Goal: Task Accomplishment & Management: Manage account settings

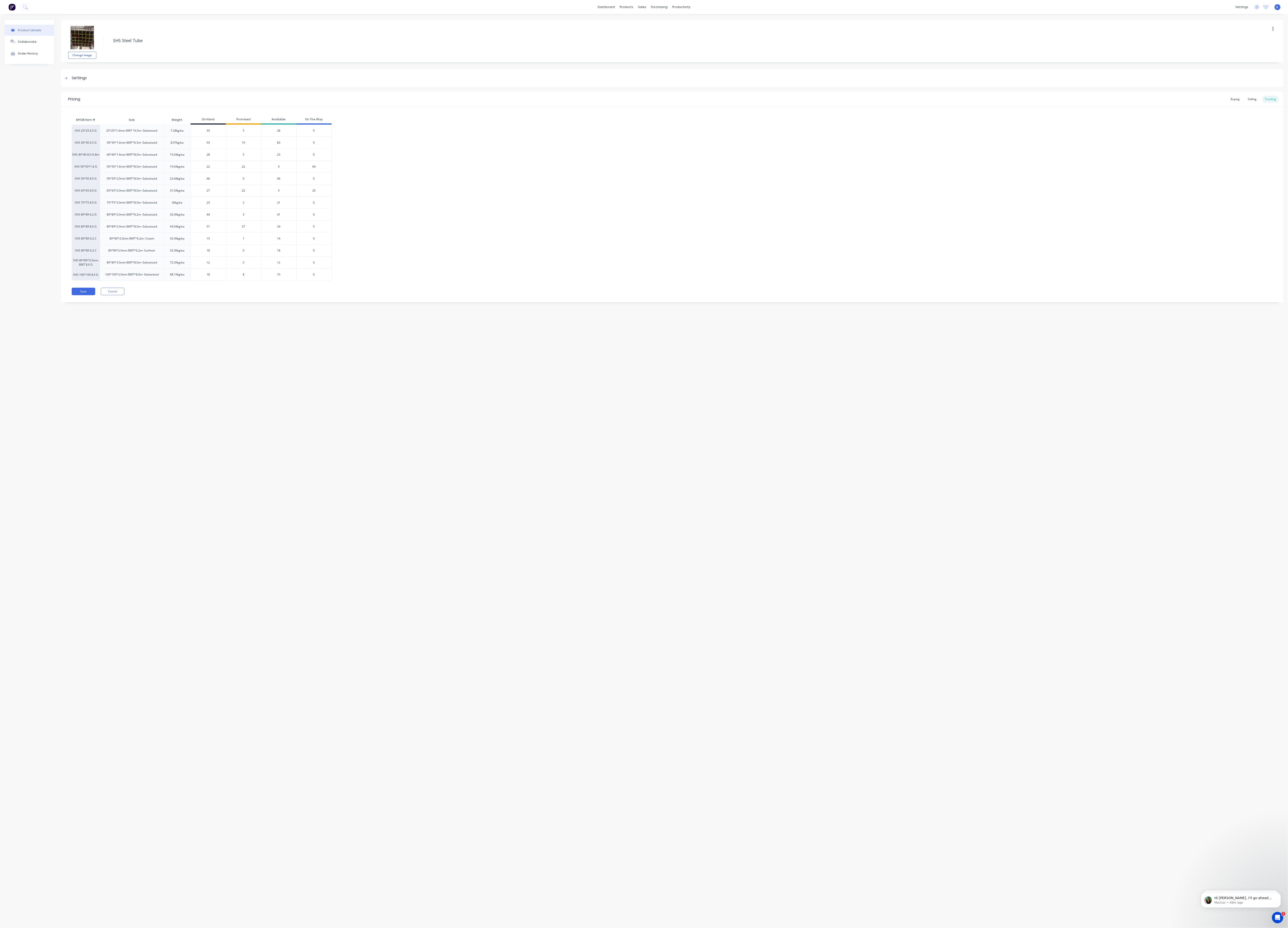
click at [107, 302] on div "Pricing Buying Selling Tracking MYOB Item # Size Weight On Hand Promised Availa…" at bounding box center [672, 197] width 1222 height 211
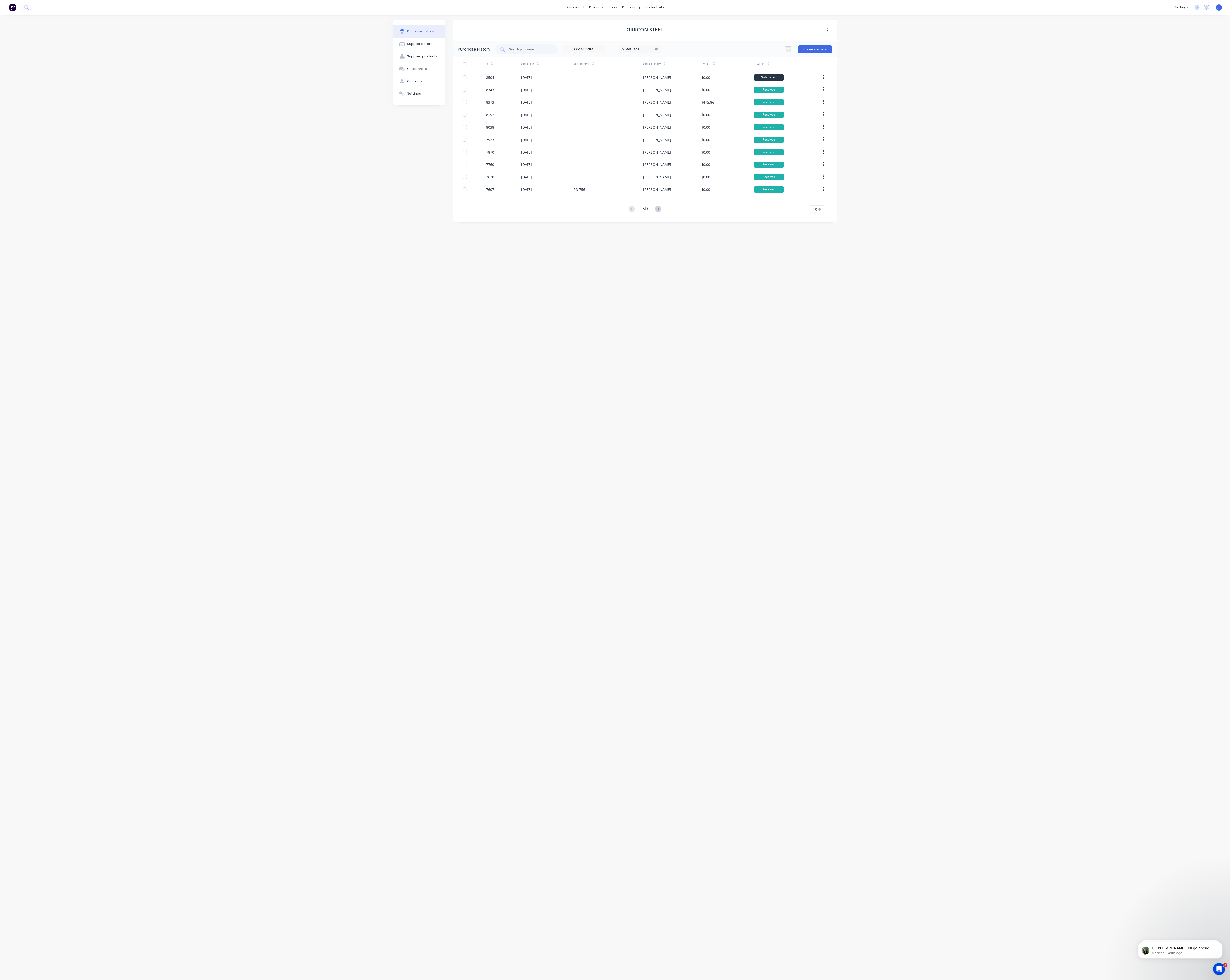
scroll to position [111, 0]
click at [117, 72] on div "dashboard products sales purchasing productivity dashboard products Product Cat…" at bounding box center [615, 490] width 1230 height 980
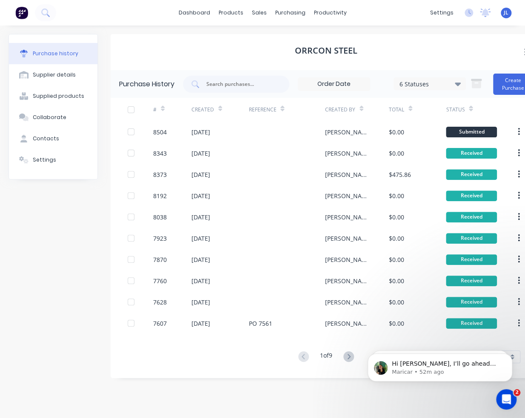
scroll to position [186, 0]
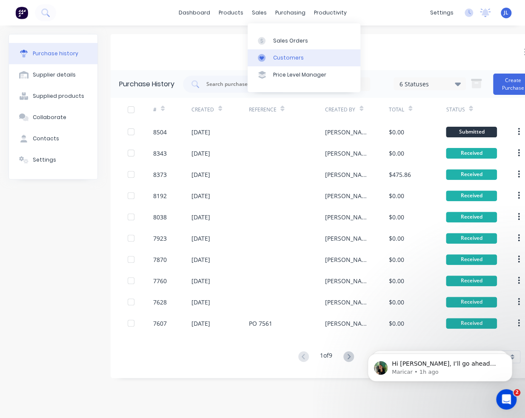
click at [281, 58] on div "Customers" at bounding box center [288, 58] width 31 height 8
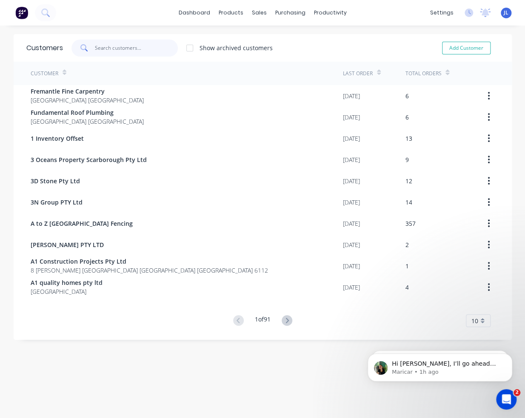
click at [128, 45] on input "text" at bounding box center [136, 48] width 83 height 17
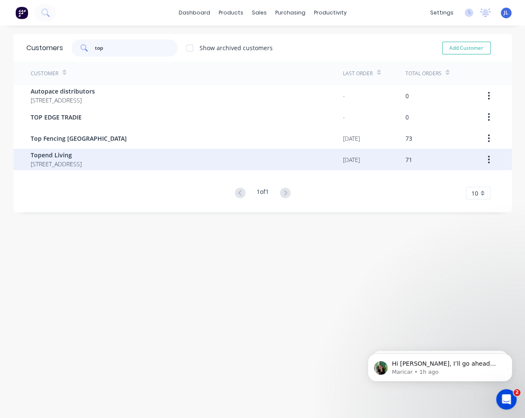
type input "top"
click at [82, 158] on span "Topend Living" at bounding box center [56, 155] width 51 height 9
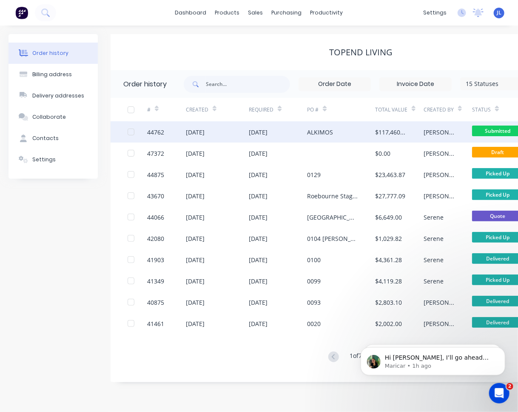
click at [336, 130] on div "ALKIMOS" at bounding box center [341, 131] width 68 height 21
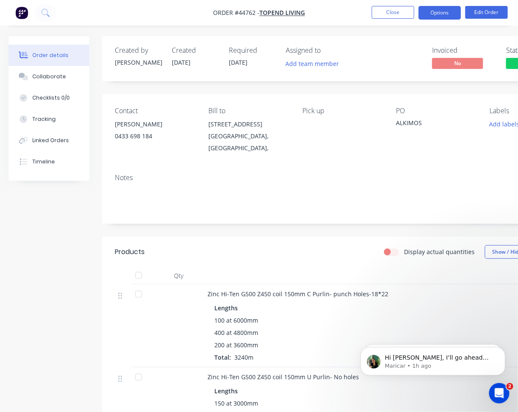
click at [445, 10] on button "Options" at bounding box center [439, 13] width 43 height 14
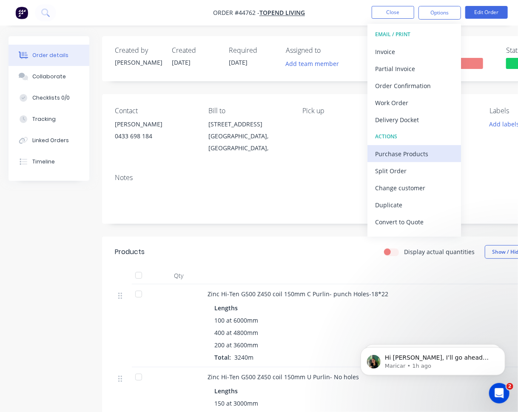
click at [417, 157] on div "Purchase Products" at bounding box center [414, 154] width 78 height 12
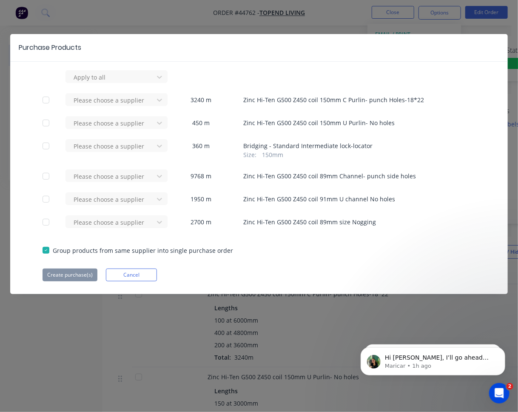
click at [46, 145] on div at bounding box center [45, 145] width 17 height 17
click at [134, 82] on div at bounding box center [111, 77] width 77 height 11
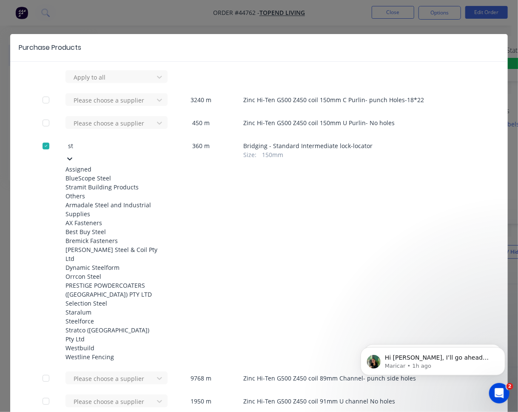
type input "str"
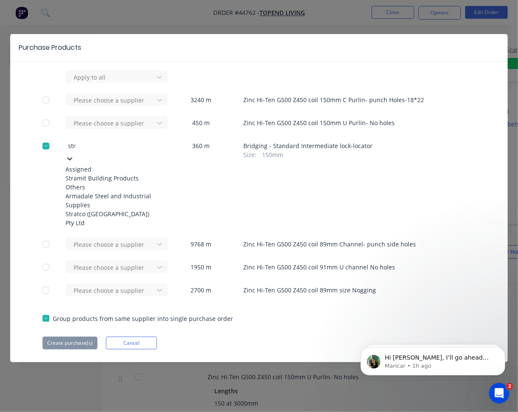
click at [114, 227] on div "Stratco (WA) Pty Ltd" at bounding box center [112, 218] width 94 height 18
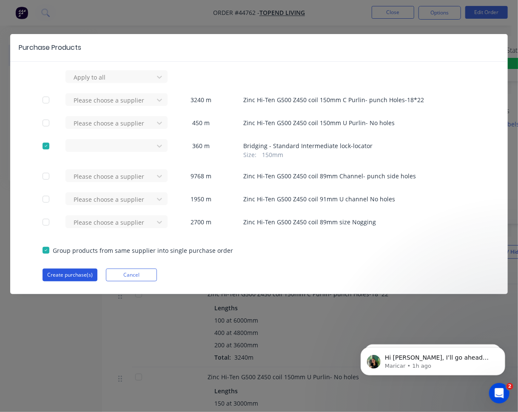
click at [69, 276] on button "Create purchase(s)" at bounding box center [70, 274] width 55 height 13
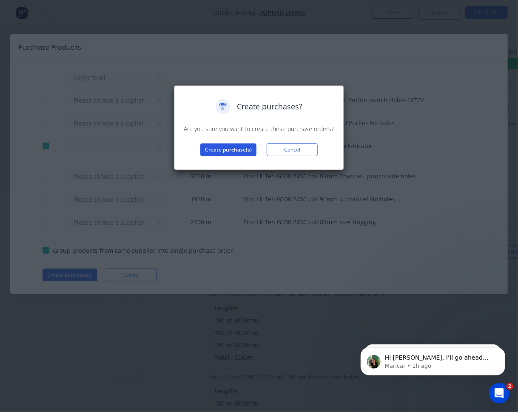
click at [218, 149] on button "Create purchase(s)" at bounding box center [228, 149] width 56 height 13
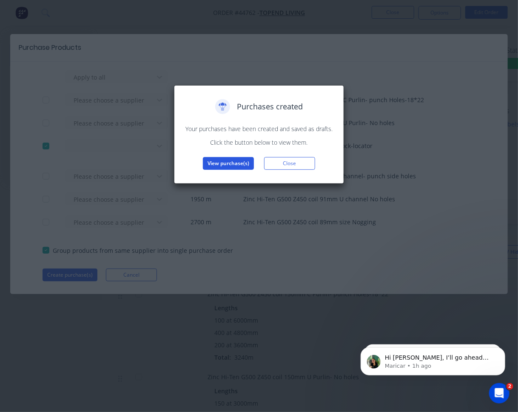
click at [233, 168] on button "View purchase(s)" at bounding box center [228, 163] width 51 height 13
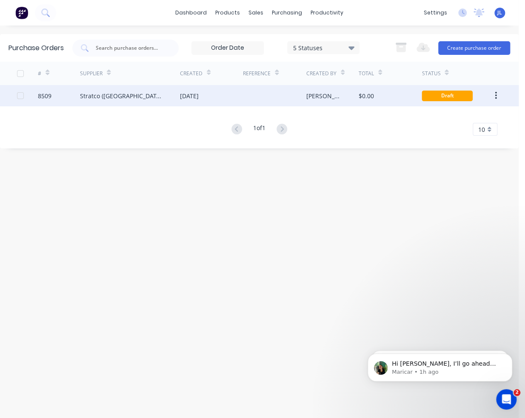
click at [141, 89] on div "Stratco (WA) Pty Ltd" at bounding box center [130, 95] width 100 height 21
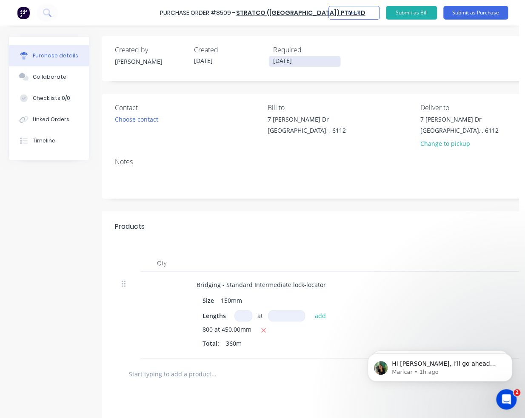
click at [297, 56] on label "[DATE]" at bounding box center [304, 61] width 72 height 11
click at [297, 56] on input "[DATE]" at bounding box center [304, 61] width 71 height 11
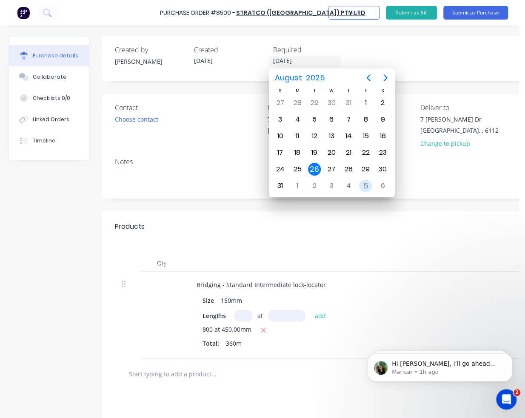
click at [361, 184] on div "5" at bounding box center [365, 185] width 13 height 13
type input "05/09/25"
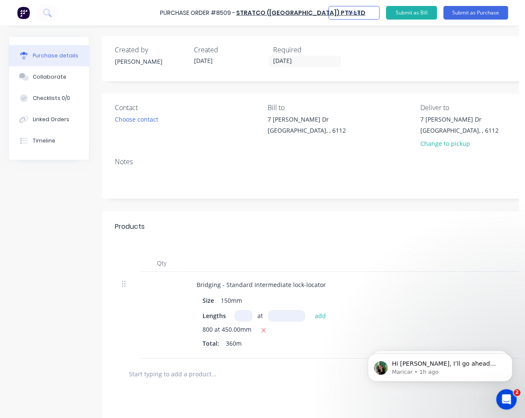
click at [381, 74] on div "Created by Juana Created 26/08/25 Required 05/09/25 Status Draft" at bounding box center [416, 58] width 629 height 45
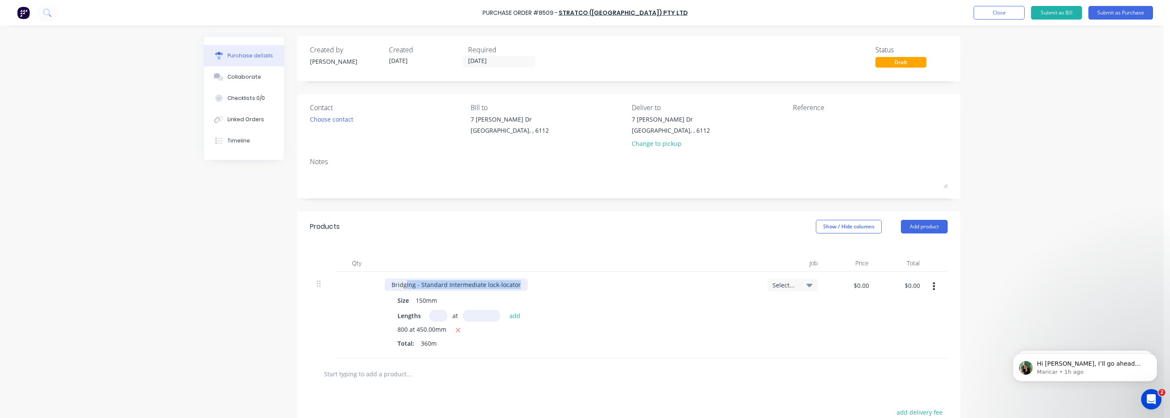
drag, startPoint x: 404, startPoint y: 285, endPoint x: 571, endPoint y: 289, distance: 168.0
click at [552, 290] on div "Bridging - Standard Intermediate lock-locator" at bounding box center [569, 285] width 369 height 12
click at [573, 289] on div "Bridging - Standard Intermediate lock-locator" at bounding box center [569, 285] width 369 height 12
click at [571, 241] on div "Products Show / Hide columns Add product" at bounding box center [628, 226] width 663 height 31
click at [553, 331] on div "800 at 450.00mm" at bounding box center [570, 330] width 344 height 11
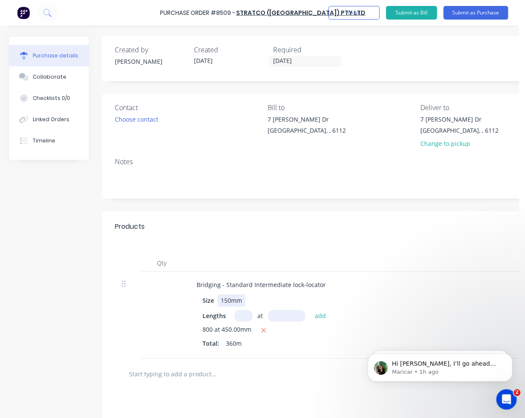
click at [387, 295] on div "Size 150mm" at bounding box center [372, 300] width 347 height 12
drag, startPoint x: 524, startPoint y: 316, endPoint x: 646, endPoint y: 318, distance: 122.5
click at [525, 318] on html "Purchase Order #8509 - Stratco (WA) Pty Ltd Add product Close Submit as Bill Su…" at bounding box center [262, 209] width 525 height 418
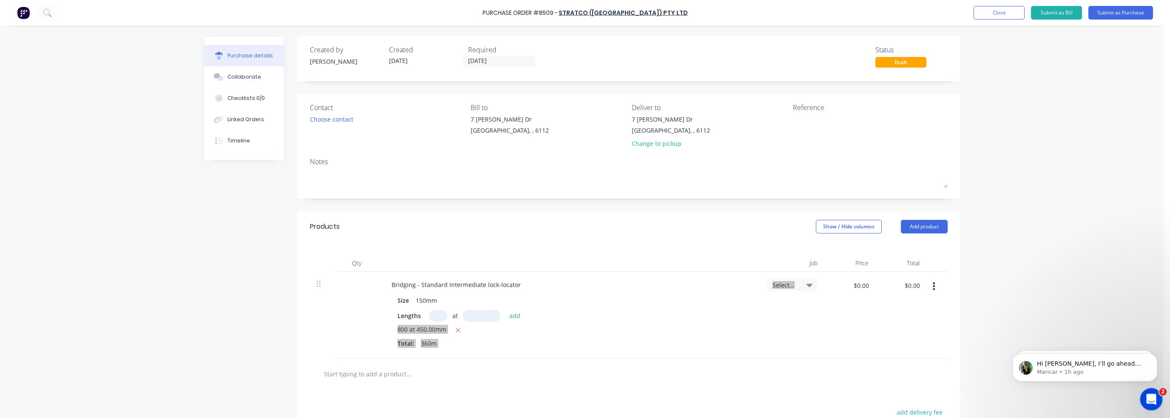
click at [1151, 401] on icon "Open Intercom Messenger" at bounding box center [1150, 398] width 14 height 14
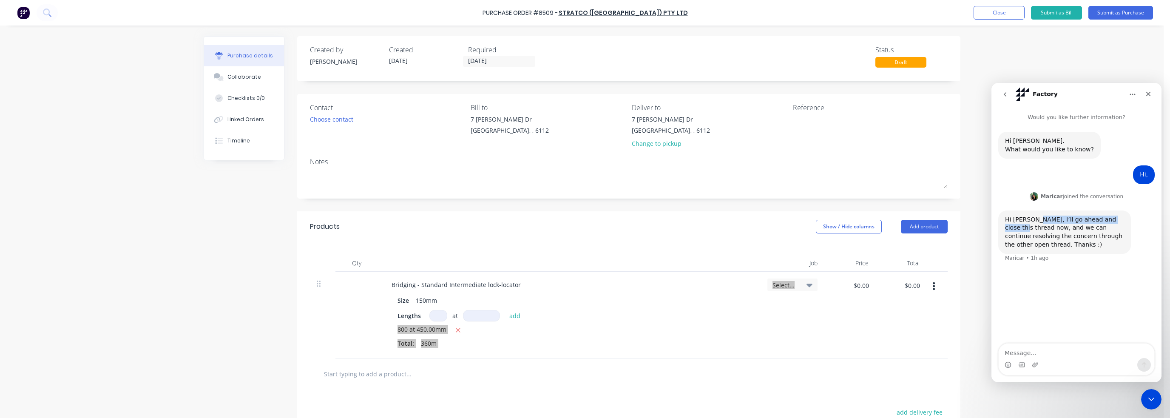
drag, startPoint x: 1032, startPoint y: 220, endPoint x: 1118, endPoint y: 222, distance: 85.9
click at [1118, 222] on div "Hi Juana, I’ll go ahead and close this thread now, and we can continue resolvin…" at bounding box center [1064, 232] width 119 height 33
click at [1108, 230] on div "Hi Juana, I’ll go ahead and close this thread now, and we can continue resolvin…" at bounding box center [1064, 232] width 119 height 33
drag, startPoint x: 1038, startPoint y: 227, endPoint x: 1072, endPoint y: 235, distance: 35.0
click at [1112, 230] on div "Hi Juana, I’ll go ahead and close this thread now, and we can continue resolvin…" at bounding box center [1064, 232] width 119 height 33
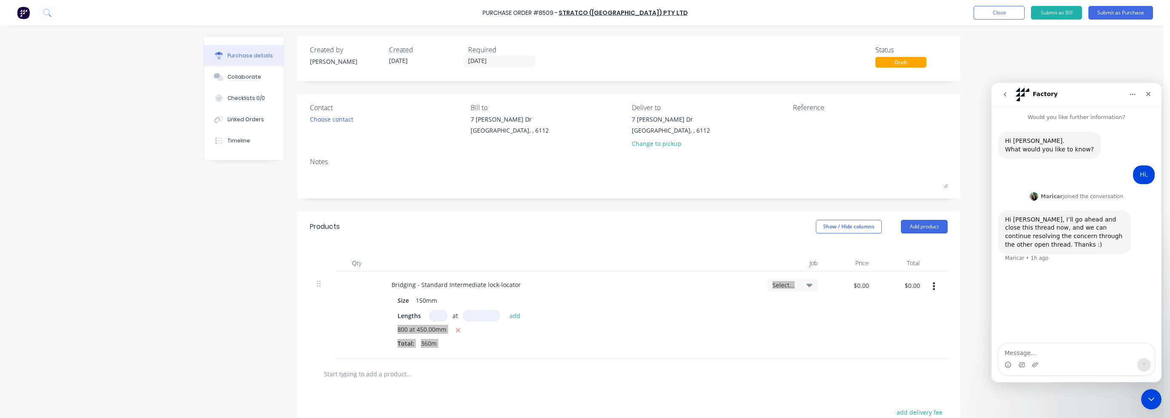
click at [1061, 237] on div "Hi Juana, I’ll go ahead and close this thread now, and we can continue resolvin…" at bounding box center [1064, 232] width 119 height 33
drag, startPoint x: 1018, startPoint y: 236, endPoint x: 1114, endPoint y: 239, distance: 96.2
click at [1114, 239] on div "Hi Juana, I’ll go ahead and close this thread now, and we can continue resolvin…" at bounding box center [1064, 232] width 119 height 33
click at [1119, 242] on div "Hi Juana, I’ll go ahead and close this thread now, and we can continue resolvin…" at bounding box center [1064, 232] width 119 height 33
click at [1109, 192] on div "Maricar joined the conversation" at bounding box center [1077, 197] width 94 height 13
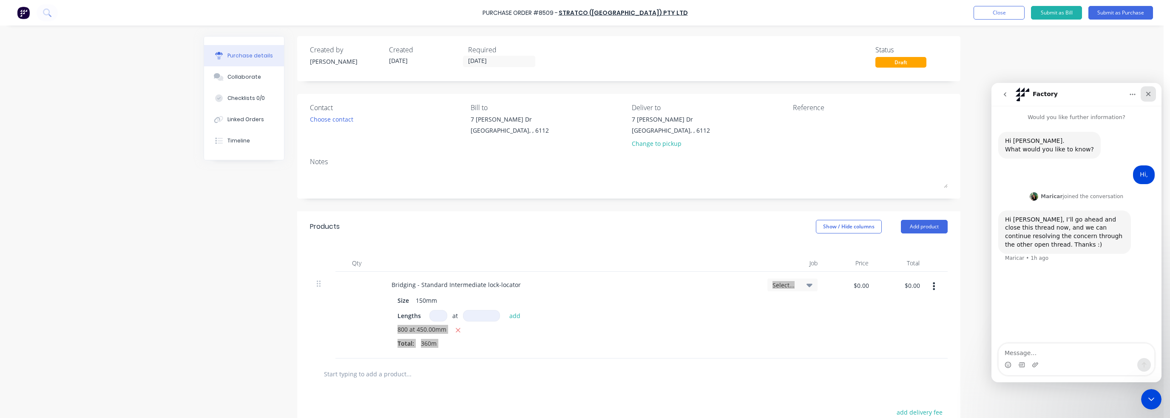
drag, startPoint x: 1153, startPoint y: 93, endPoint x: 2133, endPoint y: 187, distance: 984.6
click at [1153, 93] on div "Close" at bounding box center [1148, 93] width 15 height 15
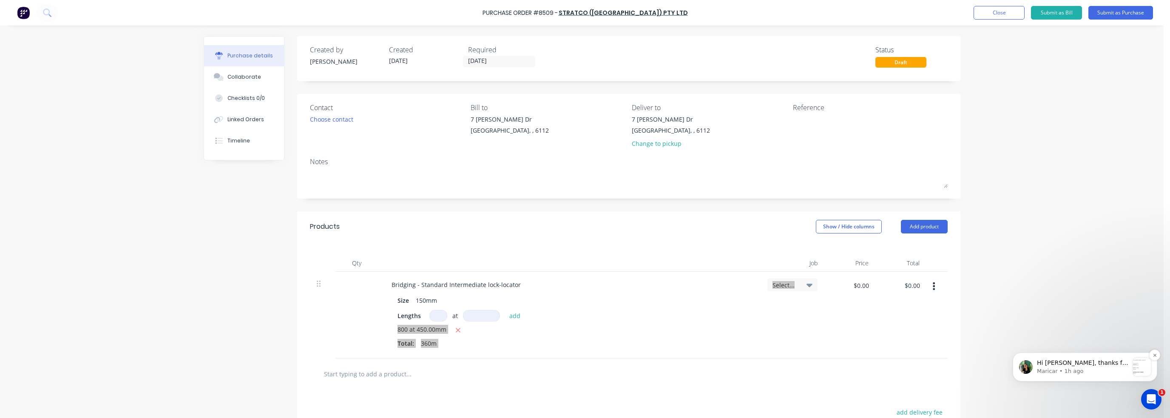
click at [1145, 363] on div "Notification stack" at bounding box center [1142, 367] width 18 height 18
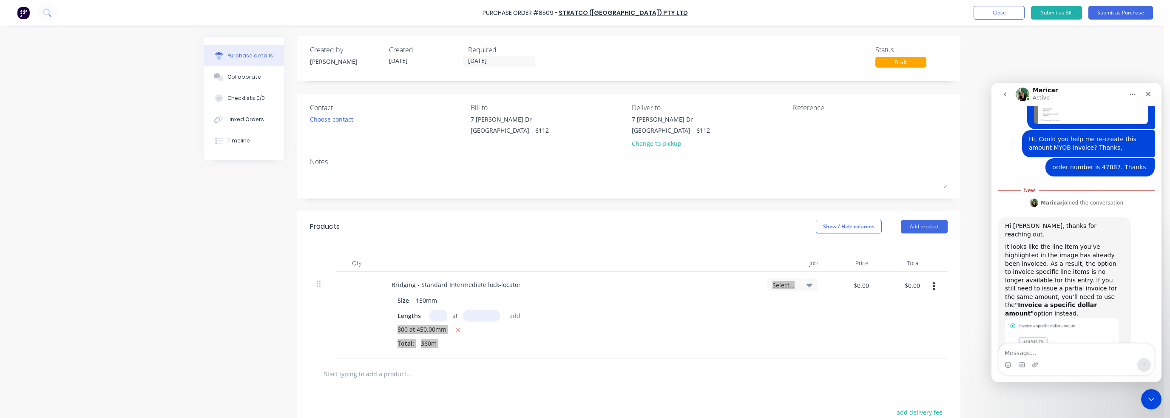
scroll to position [158, 0]
drag, startPoint x: 1034, startPoint y: 239, endPoint x: 1112, endPoint y: 238, distance: 78.7
click at [1112, 243] on div "It looks like the line item you’ve highlighted in the image has already been in…" at bounding box center [1064, 280] width 119 height 75
click at [1109, 246] on div "It looks like the line item you’ve highlighted in the image has already been in…" at bounding box center [1064, 280] width 119 height 75
drag, startPoint x: 1012, startPoint y: 249, endPoint x: 1125, endPoint y: 249, distance: 112.3
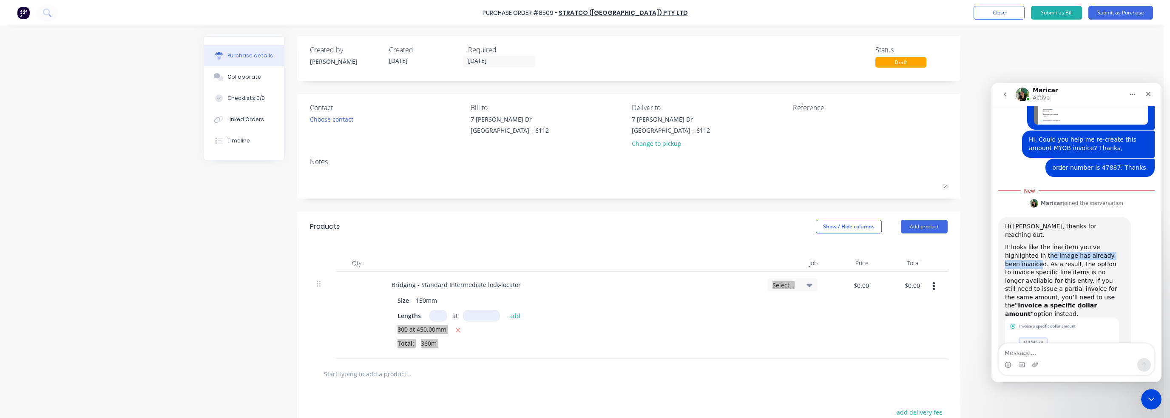
click at [1105, 246] on div "It looks like the line item you’ve highlighted in the image has already been in…" at bounding box center [1064, 280] width 119 height 75
drag, startPoint x: 1127, startPoint y: 250, endPoint x: 1099, endPoint y: 250, distance: 27.6
click at [1126, 250] on div "Hi Juana, thanks for reaching out. It looks like the line item you’ve highlight…" at bounding box center [1064, 304] width 133 height 175
drag, startPoint x: 1013, startPoint y: 258, endPoint x: 1078, endPoint y: 256, distance: 65.1
click at [1078, 256] on div "It looks like the line item you’ve highlighted in the image has already been in…" at bounding box center [1064, 280] width 119 height 75
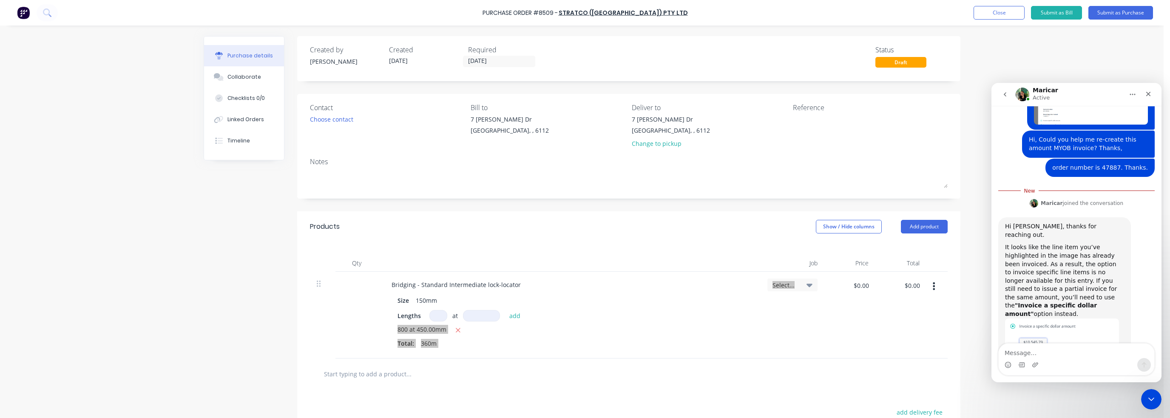
click at [1090, 255] on div "It looks like the line item you’ve highlighted in the image has already been in…" at bounding box center [1064, 280] width 119 height 75
drag, startPoint x: 1010, startPoint y: 264, endPoint x: 1091, endPoint y: 264, distance: 81.2
click at [1091, 264] on div "It looks like the line item you’ve highlighted in the image has already been in…" at bounding box center [1064, 280] width 119 height 75
click at [1103, 264] on div "It looks like the line item you’ve highlighted in the image has already been in…" at bounding box center [1064, 280] width 119 height 75
drag, startPoint x: 1015, startPoint y: 273, endPoint x: 1107, endPoint y: 274, distance: 91.9
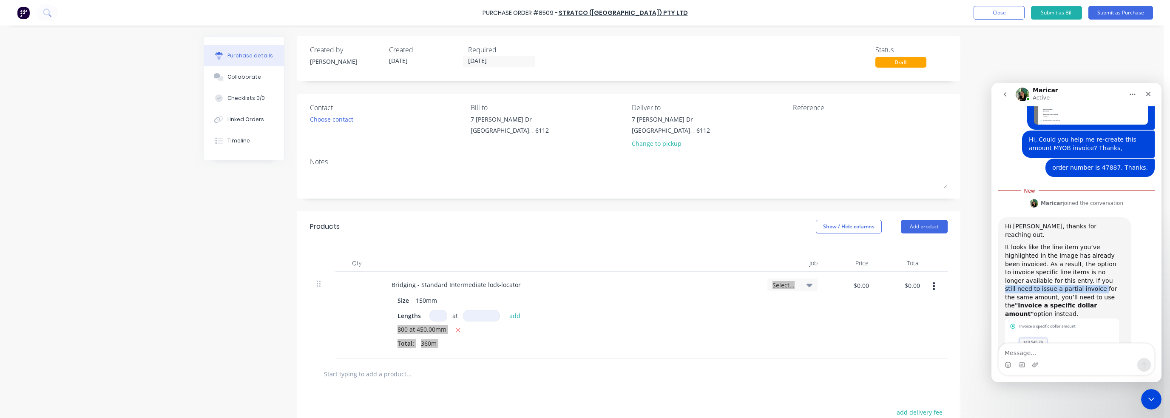
click at [1107, 274] on div "It looks like the line item you’ve highlighted in the image has already been in…" at bounding box center [1064, 280] width 119 height 75
click at [1115, 275] on div "It looks like the line item you’ve highlighted in the image has already been in…" at bounding box center [1064, 280] width 119 height 75
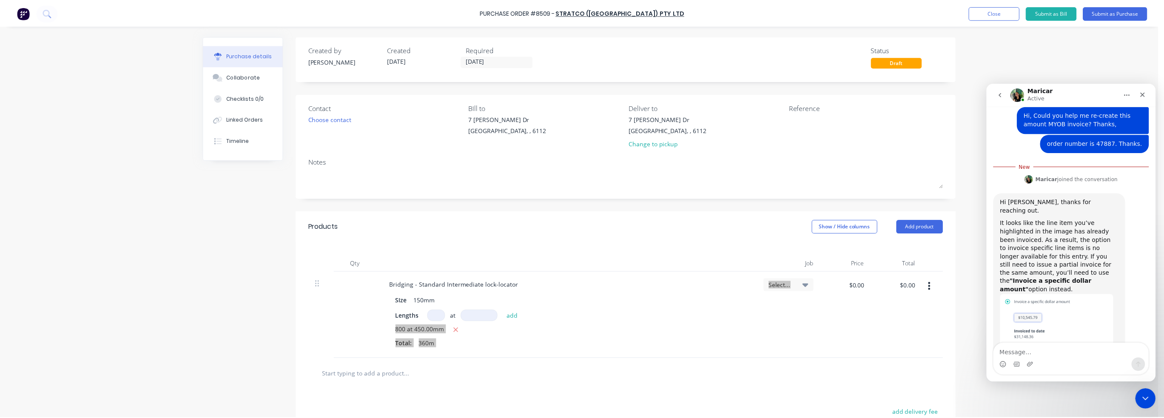
scroll to position [200, 0]
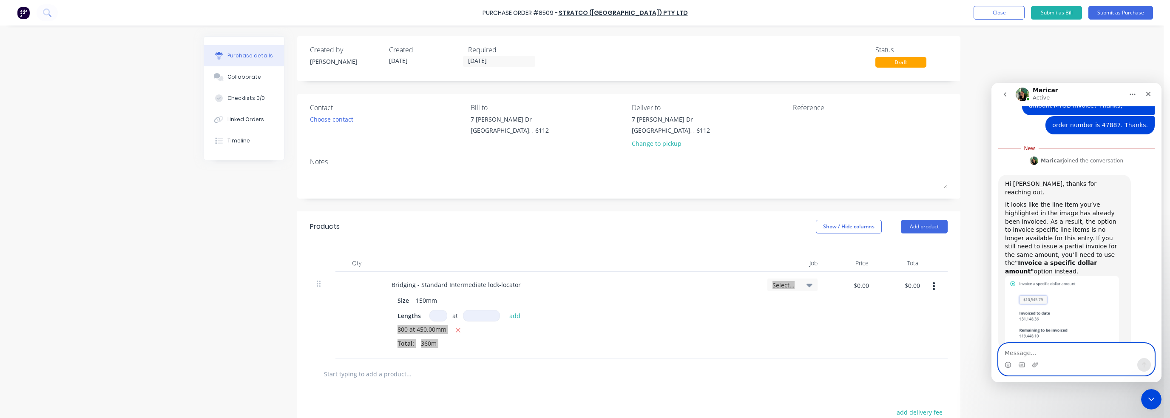
click at [1029, 351] on textarea "Message…" at bounding box center [1077, 351] width 156 height 14
click at [439, 111] on div "Contact" at bounding box center [387, 107] width 155 height 10
click at [334, 120] on div "Choose contact" at bounding box center [331, 119] width 43 height 9
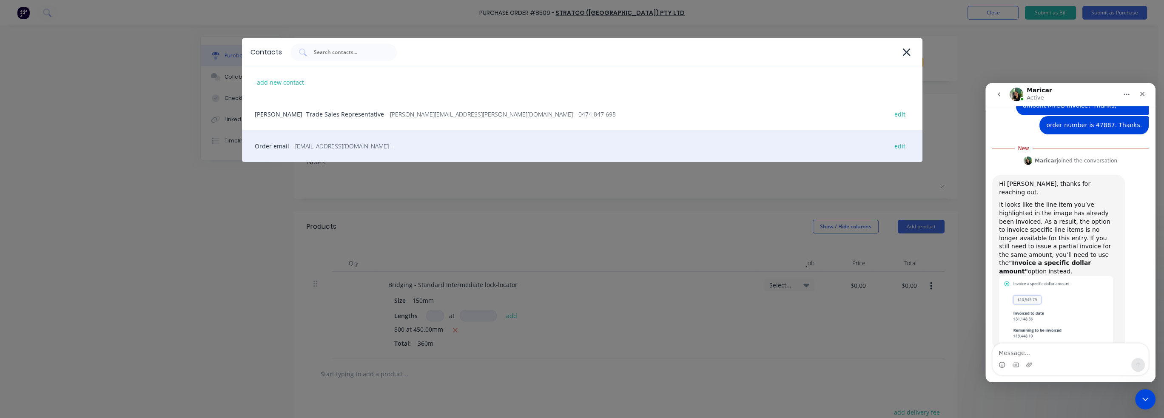
click at [278, 148] on div "Order email - tradewa@stratcowa.com.au - edit" at bounding box center [582, 146] width 680 height 32
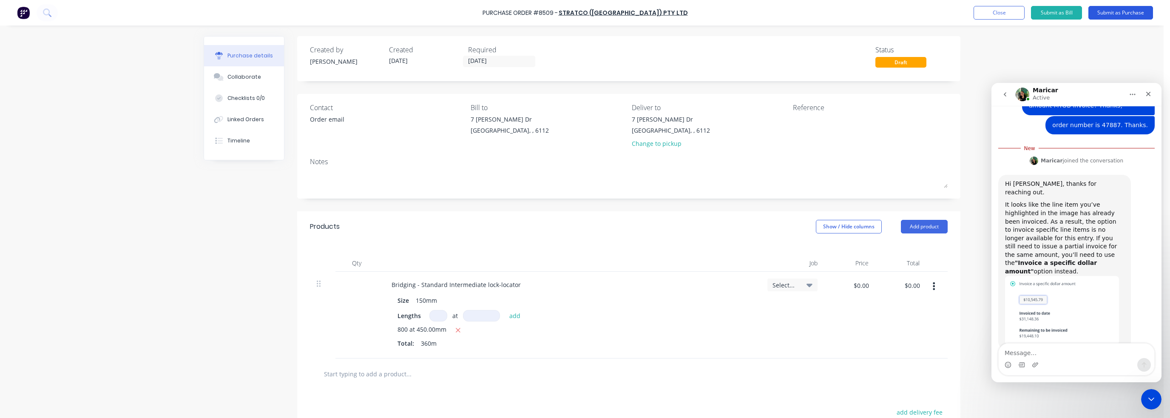
click at [1126, 13] on button "Submit as Purchase" at bounding box center [1121, 13] width 65 height 14
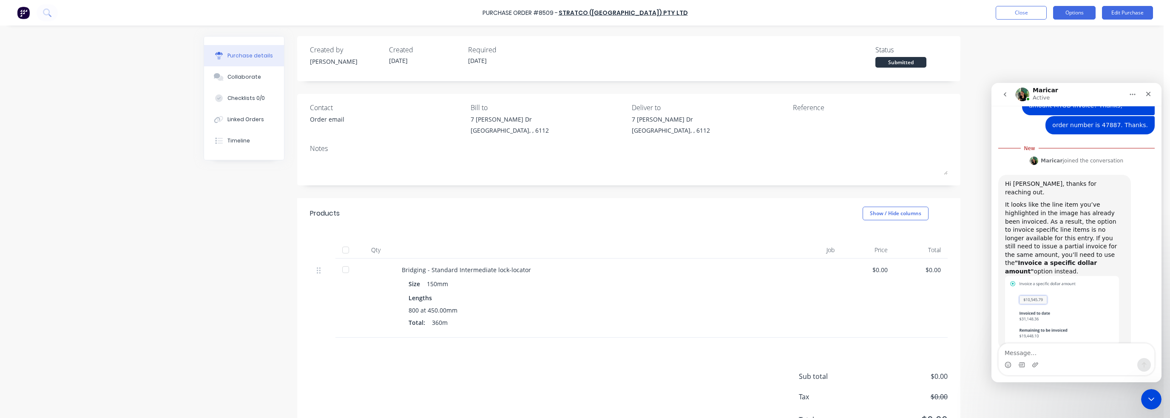
click at [1070, 14] on button "Options" at bounding box center [1074, 13] width 43 height 14
click at [1036, 34] on div "Print / Email" at bounding box center [1055, 34] width 65 height 12
click at [1034, 66] on div "Without pricing" at bounding box center [1055, 69] width 65 height 12
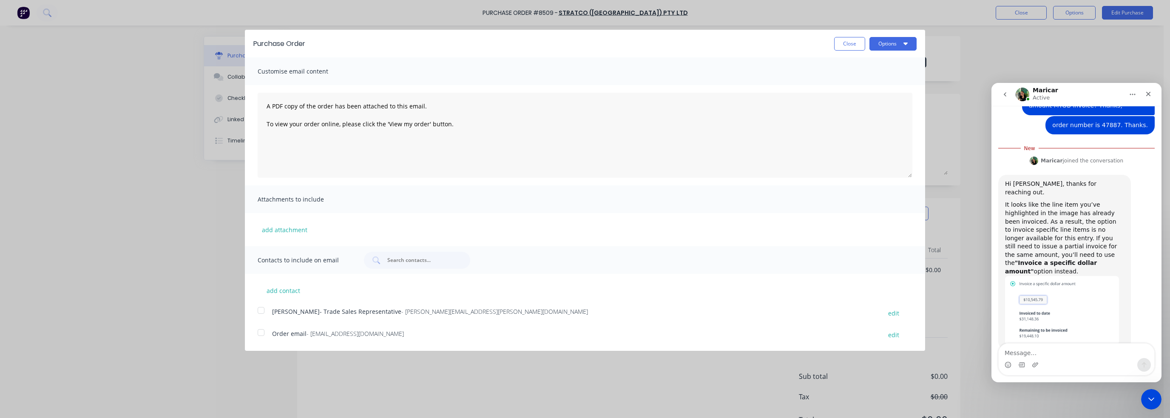
click at [260, 331] on div at bounding box center [261, 332] width 17 height 17
click at [888, 44] on button "Options" at bounding box center [893, 44] width 47 height 14
click at [870, 85] on div "Email" at bounding box center [876, 82] width 65 height 12
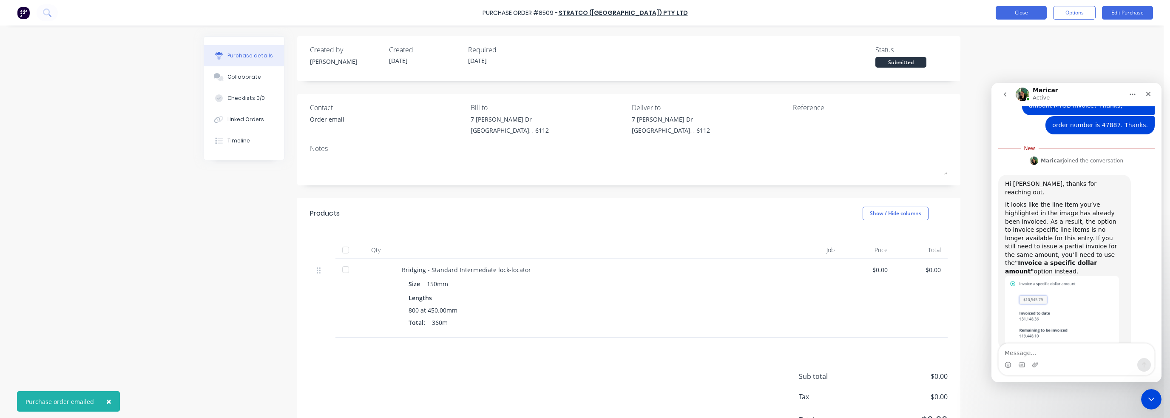
click at [1015, 11] on button "Close" at bounding box center [1021, 13] width 51 height 14
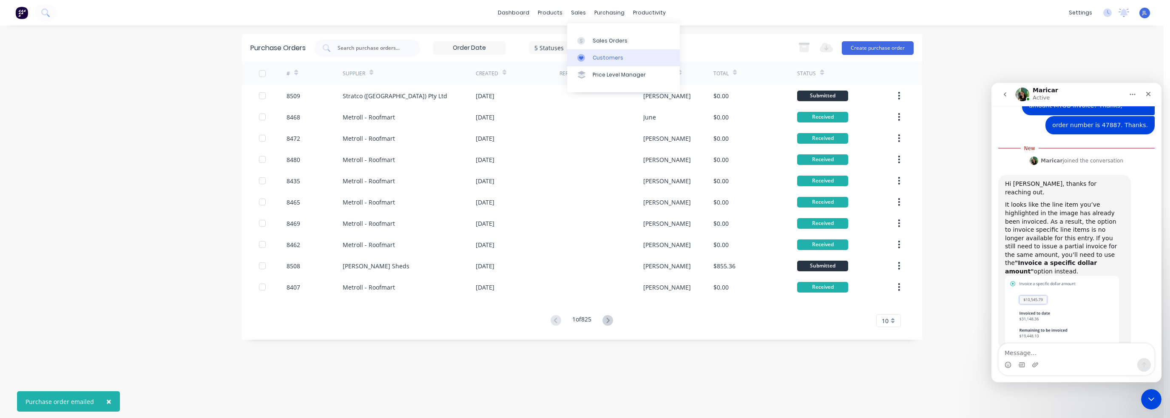
click at [602, 60] on div "Customers" at bounding box center [608, 58] width 31 height 8
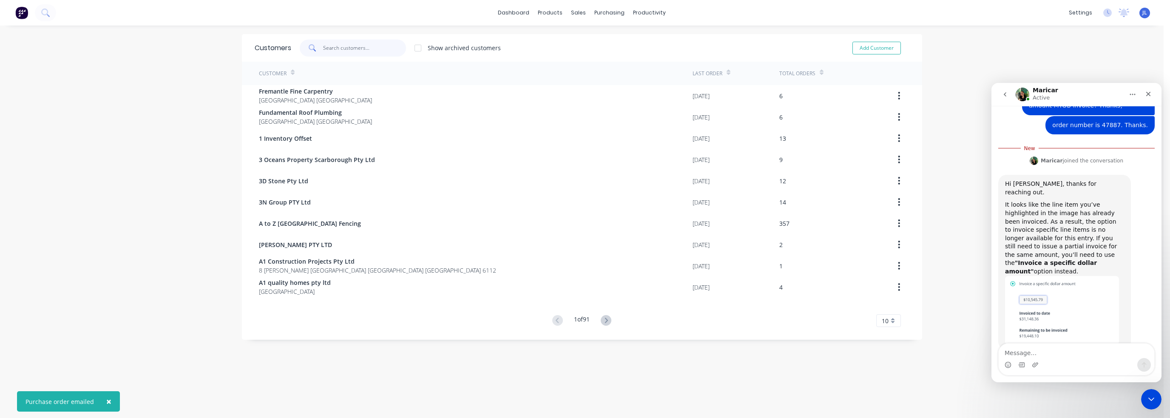
click at [378, 50] on input "text" at bounding box center [364, 48] width 83 height 17
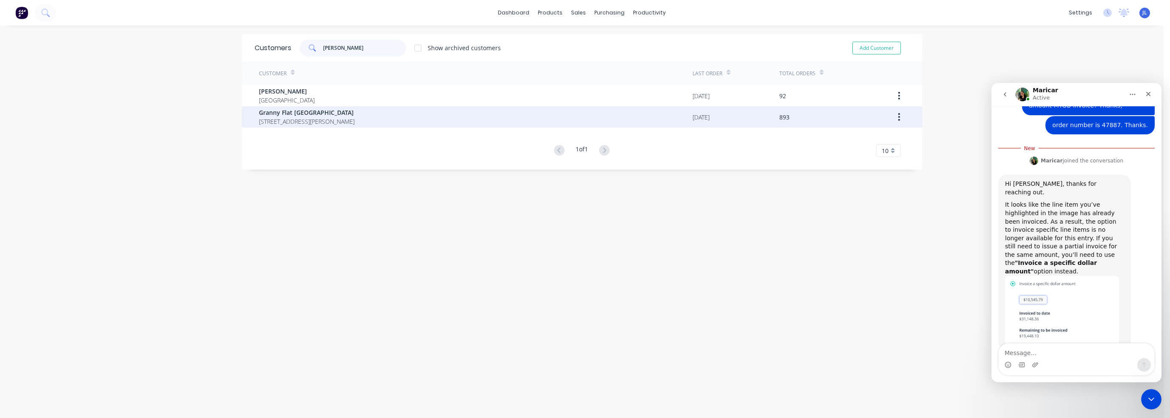
type input "[PERSON_NAME]"
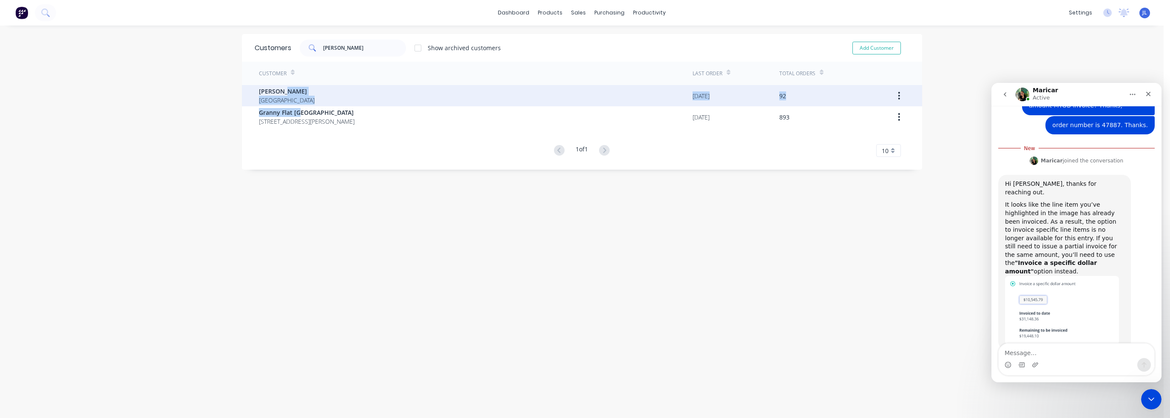
drag, startPoint x: 316, startPoint y: 109, endPoint x: 338, endPoint y: 89, distance: 30.1
click at [338, 89] on div "Chris Gu Australia 26/08/25 92 Granny Flat WA 92 McCoy st Booragoon Western Aus…" at bounding box center [582, 106] width 680 height 43
click at [279, 97] on span "[GEOGRAPHIC_DATA]" at bounding box center [287, 100] width 56 height 9
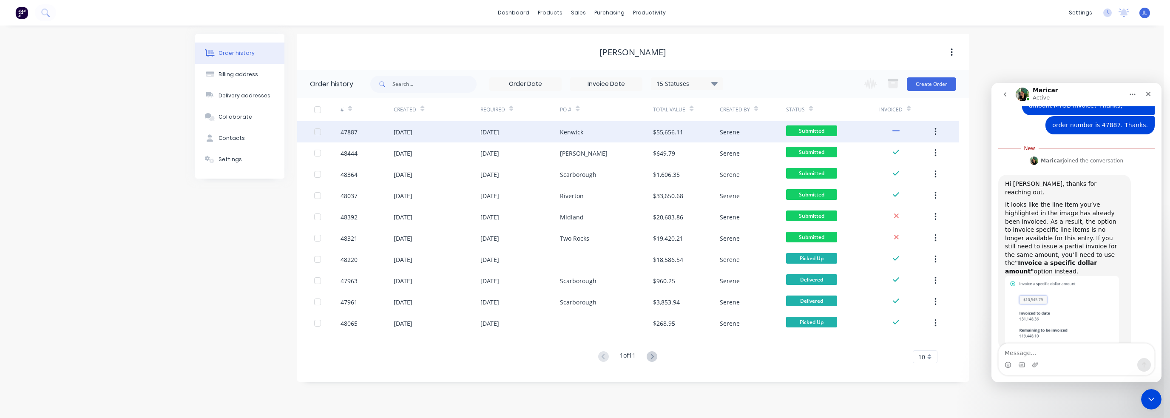
click at [585, 139] on div "Kenwick" at bounding box center [606, 131] width 93 height 21
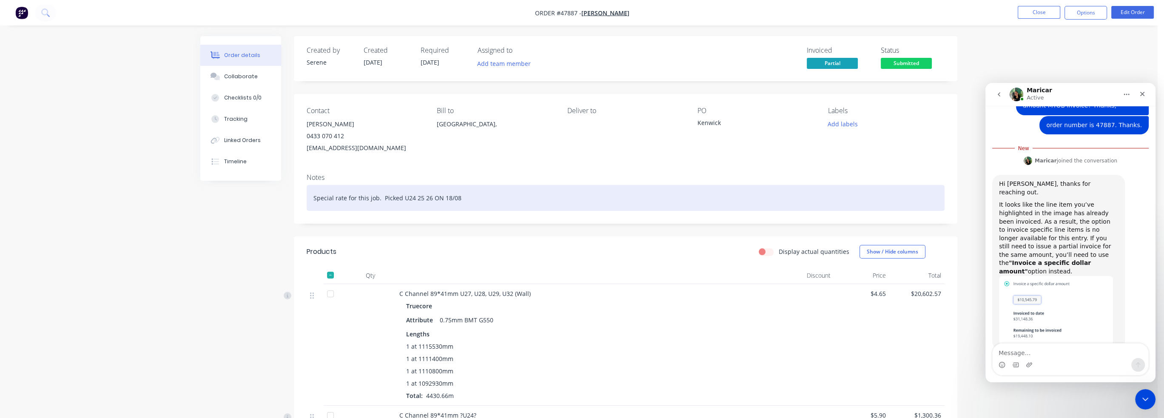
drag, startPoint x: 475, startPoint y: 200, endPoint x: 549, endPoint y: 213, distance: 74.6
click at [544, 207] on div "Special rate for this job. Picked U24 25 26 ON 18/08" at bounding box center [626, 198] width 638 height 26
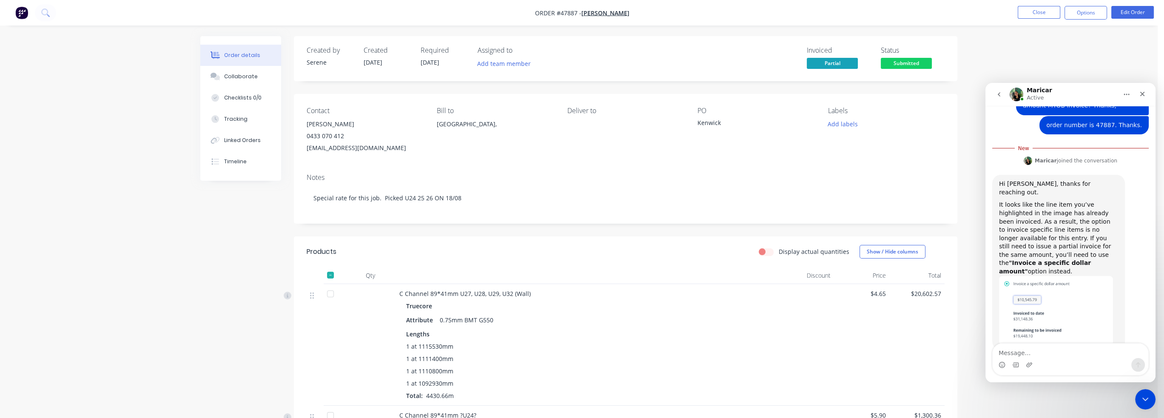
click at [561, 250] on header "Products Display actual quantities Show / Hide columns" at bounding box center [625, 251] width 663 height 31
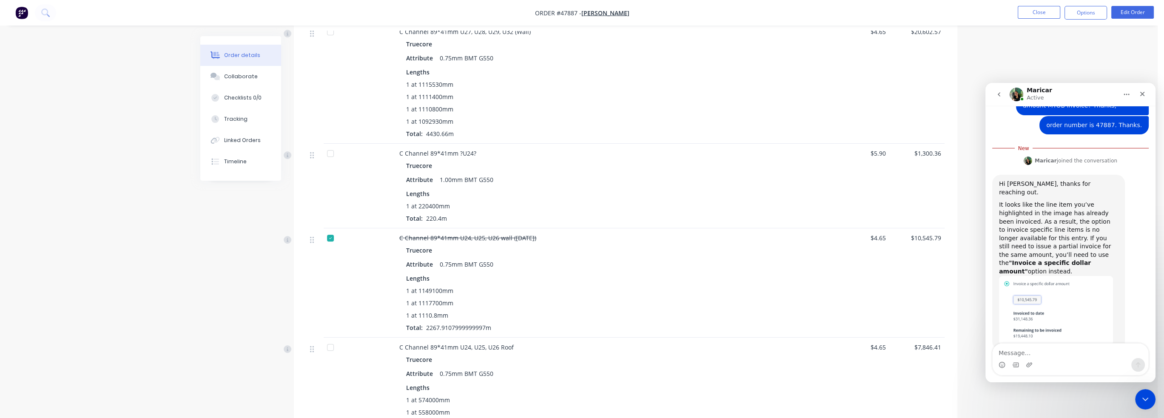
scroll to position [255, 0]
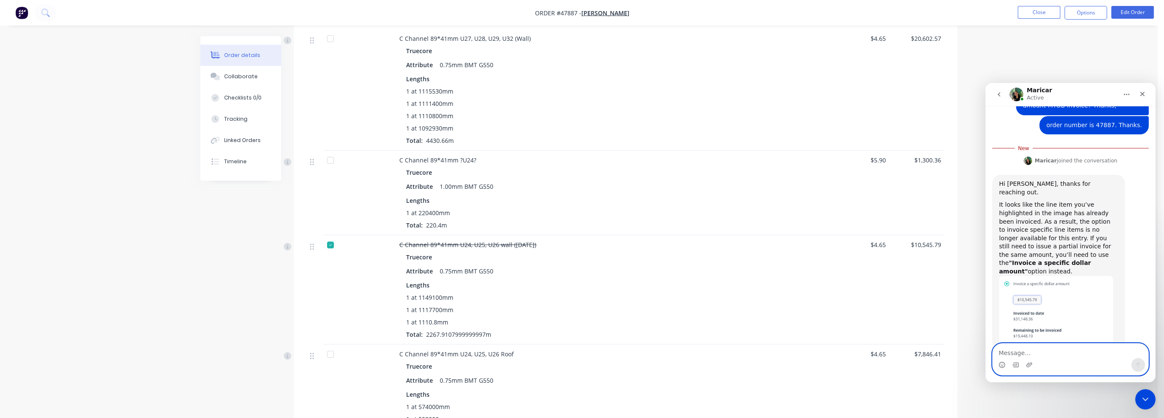
click at [1077, 350] on textarea "Message…" at bounding box center [1070, 351] width 156 height 14
drag, startPoint x: 1128, startPoint y: 353, endPoint x: 991, endPoint y: 355, distance: 136.9
click at [991, 355] on div "Okay. Little be difficult for us. We will sort of this. Okay. Little be difficu…" at bounding box center [1070, 359] width 170 height 32
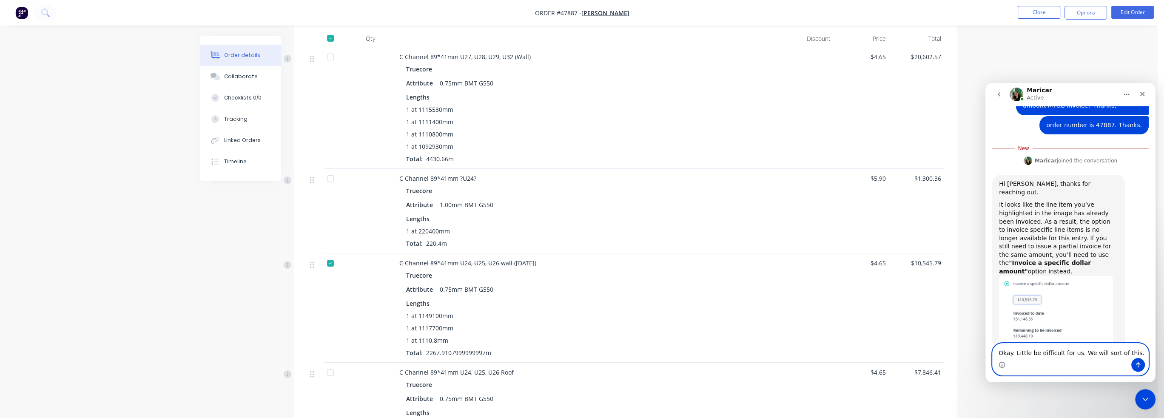
scroll to position [213, 0]
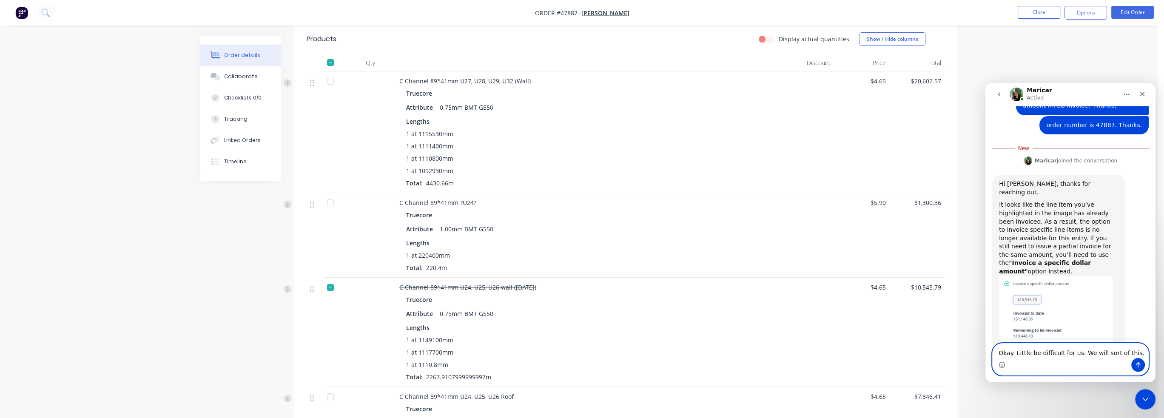
paste textarea ", it’s a little difficult for us, but we will sort this out."
type textarea "Okay, it’s a little difficult for us, but we will sort this out."
click at [1139, 367] on icon "Send a message…" at bounding box center [1137, 364] width 7 height 7
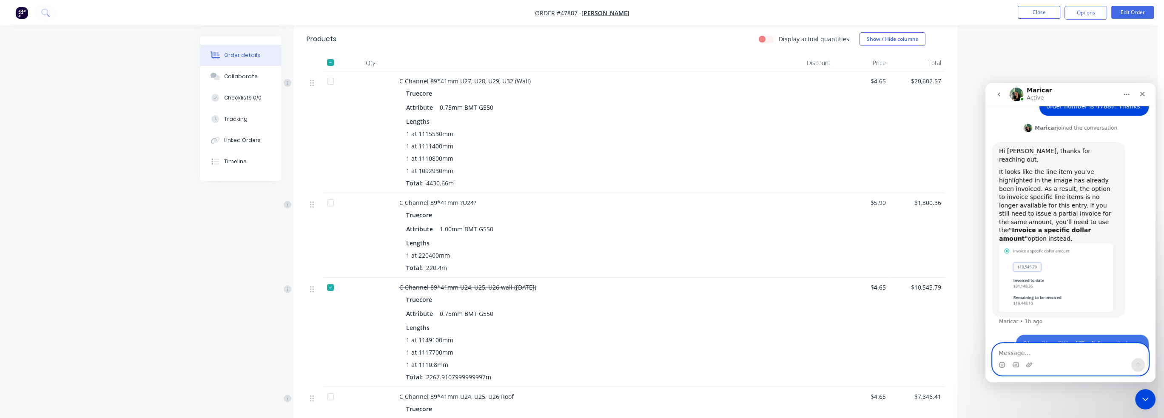
scroll to position [220, 0]
click at [974, 302] on div "Order details Collaborate Checklists 0/0 Tracking Linked Orders Timeline Order …" at bounding box center [578, 268] width 1157 height 963
click at [1151, 401] on div "Close Intercom Messenger" at bounding box center [1144, 398] width 20 height 20
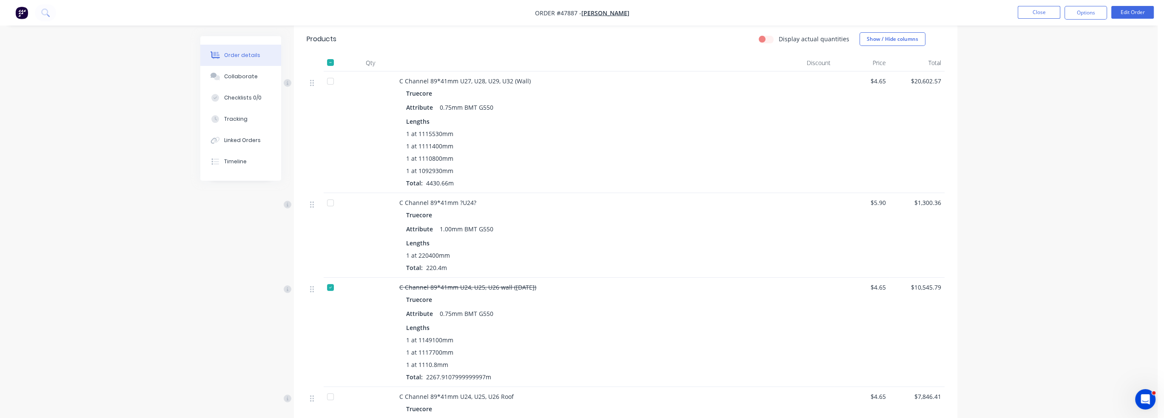
drag, startPoint x: 1059, startPoint y: 309, endPoint x: 1058, endPoint y: 303, distance: 6.0
click at [1058, 309] on div "Order details Collaborate Checklists 0/0 Tracking Linked Orders Timeline Order …" at bounding box center [578, 268] width 1157 height 963
click at [1078, 10] on button "Options" at bounding box center [1085, 13] width 43 height 14
click at [1046, 65] on div "Partial Invoice" at bounding box center [1060, 69] width 78 height 12
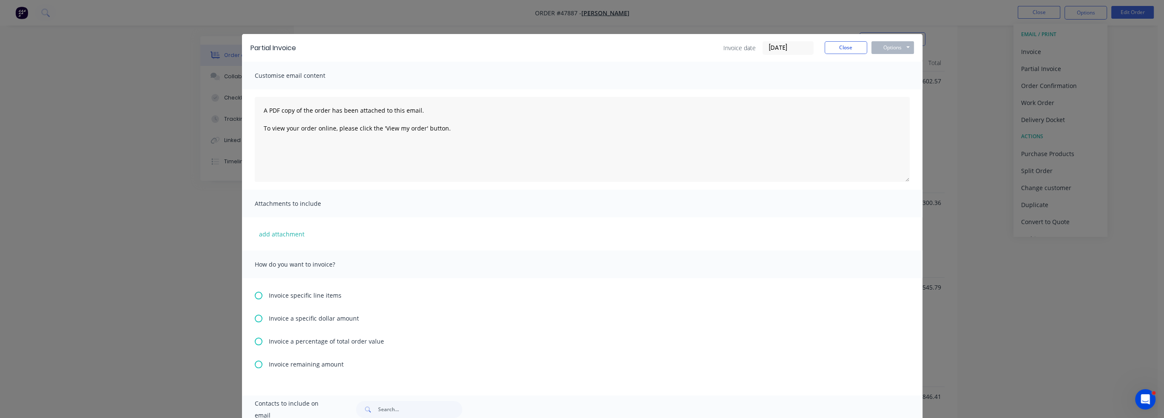
click at [255, 294] on icon at bounding box center [259, 296] width 8 height 8
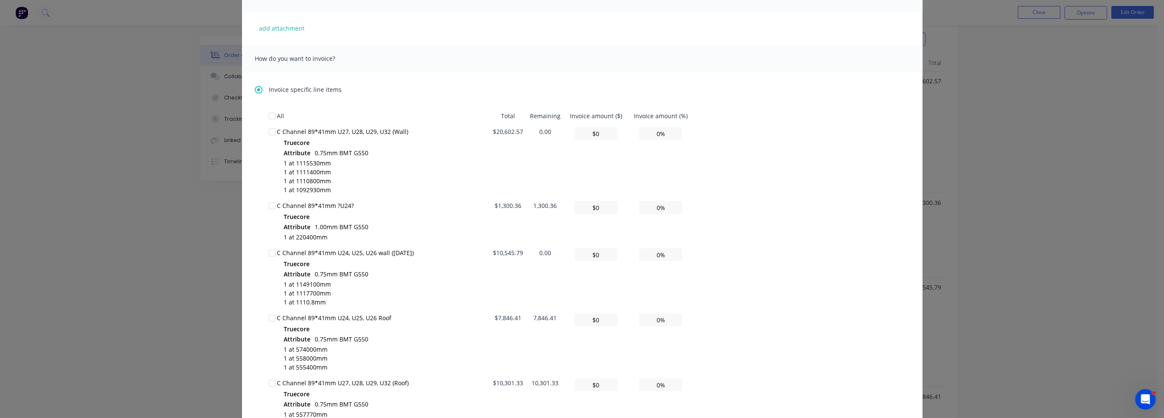
scroll to position [213, 0]
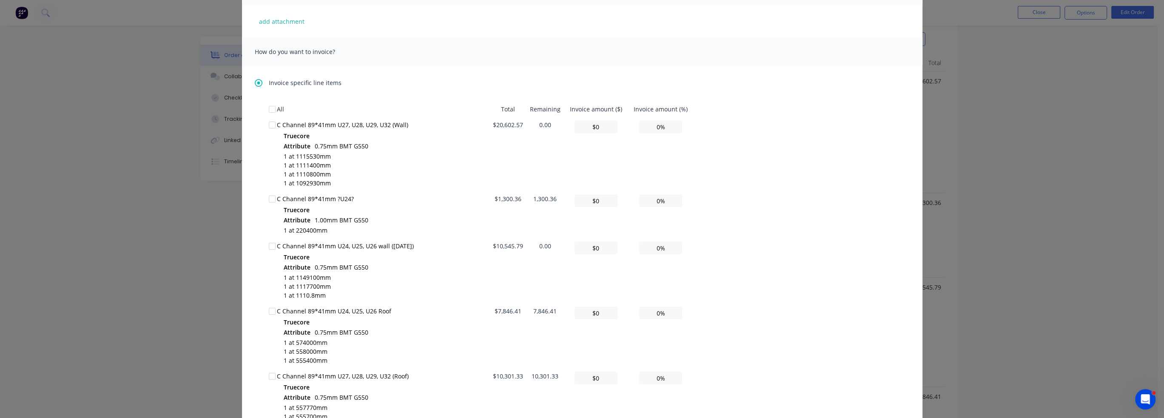
click at [256, 82] on icon at bounding box center [259, 83] width 8 height 8
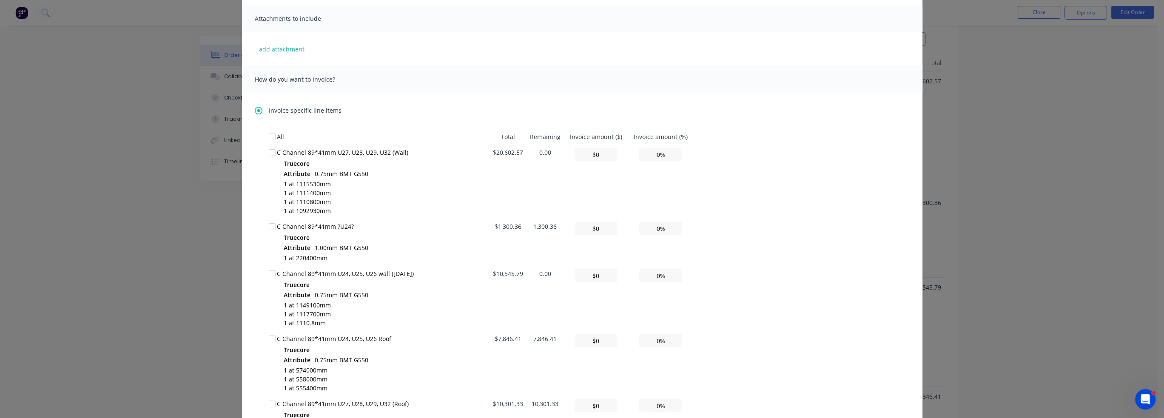
scroll to position [128, 0]
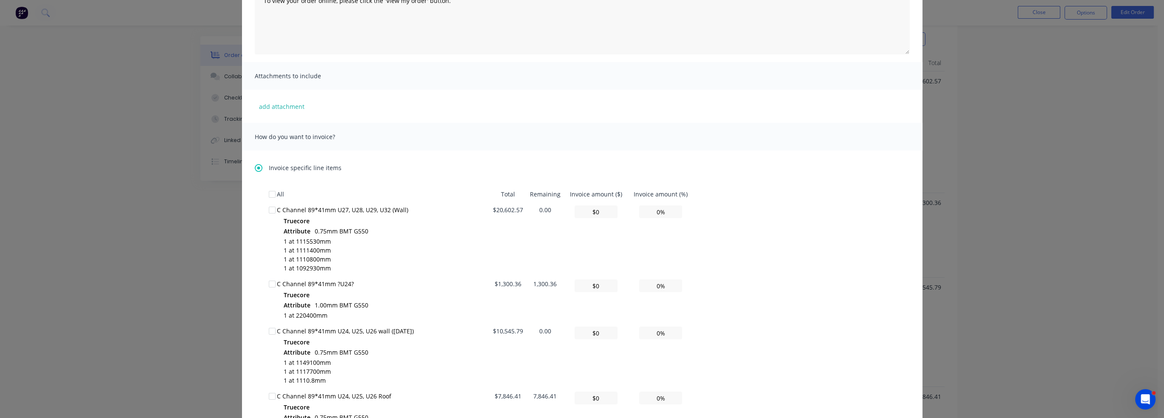
click at [255, 167] on icon at bounding box center [259, 168] width 8 height 8
click at [604, 287] on input "$0" at bounding box center [595, 285] width 43 height 13
type input "$0"
type input "0.00%"
click at [255, 166] on icon at bounding box center [259, 168] width 8 height 8
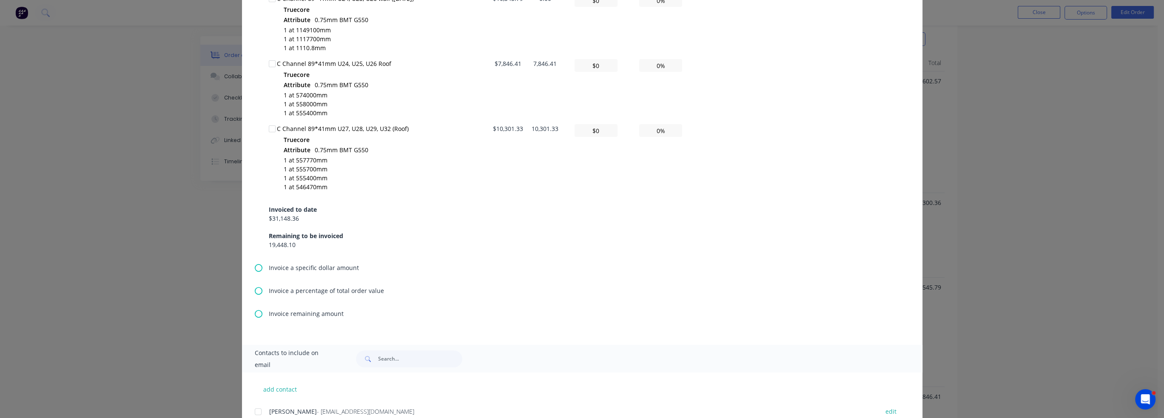
scroll to position [468, 0]
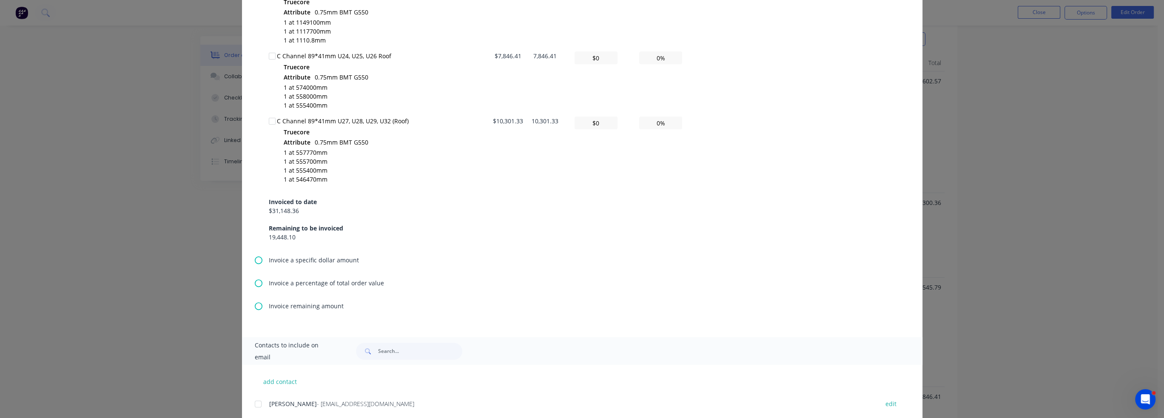
click at [255, 261] on icon at bounding box center [259, 260] width 8 height 8
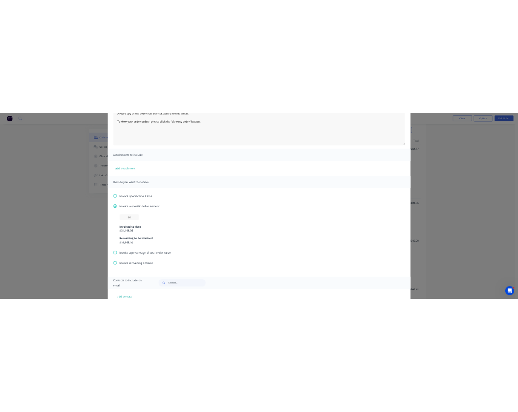
scroll to position [85, 0]
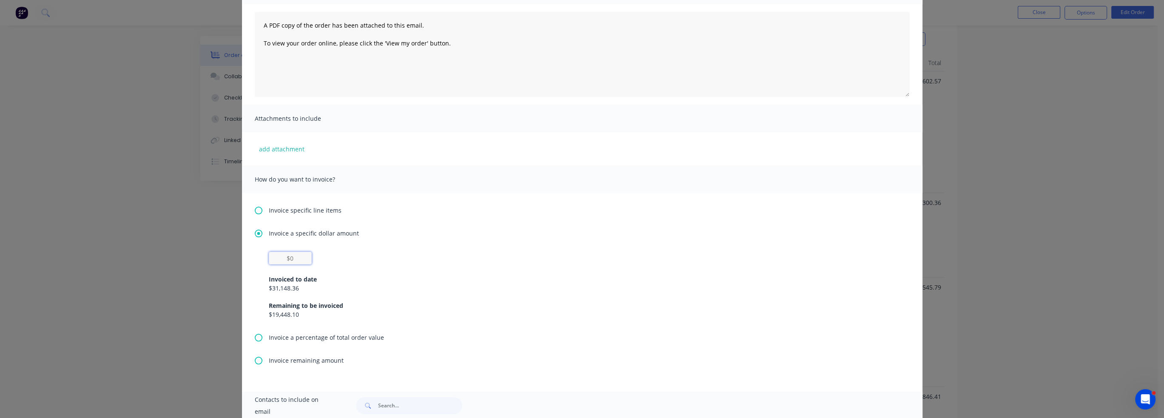
click at [295, 258] on input "text" at bounding box center [290, 258] width 43 height 13
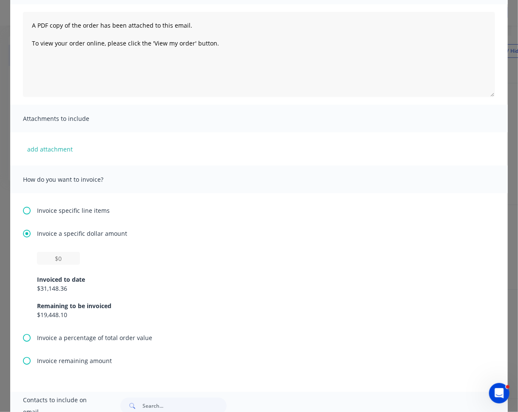
type input "$0"
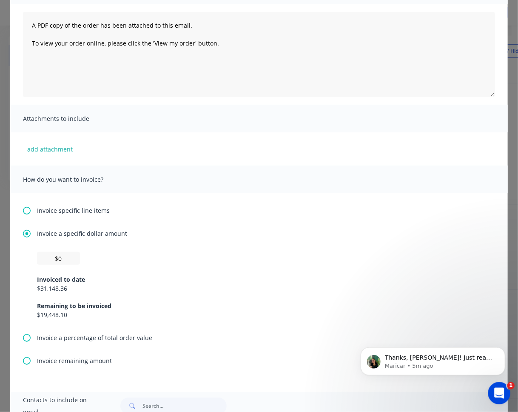
click at [501, 391] on icon "Open Intercom Messenger" at bounding box center [498, 392] width 14 height 14
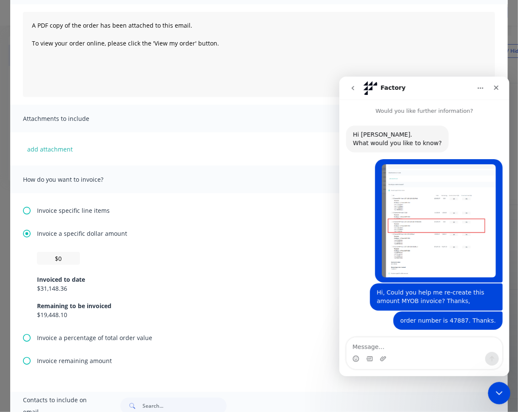
scroll to position [1, 0]
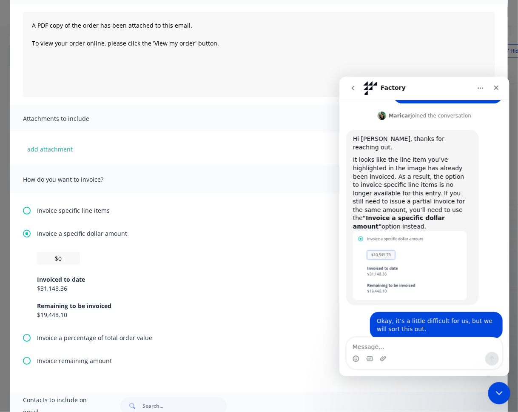
click at [501, 391] on icon "Close Intercom Messenger" at bounding box center [498, 392] width 10 height 10
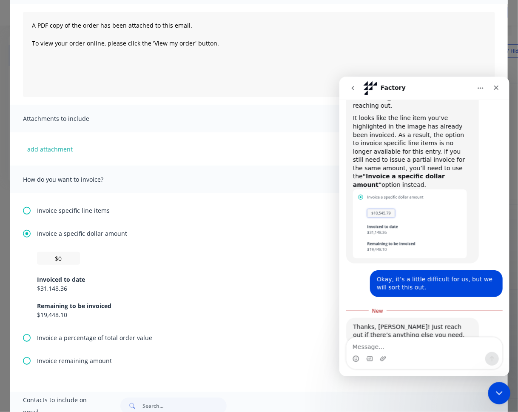
scroll to position [267, 0]
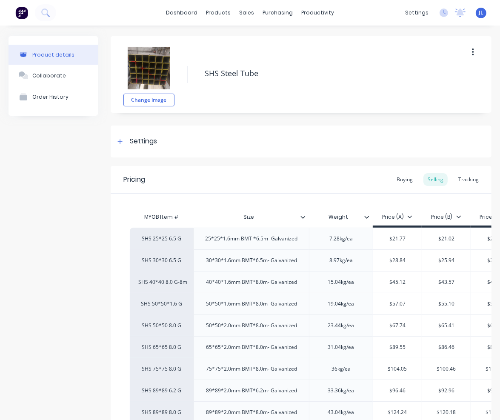
type textarea "x"
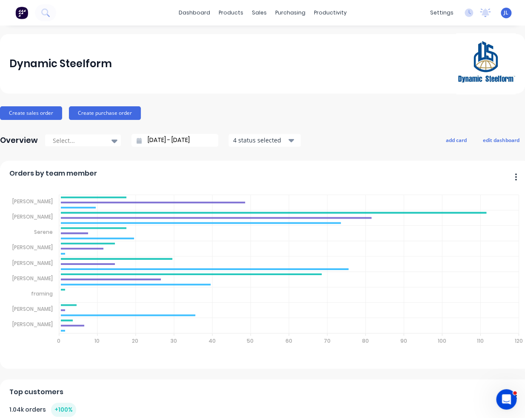
click at [116, 56] on div "Dynamic Steelform" at bounding box center [262, 63] width 506 height 61
click at [276, 58] on div "Customers" at bounding box center [285, 58] width 31 height 8
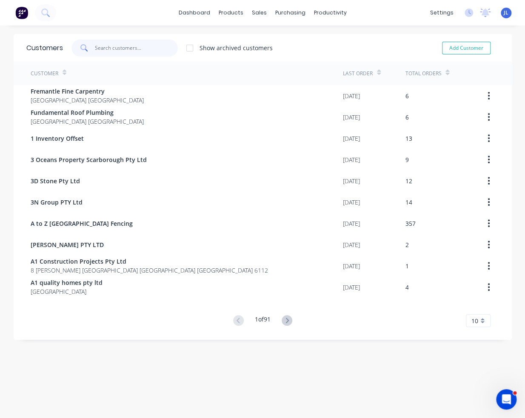
click at [131, 48] on input "text" at bounding box center [136, 48] width 83 height 17
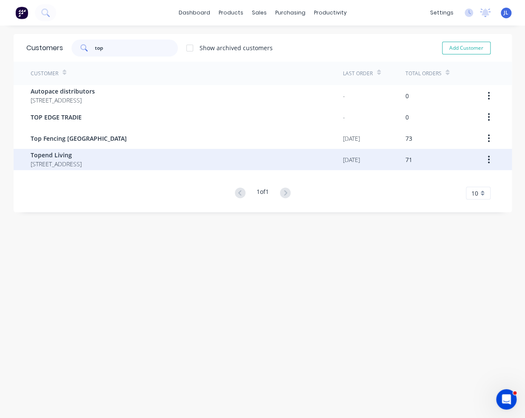
type input "top"
click at [82, 162] on span "[STREET_ADDRESS]" at bounding box center [56, 163] width 51 height 9
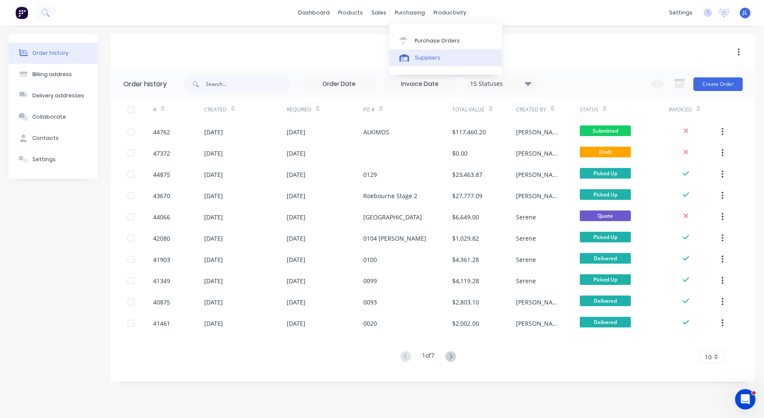
click at [425, 55] on div "Suppliers" at bounding box center [428, 58] width 26 height 8
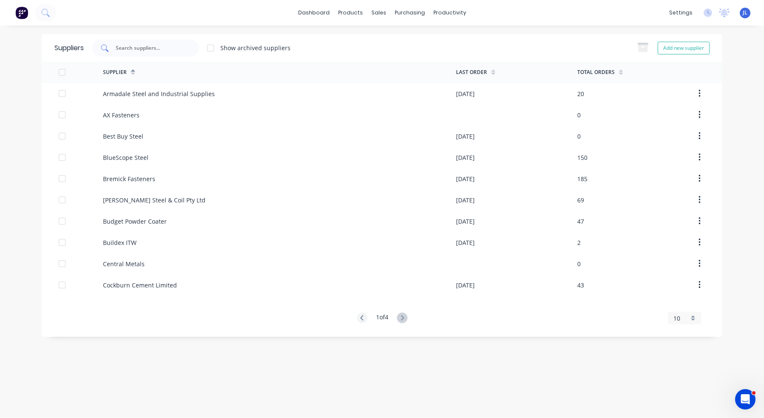
click at [139, 50] on input "text" at bounding box center [150, 48] width 71 height 9
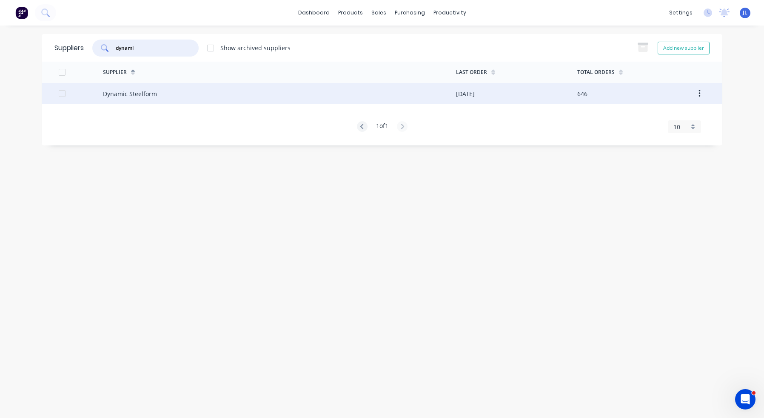
type input "dynami"
click at [145, 93] on div "Dynamic Steelform" at bounding box center [130, 93] width 54 height 9
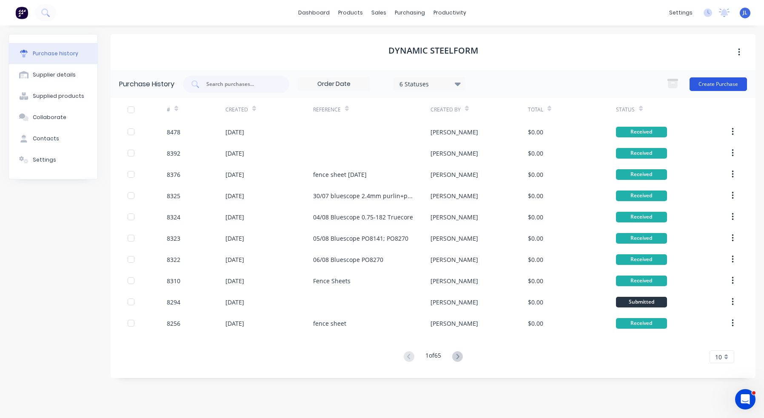
click at [524, 89] on button "Create Purchase" at bounding box center [717, 84] width 57 height 14
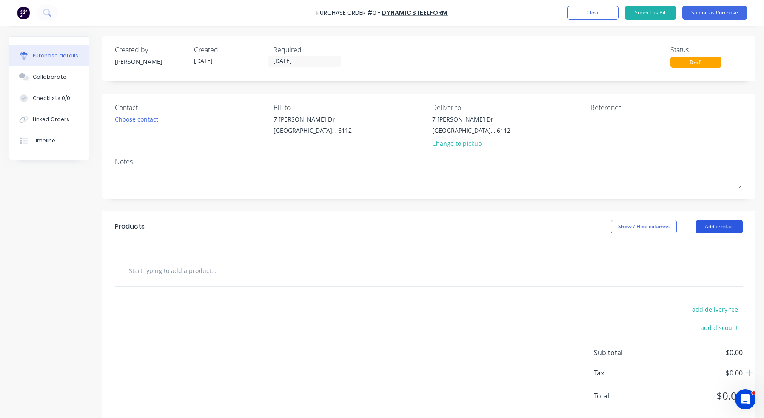
click at [524, 224] on button "Add product" at bounding box center [719, 227] width 47 height 14
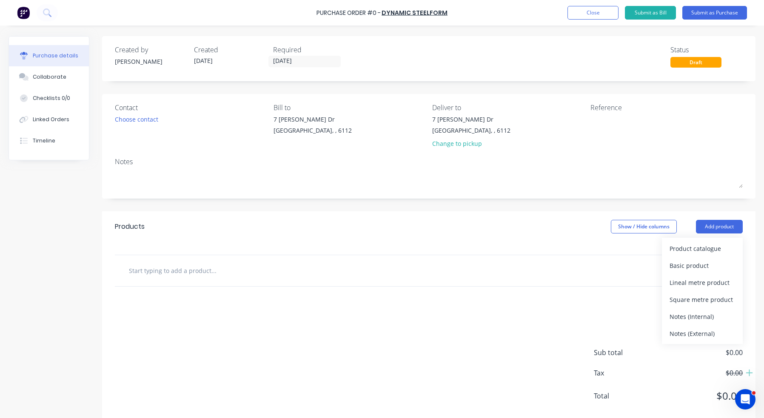
click at [524, 248] on div "Product catalogue" at bounding box center [701, 248] width 65 height 12
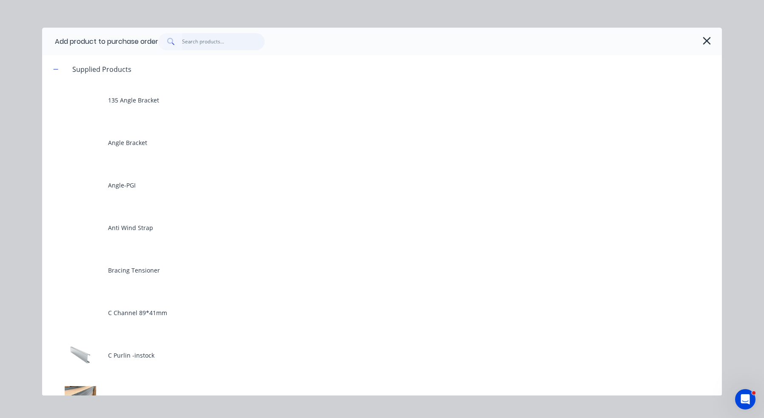
click at [248, 45] on input "text" at bounding box center [223, 41] width 83 height 17
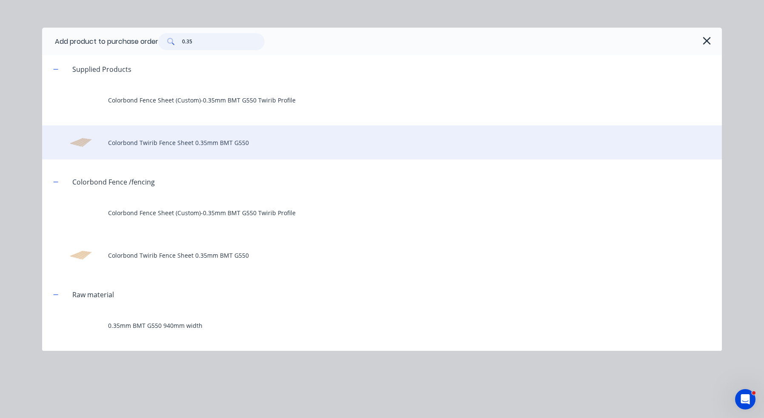
type input "0.35"
click at [177, 135] on div "Colorbond Twirib Fence Sheet 0.35mm BMT G550" at bounding box center [382, 142] width 680 height 34
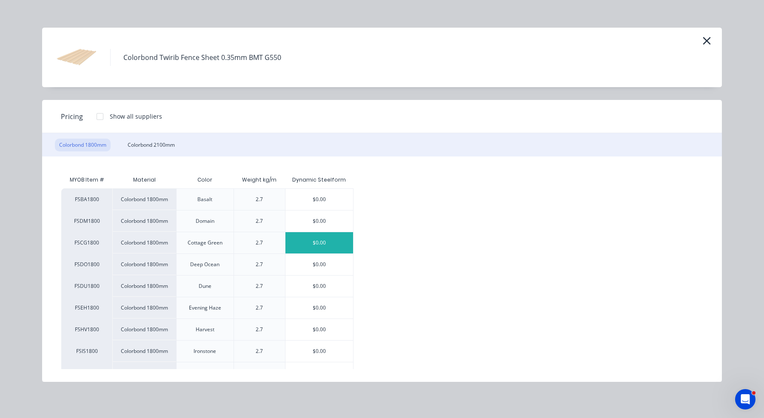
click at [335, 245] on div "$0.00" at bounding box center [319, 242] width 68 height 21
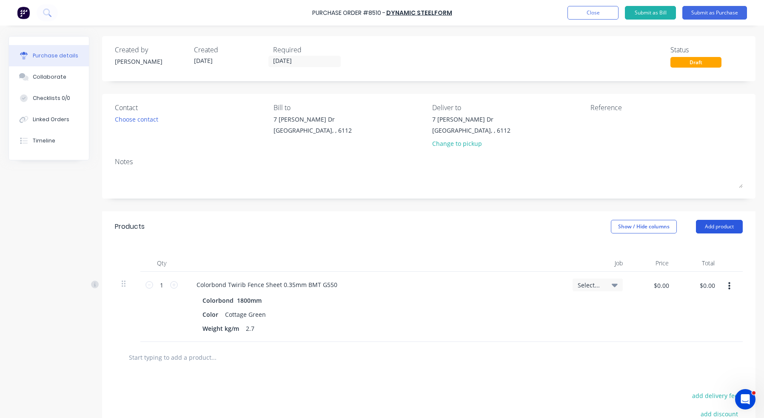
click at [524, 226] on button "Add product" at bounding box center [719, 227] width 47 height 14
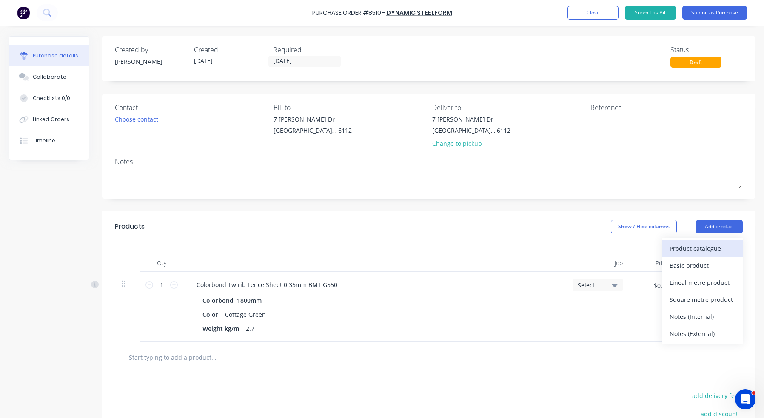
click at [524, 243] on div "Product catalogue" at bounding box center [701, 248] width 65 height 12
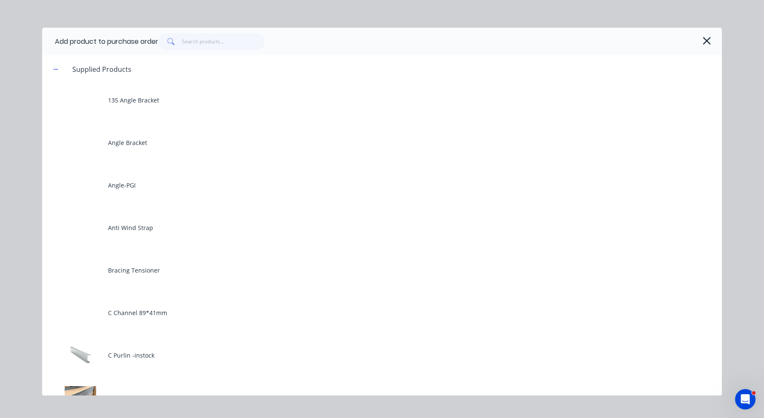
click at [209, 32] on div "Add product to purchase order" at bounding box center [382, 42] width 680 height 28
click at [213, 42] on input "text" at bounding box center [223, 41] width 83 height 17
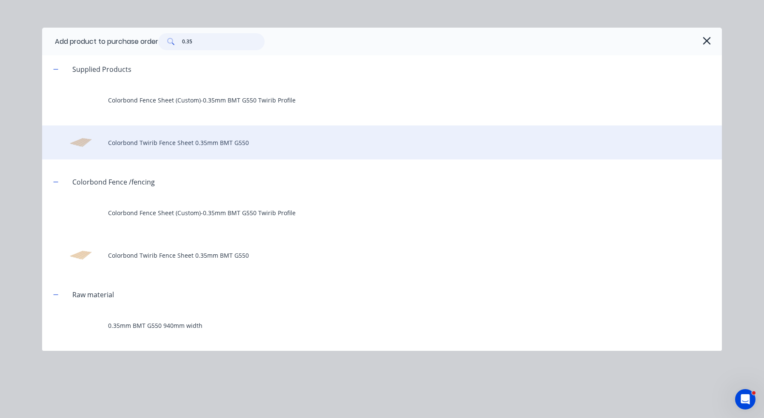
type input "0.35"
click at [179, 144] on div "Colorbond Twirib Fence Sheet 0.35mm BMT G550" at bounding box center [382, 142] width 680 height 34
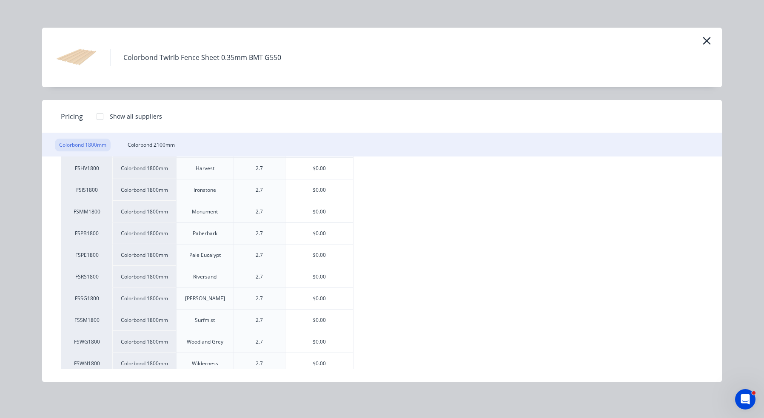
scroll to position [170, 0]
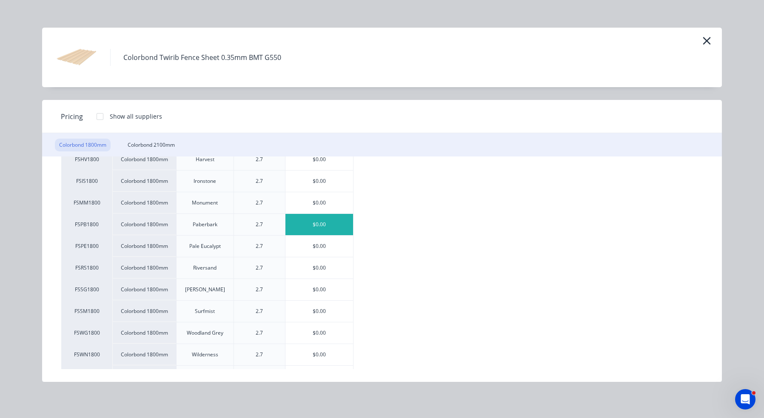
click at [342, 229] on div "$0.00" at bounding box center [319, 224] width 68 height 21
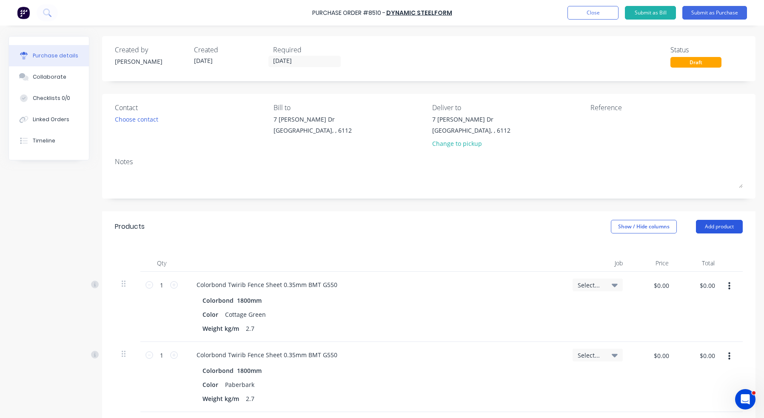
click at [524, 226] on button "Add product" at bounding box center [719, 227] width 47 height 14
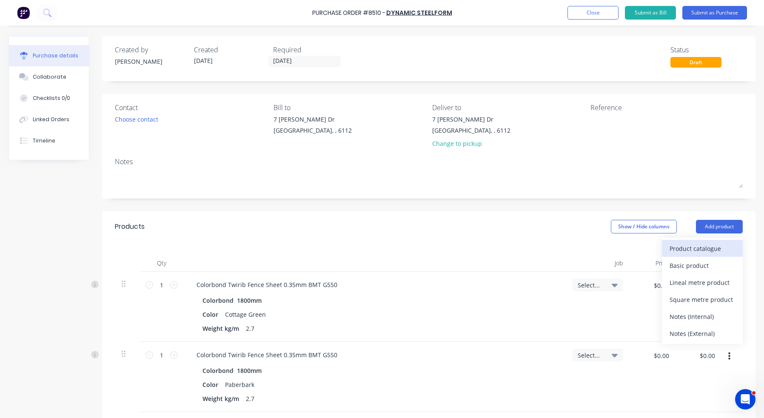
click at [524, 245] on div "Product catalogue" at bounding box center [701, 248] width 65 height 12
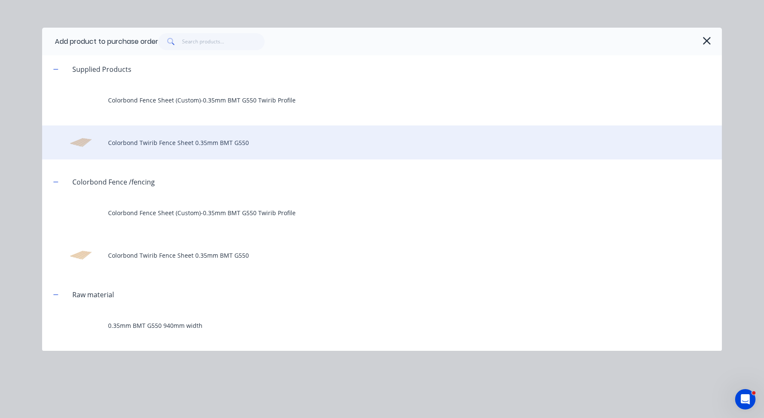
click at [219, 142] on div "Colorbond Twirib Fence Sheet 0.35mm BMT G550" at bounding box center [382, 142] width 680 height 34
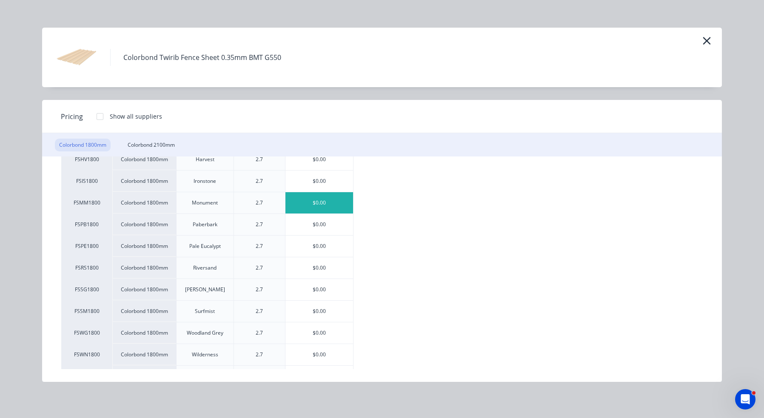
click at [337, 207] on div "$0.00" at bounding box center [319, 202] width 68 height 21
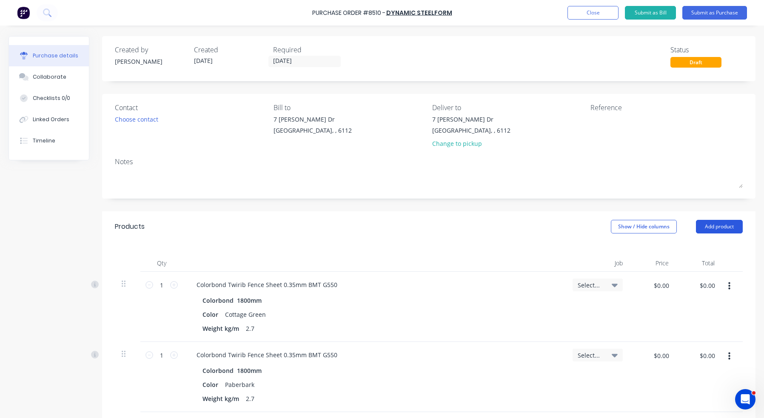
click at [524, 226] on button "Add product" at bounding box center [719, 227] width 47 height 14
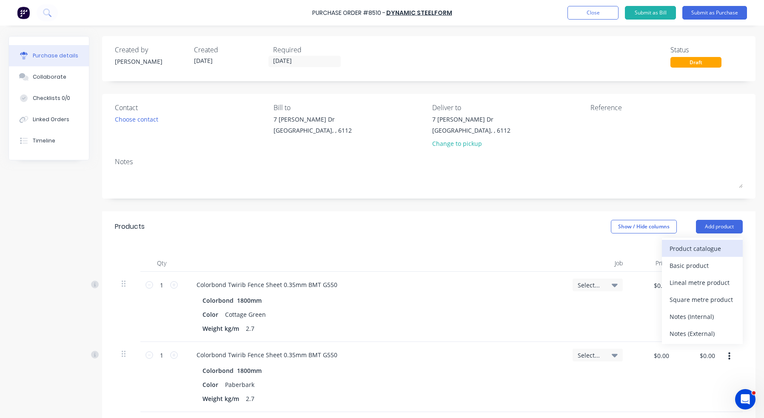
click at [524, 250] on button "Product catalogue" at bounding box center [702, 248] width 81 height 17
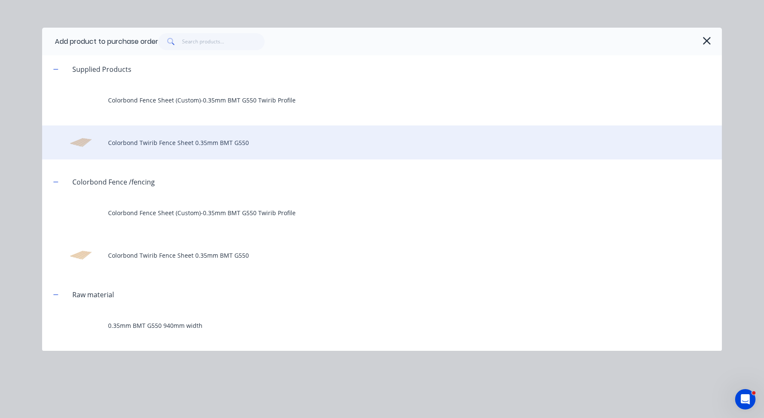
click at [196, 138] on div "Colorbond Twirib Fence Sheet 0.35mm BMT G550" at bounding box center [382, 142] width 680 height 34
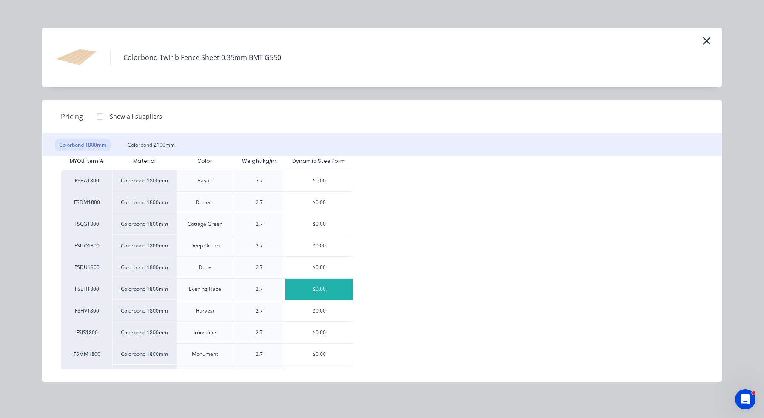
click at [321, 307] on div "FSBA1800 Colorbond 1800mm Basalt 2.7 $0.00 FSDM1800 Colorbond 1800mm Domain 2.7…" at bounding box center [381, 387] width 641 height 434
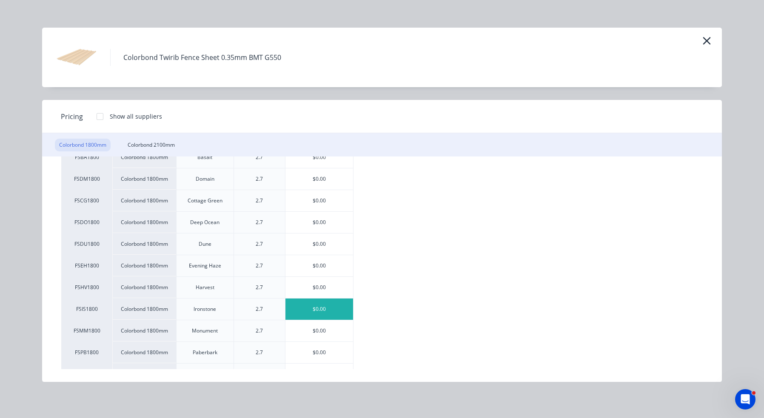
scroll to position [43, 0]
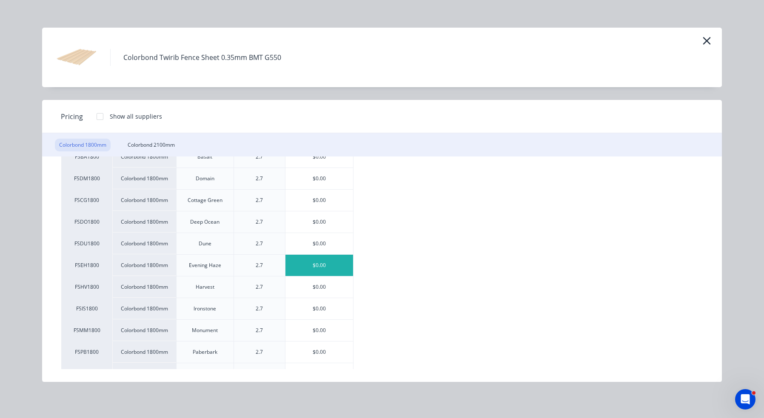
click at [321, 262] on div "$0.00" at bounding box center [319, 265] width 68 height 21
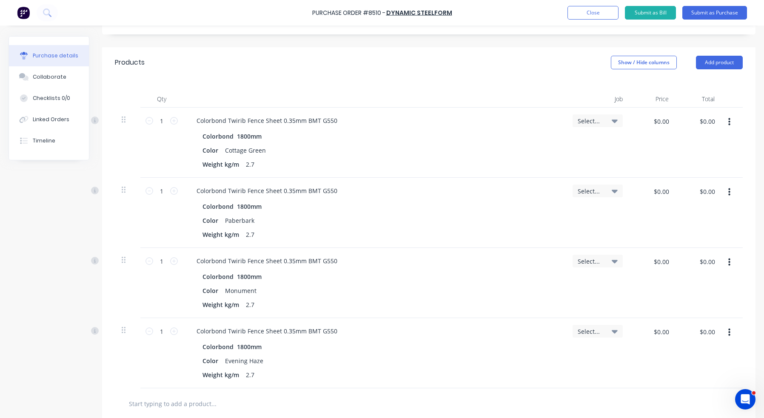
scroll to position [170, 0]
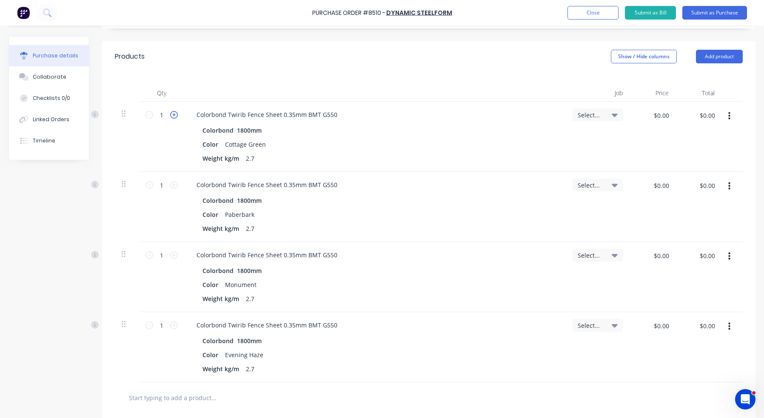
click at [171, 115] on icon at bounding box center [174, 115] width 8 height 8
click at [165, 115] on input "2" at bounding box center [161, 114] width 17 height 13
type input "150"
click at [168, 187] on input "1" at bounding box center [161, 185] width 17 height 13
type input "300"
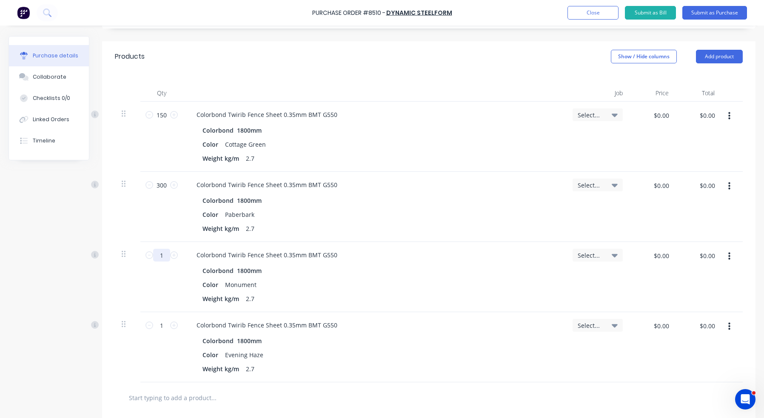
click at [161, 255] on input "1" at bounding box center [161, 255] width 17 height 13
click at [164, 254] on input "1" at bounding box center [161, 255] width 17 height 13
type input "150"
click at [163, 323] on input "1" at bounding box center [161, 325] width 17 height 13
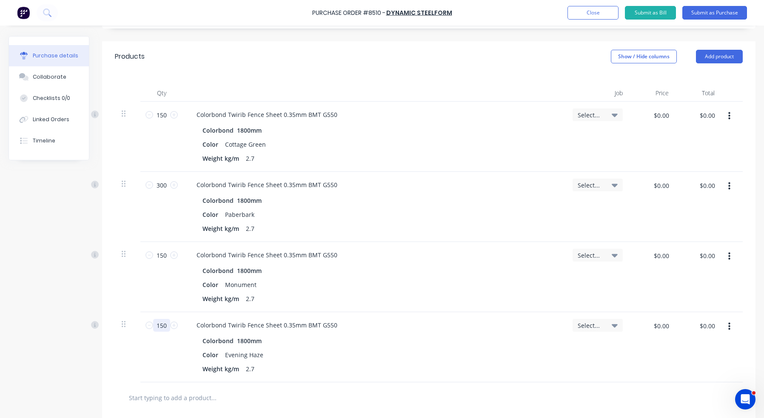
type input "150"
click at [524, 348] on div "Colorbond 1800mm Color Evening Haze Weight kg/m 2.7" at bounding box center [374, 355] width 369 height 40
click at [524, 15] on button "Submit as Purchase" at bounding box center [714, 13] width 65 height 14
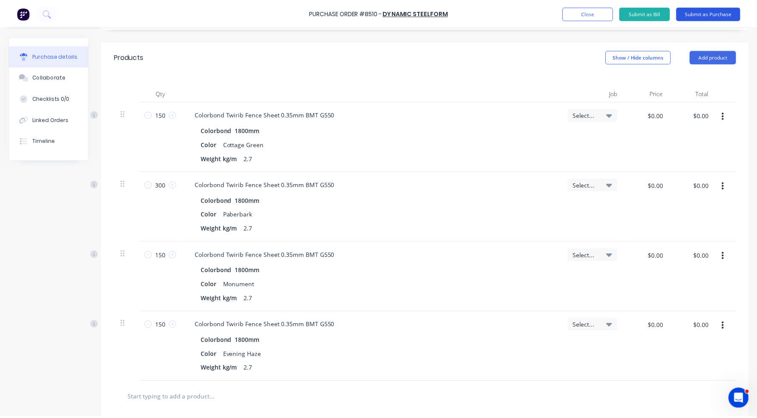
scroll to position [0, 0]
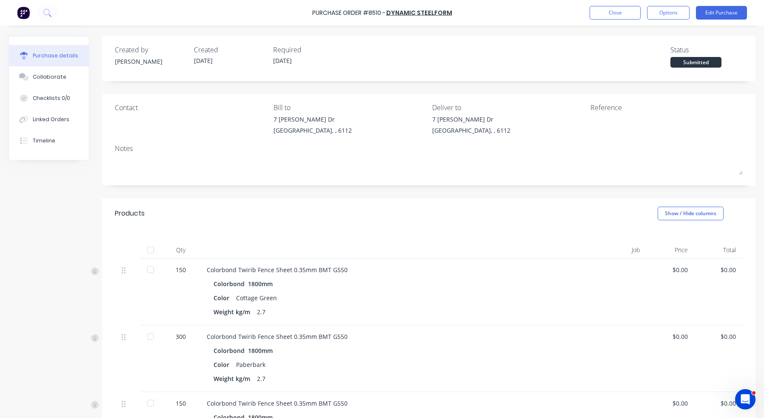
click at [152, 248] on div at bounding box center [150, 250] width 17 height 17
click at [524, 9] on button "Close" at bounding box center [614, 13] width 51 height 14
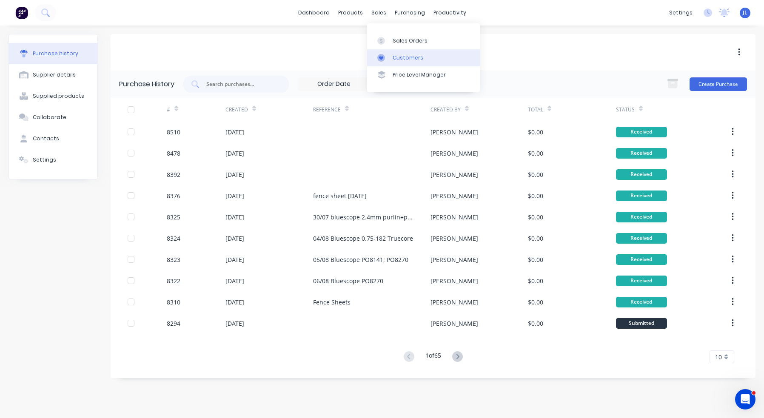
click at [399, 59] on div "Customers" at bounding box center [407, 58] width 31 height 8
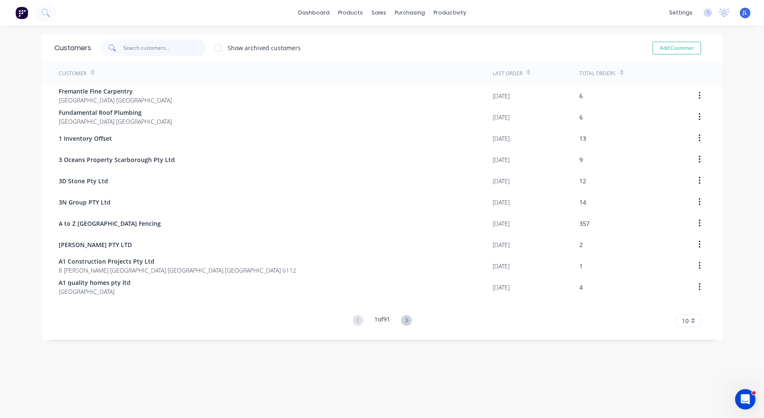
click at [165, 53] on input "text" at bounding box center [164, 48] width 83 height 17
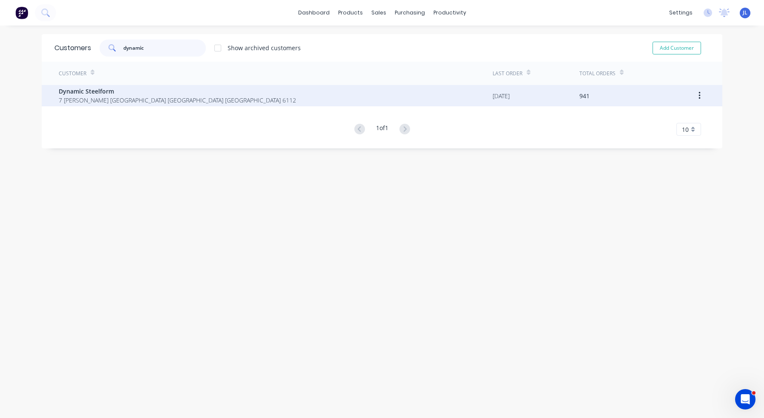
type input "dynamic"
click at [168, 93] on span "Dynamic Steelform" at bounding box center [177, 91] width 237 height 9
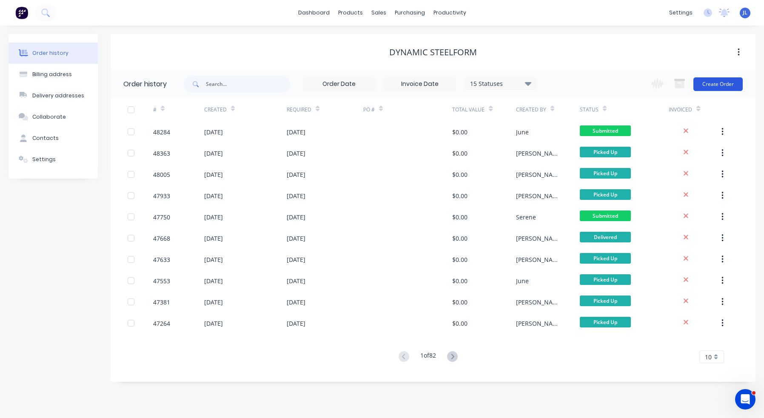
click at [524, 86] on button "Create Order" at bounding box center [717, 84] width 49 height 14
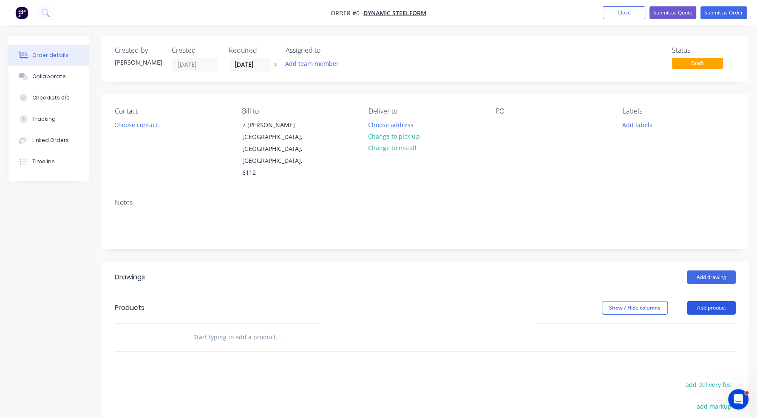
click at [524, 301] on button "Add product" at bounding box center [711, 308] width 49 height 14
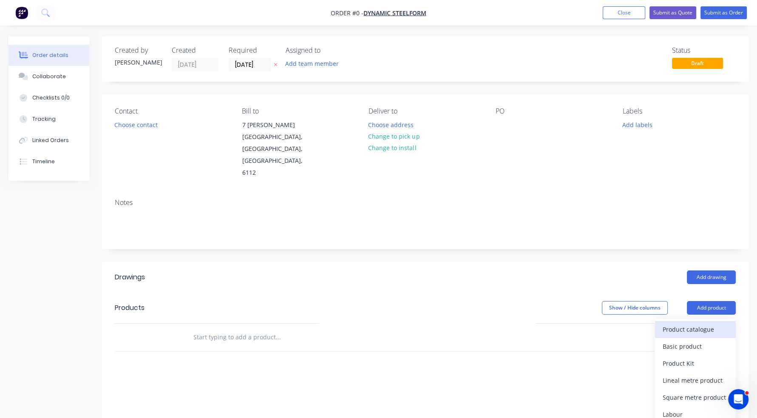
click at [524, 323] on div "Product catalogue" at bounding box center [695, 329] width 65 height 12
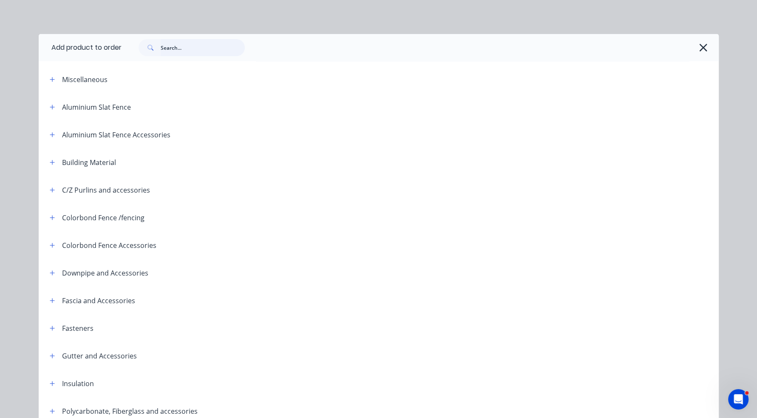
click at [216, 50] on input "text" at bounding box center [203, 47] width 84 height 17
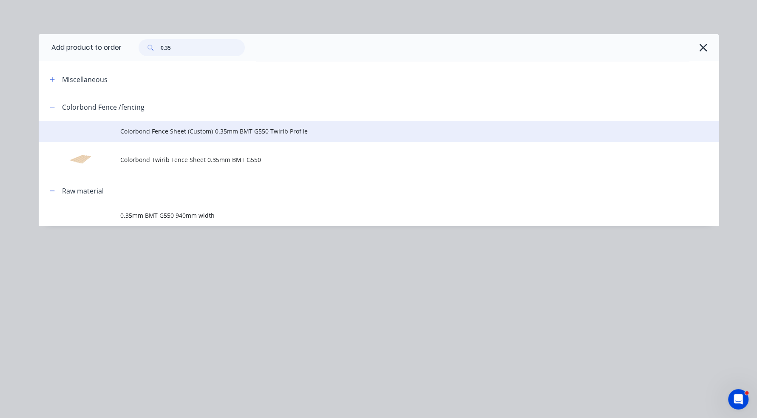
type input "0.35"
click at [179, 131] on span "Colorbond Fence Sheet (Custom)-0.35mm BMT G550 Twirib Profile" at bounding box center [359, 131] width 479 height 9
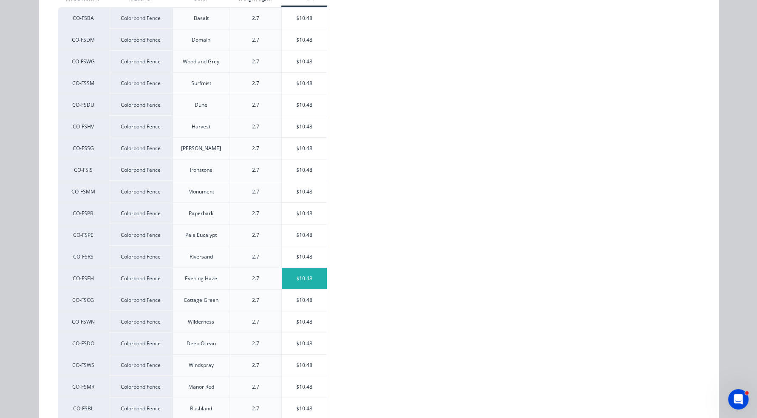
scroll to position [202, 0]
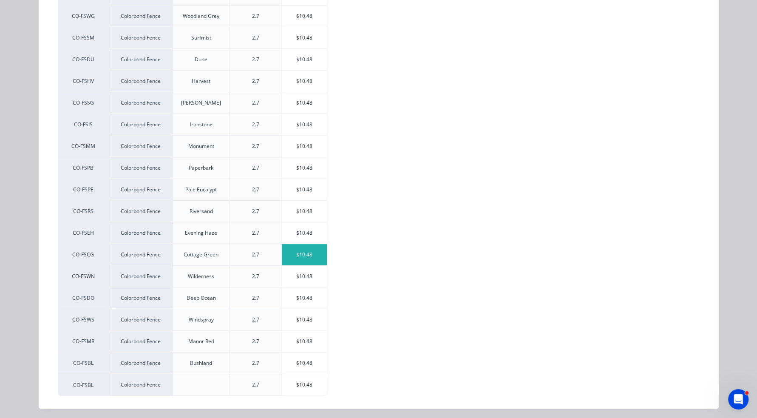
click at [310, 260] on div "$10.48" at bounding box center [304, 254] width 45 height 21
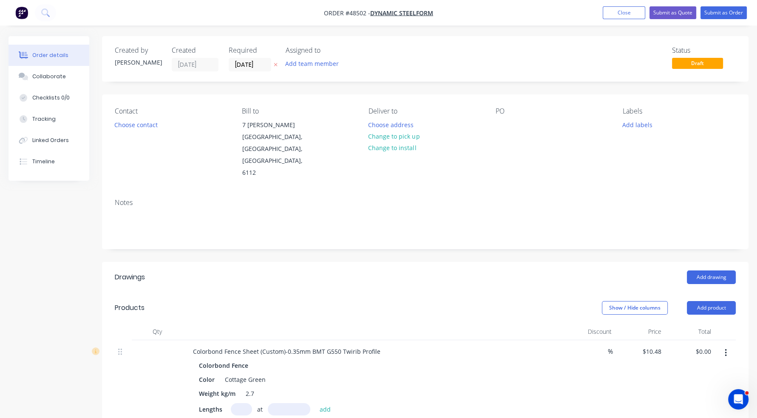
drag, startPoint x: 236, startPoint y: 385, endPoint x: 350, endPoint y: 379, distance: 113.3
click at [236, 403] on input "text" at bounding box center [241, 409] width 21 height 12
type input "150"
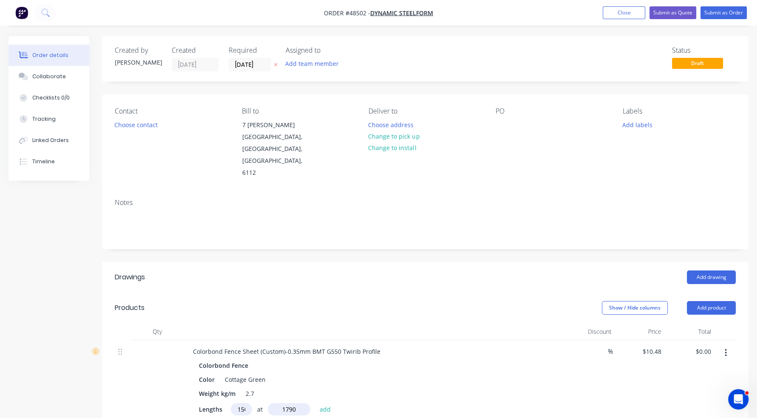
type input "1790"
click at [316, 403] on button "add" at bounding box center [326, 408] width 20 height 11
type input "$2,813.88"
click at [524, 301] on button "Add product" at bounding box center [711, 308] width 49 height 14
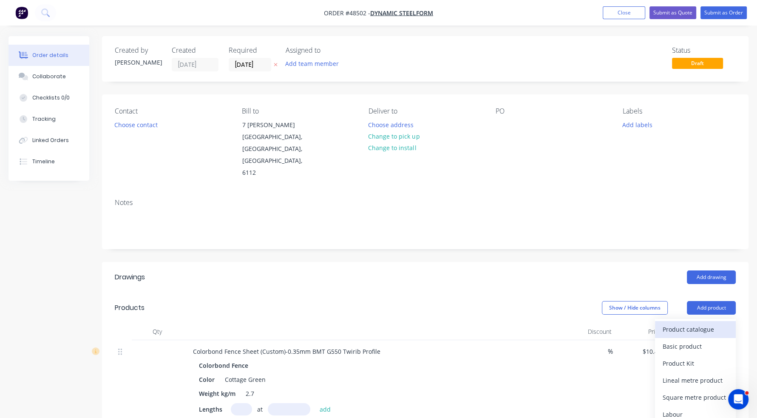
click at [524, 323] on div "Product catalogue" at bounding box center [695, 329] width 65 height 12
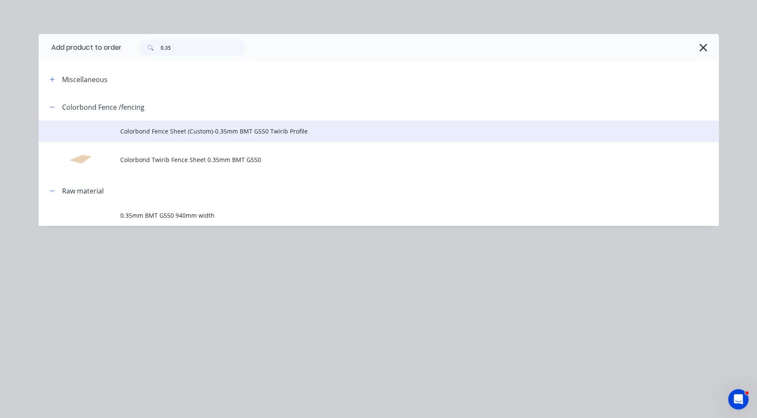
click at [214, 133] on span "Colorbond Fence Sheet (Custom)-0.35mm BMT G550 Twirib Profile" at bounding box center [359, 131] width 479 height 9
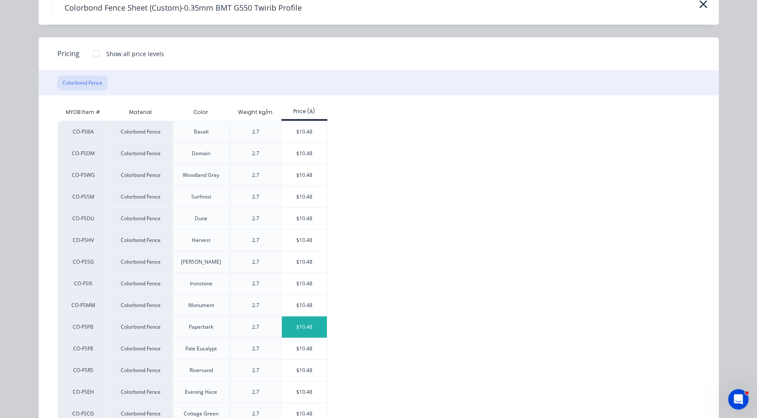
scroll to position [85, 0]
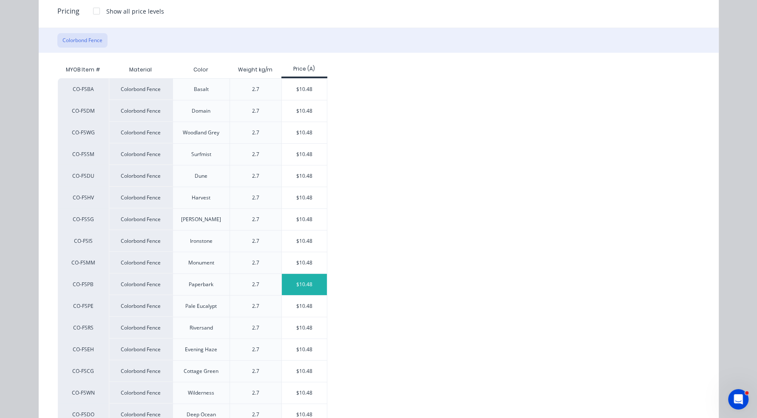
click at [312, 283] on div "$10.48" at bounding box center [304, 284] width 45 height 21
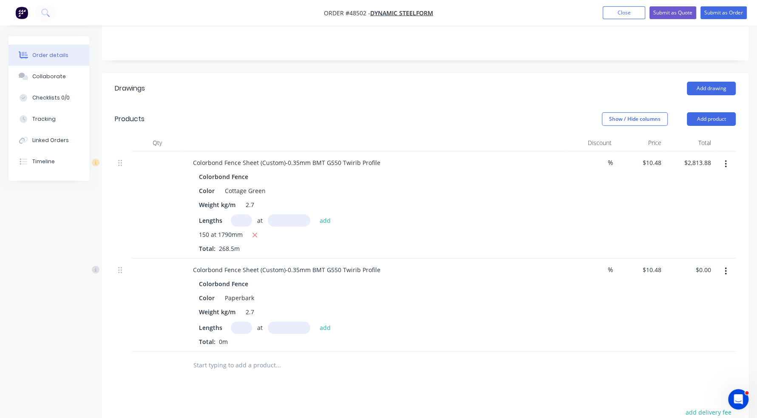
scroll to position [213, 0]
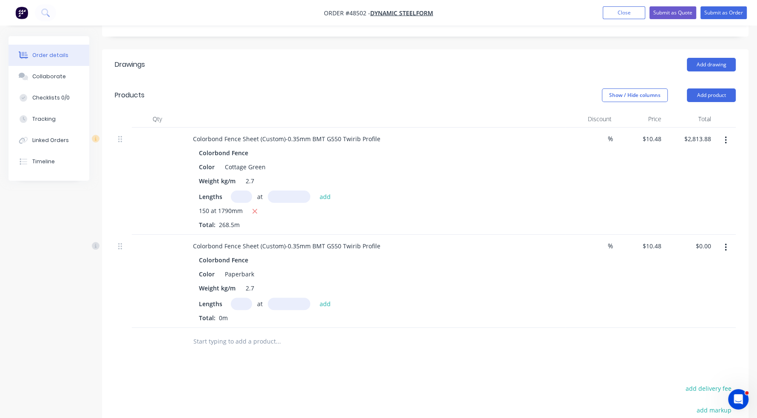
click at [250, 298] on input "text" at bounding box center [241, 304] width 21 height 12
type input "300"
type input "1790"
click at [316, 298] on button "add" at bounding box center [326, 303] width 20 height 11
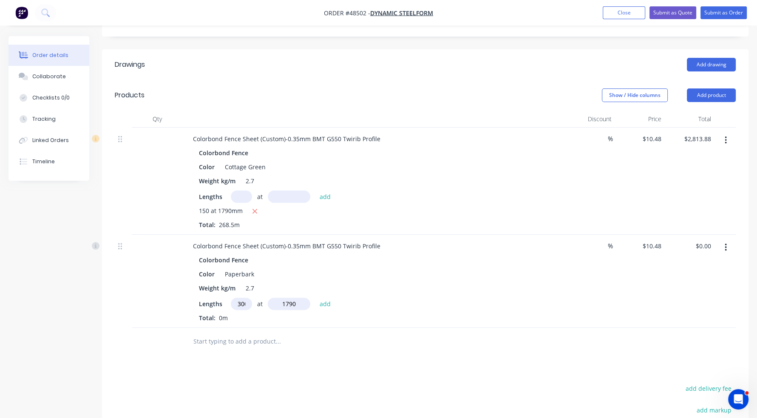
type input "$5,627.76"
click at [524, 88] on button "Add product" at bounding box center [711, 95] width 49 height 14
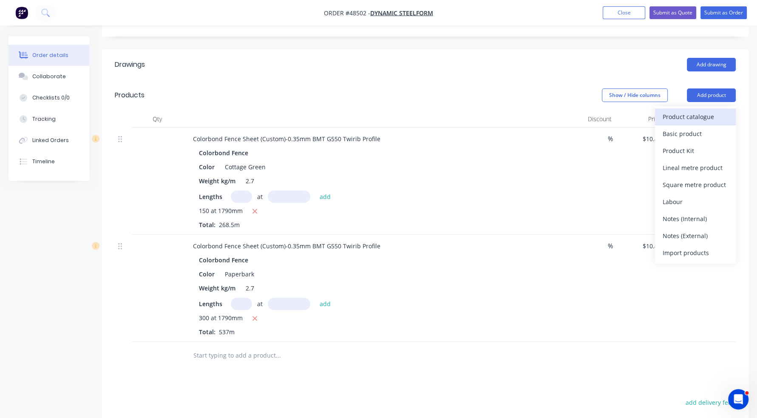
click at [524, 111] on div "Product catalogue" at bounding box center [695, 117] width 65 height 12
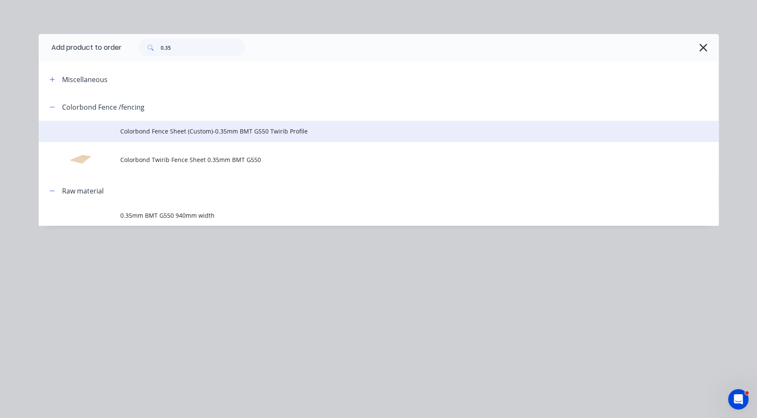
click at [230, 126] on td "Colorbond Fence Sheet (Custom)-0.35mm BMT G550 Twirib Profile" at bounding box center [419, 131] width 599 height 21
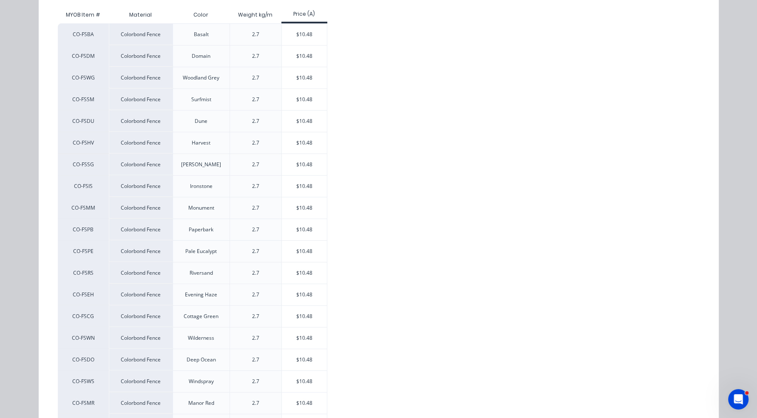
scroll to position [170, 0]
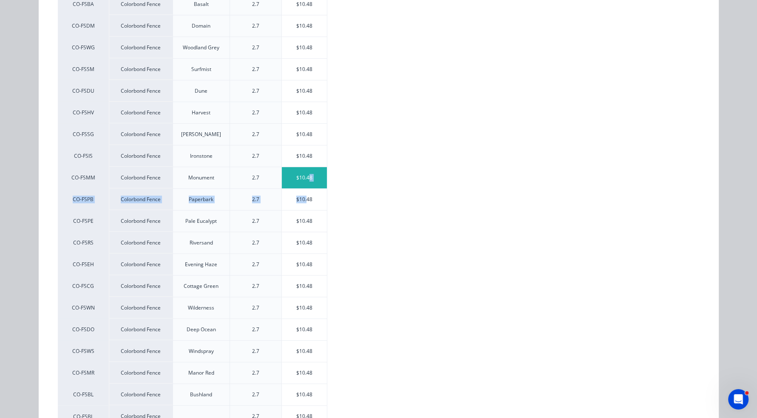
drag, startPoint x: 303, startPoint y: 188, endPoint x: 306, endPoint y: 181, distance: 7.8
click at [306, 181] on div "CO-FSBA Colorbond Fence Basalt 2.7 $10.48 CO-FSDM Colorbond Fence Domain 2.7 $1…" at bounding box center [372, 210] width 629 height 434
click at [290, 176] on div "$10.48" at bounding box center [304, 177] width 45 height 21
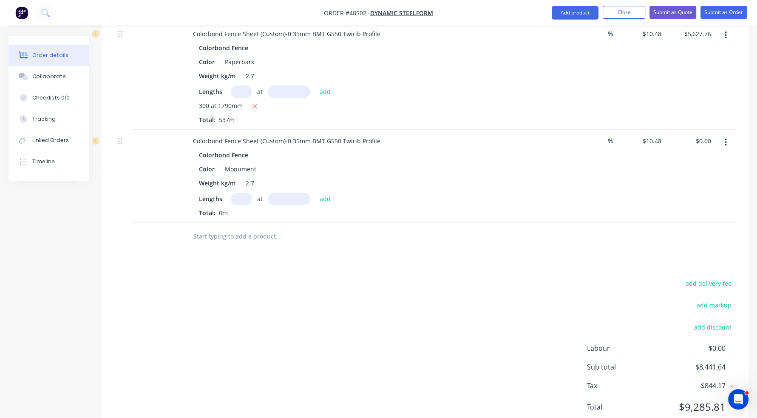
scroll to position [425, 0]
click at [246, 192] on input "text" at bounding box center [241, 198] width 21 height 12
type input "150"
type input "1790"
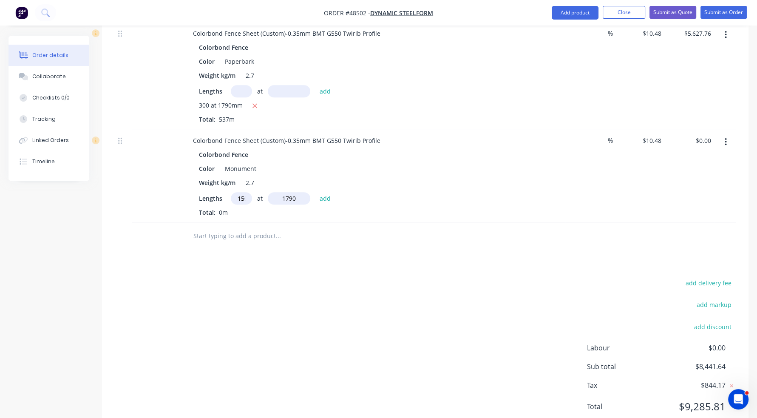
click at [316, 192] on button "add" at bounding box center [326, 197] width 20 height 11
type input "$2,813.88"
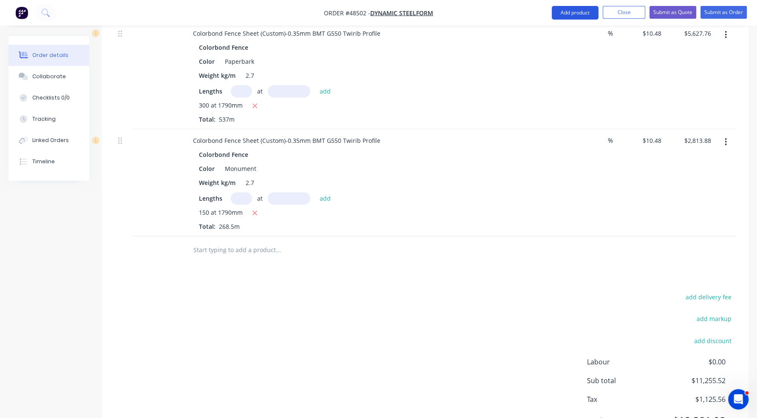
click at [524, 15] on button "Add product" at bounding box center [575, 13] width 47 height 14
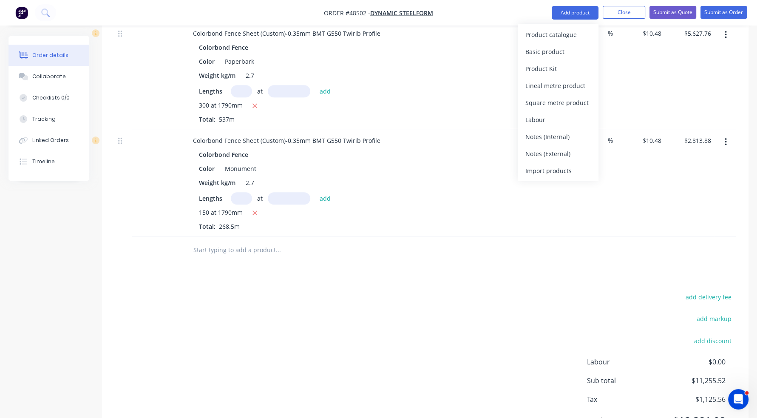
click at [524, 32] on div "Product catalogue" at bounding box center [558, 34] width 65 height 12
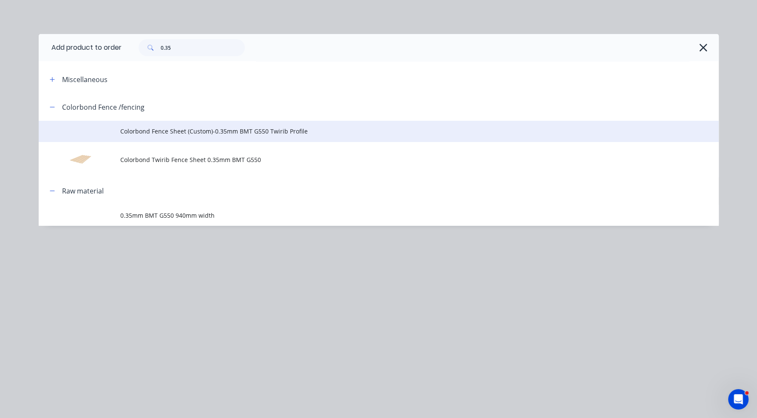
click at [192, 122] on td "Colorbond Fence Sheet (Custom)-0.35mm BMT G550 Twirib Profile" at bounding box center [419, 131] width 599 height 21
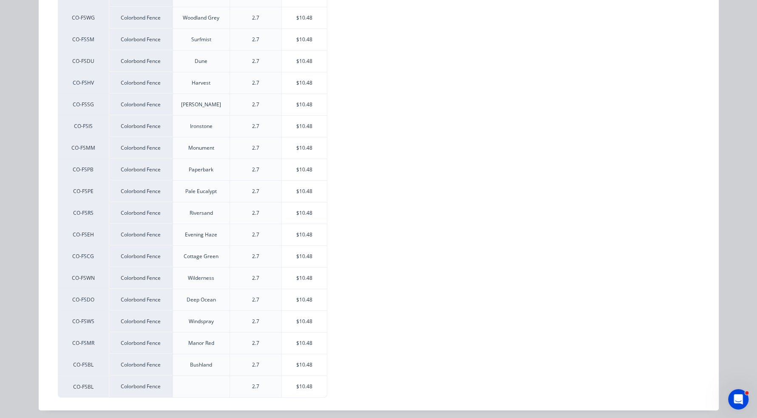
scroll to position [202, 0]
click at [300, 238] on div "$10.48" at bounding box center [304, 232] width 45 height 21
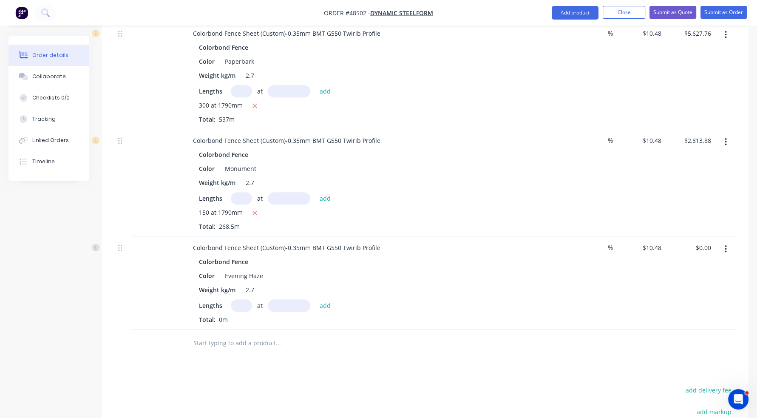
click at [243, 299] on input "text" at bounding box center [241, 305] width 21 height 12
type input "150"
type input "1790"
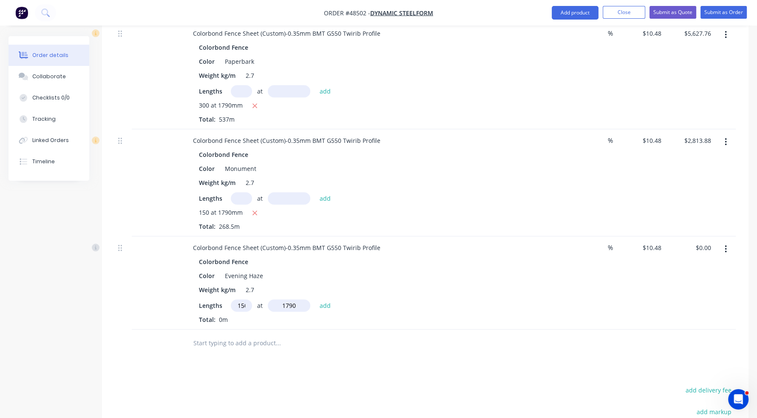
click at [316, 299] on button "add" at bounding box center [326, 304] width 20 height 11
type input "$2,813.88"
click at [524, 242] on input "10.48" at bounding box center [653, 248] width 23 height 12
type input "0"
type input "10.48"
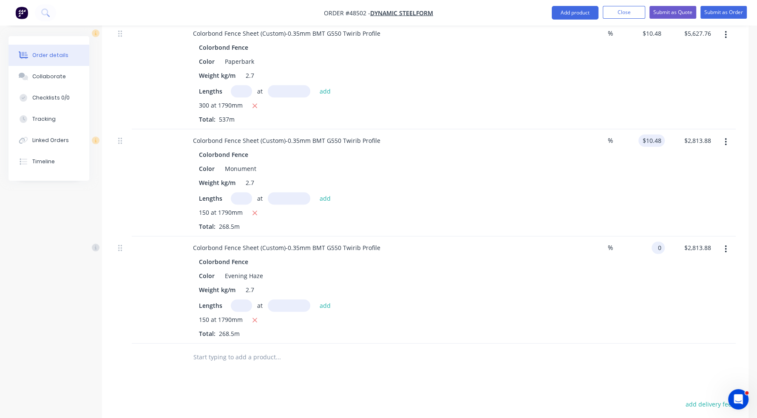
type input "$0.00"
click at [524, 134] on input "10.48" at bounding box center [655, 140] width 20 height 12
type input "$0.00"
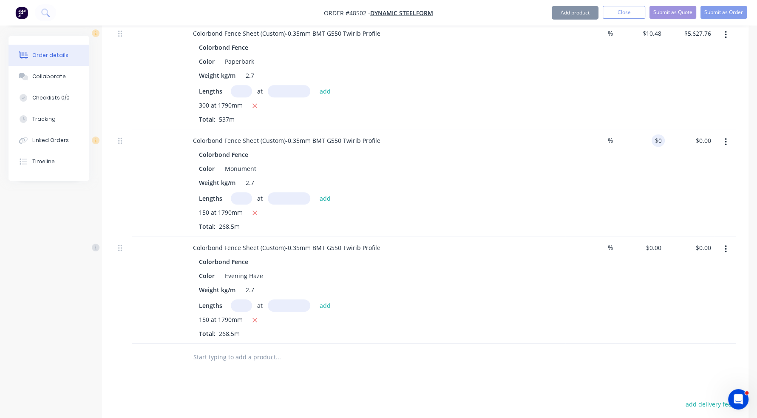
click at [524, 171] on div "$0.00 0" at bounding box center [640, 182] width 50 height 107
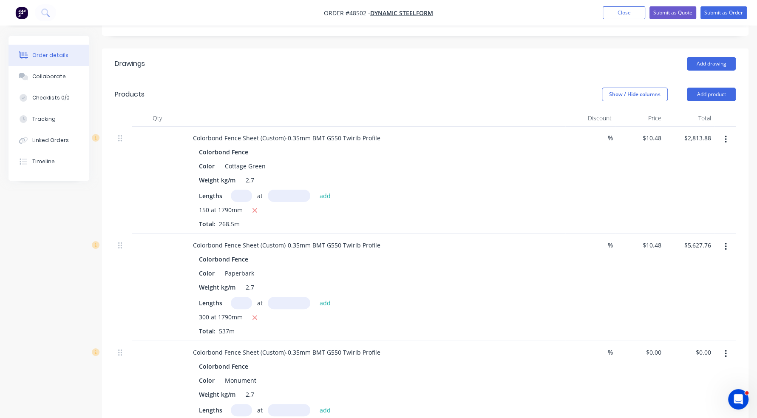
scroll to position [213, 0]
click at [524, 240] on input "10.48" at bounding box center [653, 246] width 23 height 12
type input "$0.00"
drag, startPoint x: 662, startPoint y: 189, endPoint x: 662, endPoint y: 128, distance: 60.8
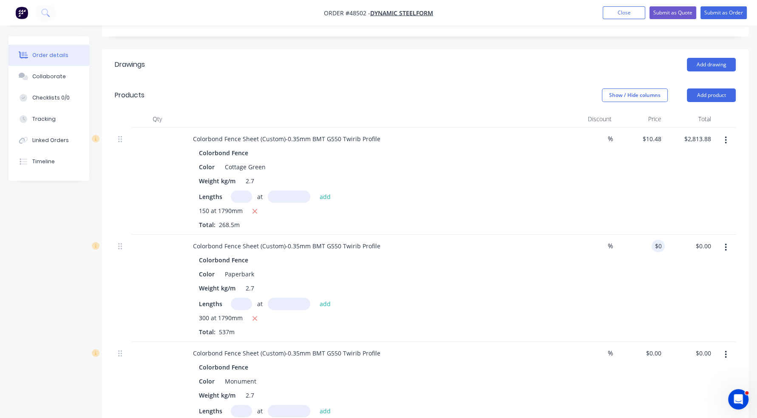
click at [524, 185] on div "$10.48 $10.48" at bounding box center [640, 181] width 50 height 107
click at [524, 128] on div "$10.48 $10.48" at bounding box center [640, 181] width 50 height 107
click at [524, 133] on input "10.48" at bounding box center [655, 139] width 20 height 12
type input "$0.00"
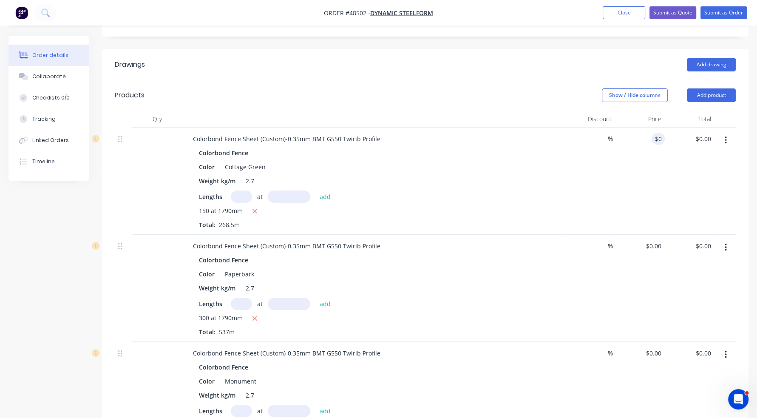
click at [524, 171] on div "$0.00 0" at bounding box center [640, 181] width 50 height 107
click at [524, 170] on div "$0.00 $0.00" at bounding box center [690, 181] width 50 height 107
click at [524, 10] on button "Submit as Order" at bounding box center [724, 12] width 46 height 13
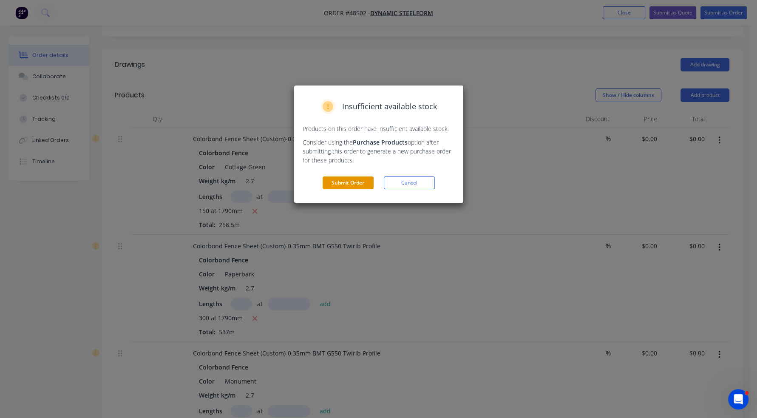
click at [344, 186] on button "Submit Order" at bounding box center [348, 182] width 51 height 13
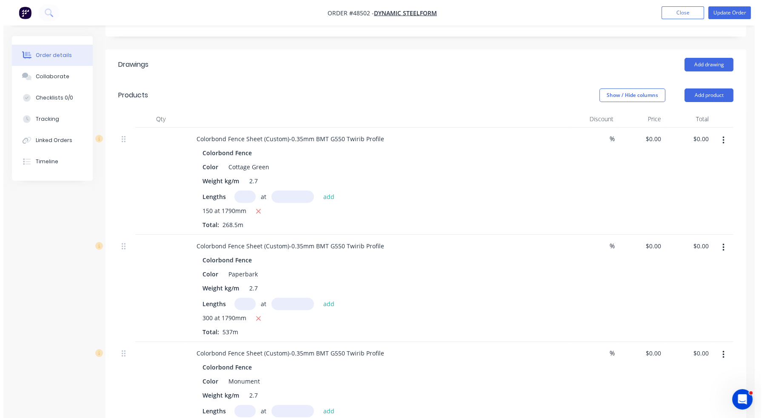
scroll to position [0, 0]
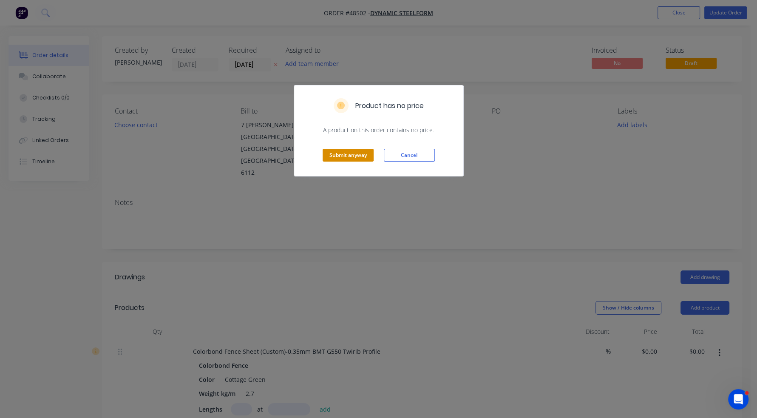
click at [342, 155] on button "Submit anyway" at bounding box center [348, 155] width 51 height 13
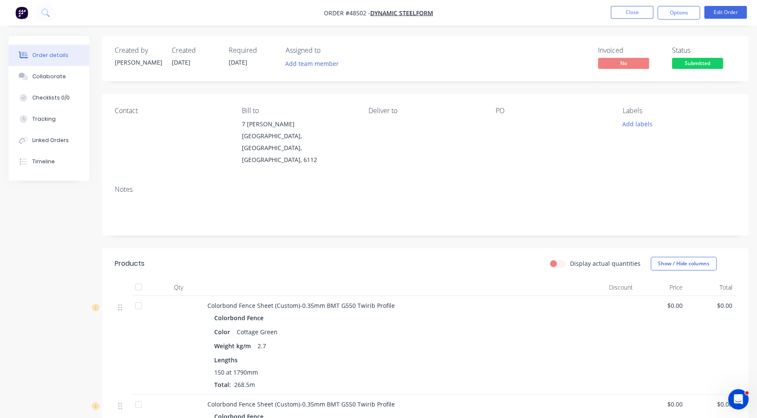
click at [524, 67] on span "Submitted" at bounding box center [697, 63] width 51 height 11
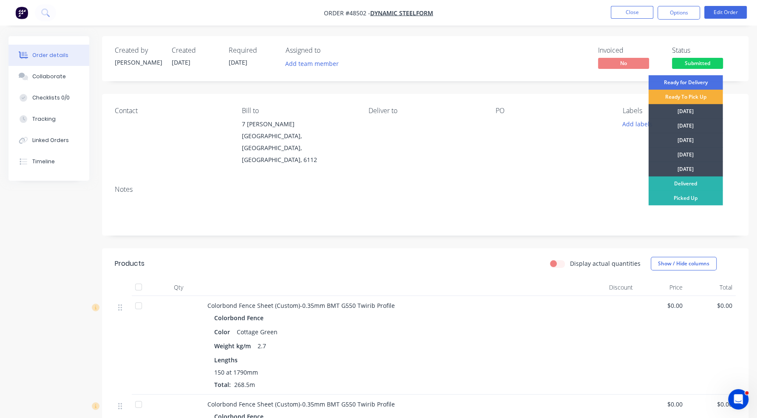
drag, startPoint x: 681, startPoint y: 200, endPoint x: 658, endPoint y: 145, distance: 60.3
click at [524, 200] on div "Picked Up" at bounding box center [686, 198] width 74 height 14
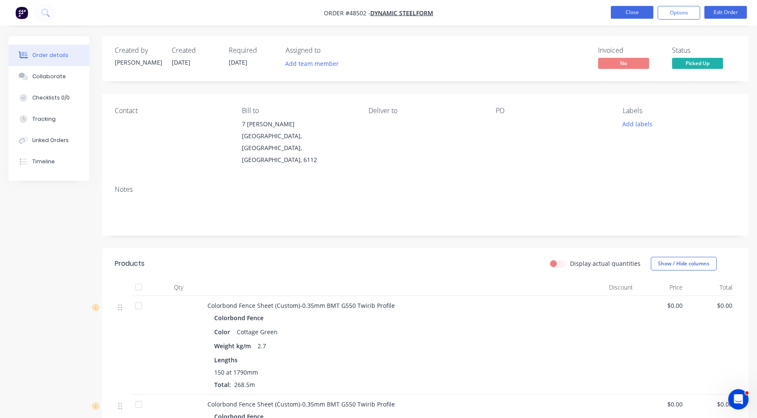
click at [524, 10] on button "Close" at bounding box center [632, 12] width 43 height 13
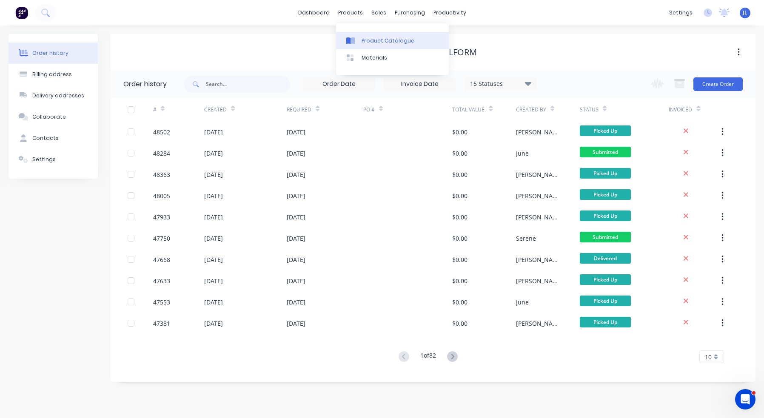
click at [370, 37] on div "Product Catalogue" at bounding box center [387, 41] width 53 height 8
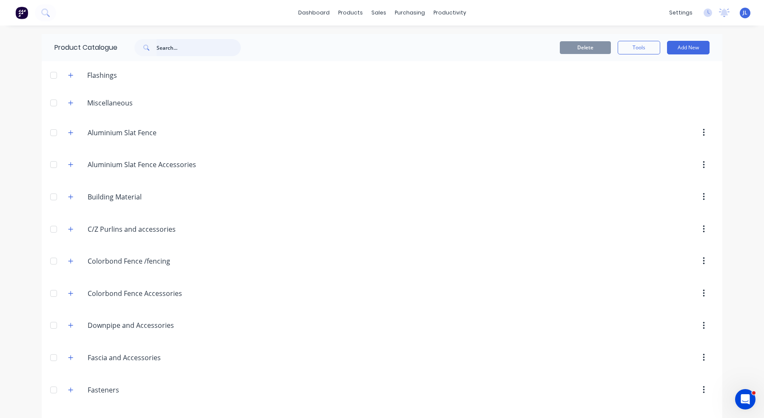
click at [194, 45] on input "text" at bounding box center [198, 47] width 84 height 17
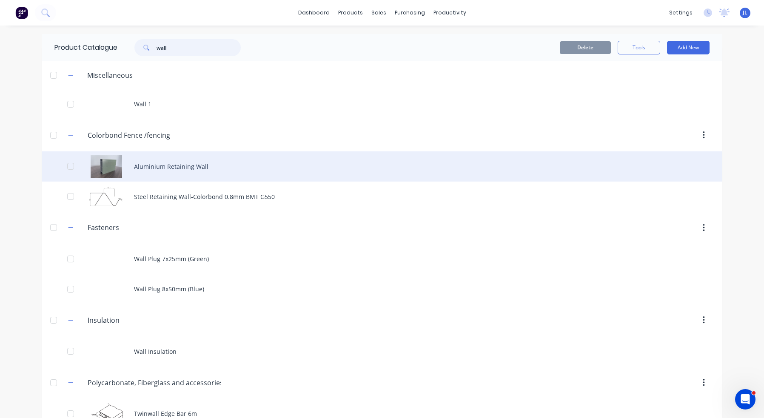
type input "wall"
click at [156, 169] on div "Aluminium Retaining Wall" at bounding box center [382, 166] width 680 height 30
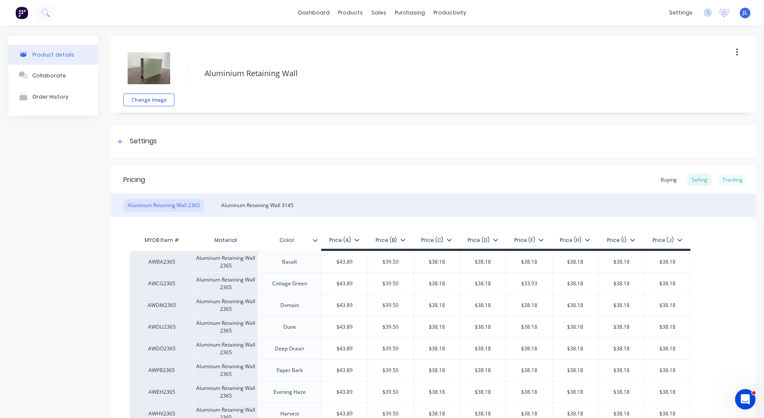
type textarea "x"
click at [524, 182] on div "Tracking" at bounding box center [732, 179] width 29 height 13
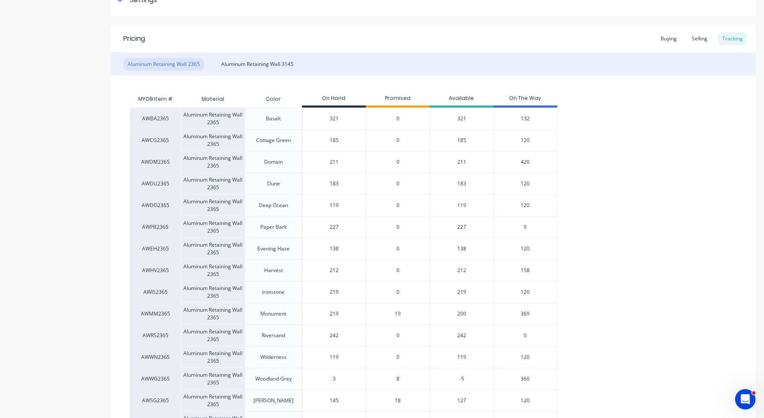
scroll to position [134, 0]
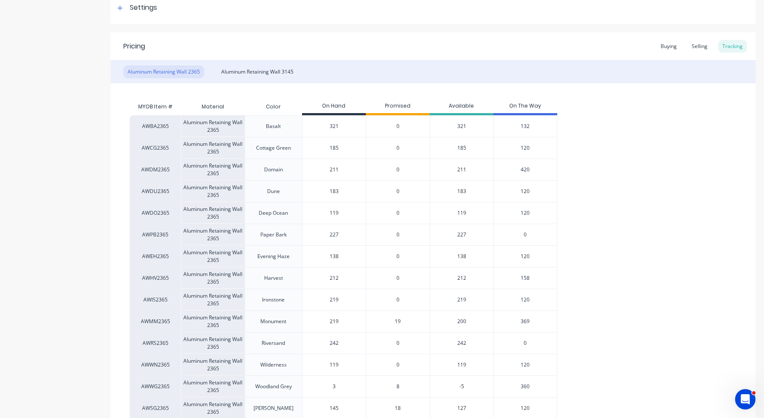
click at [524, 385] on span "360" at bounding box center [524, 387] width 9 height 8
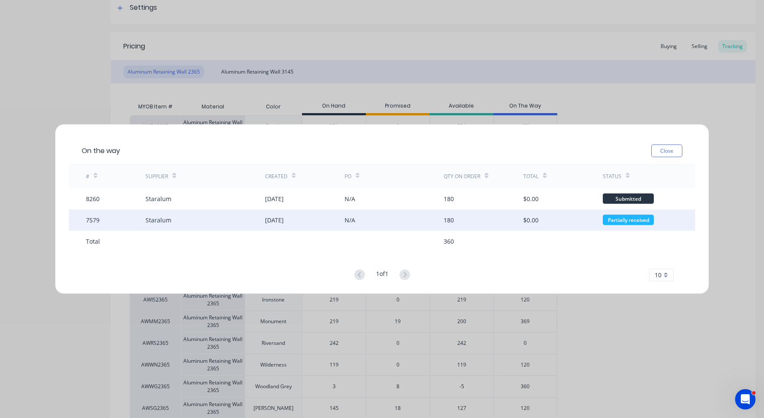
click at [162, 225] on div "Staralum" at bounding box center [204, 219] width 119 height 21
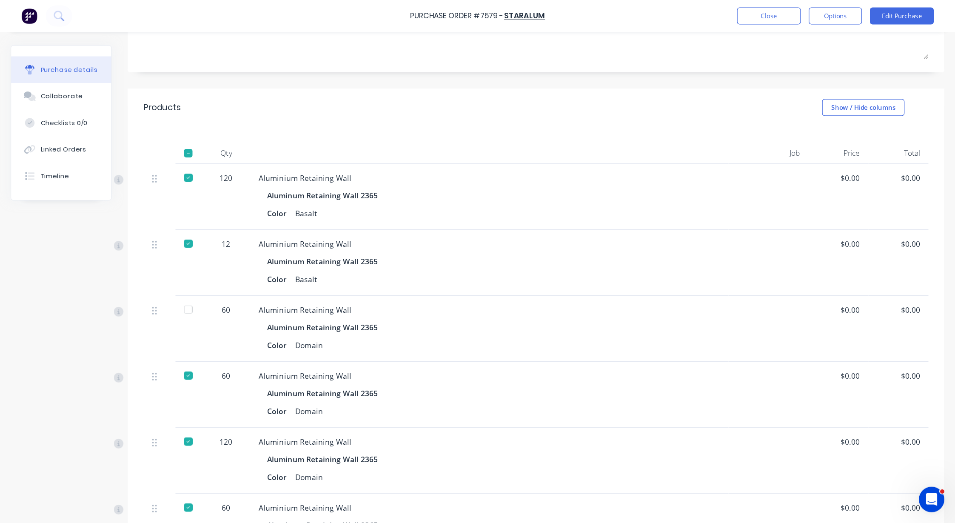
scroll to position [128, 0]
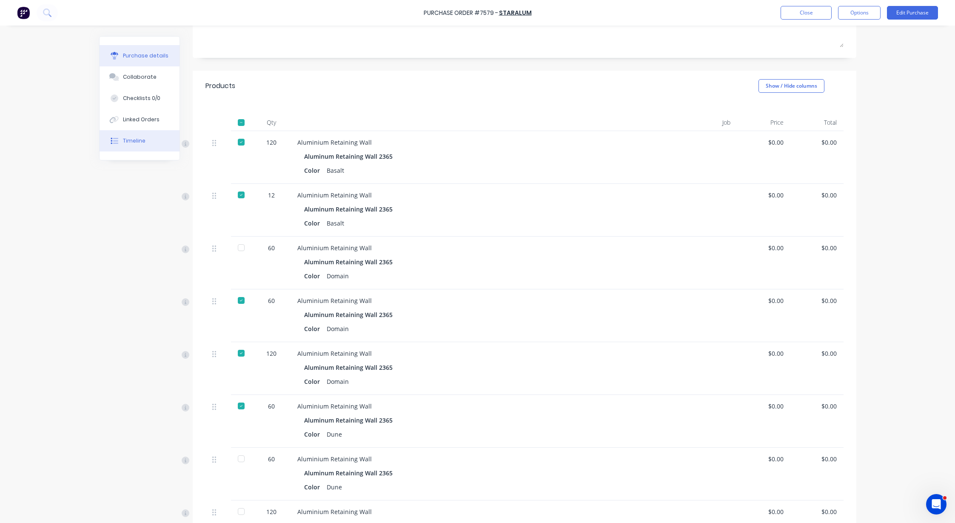
click at [134, 142] on div "Timeline" at bounding box center [134, 141] width 23 height 8
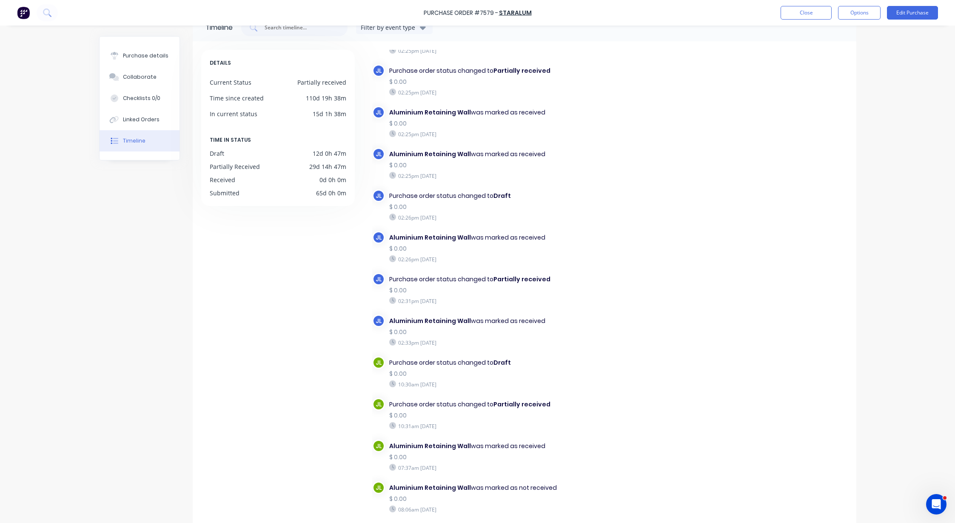
scroll to position [53, 0]
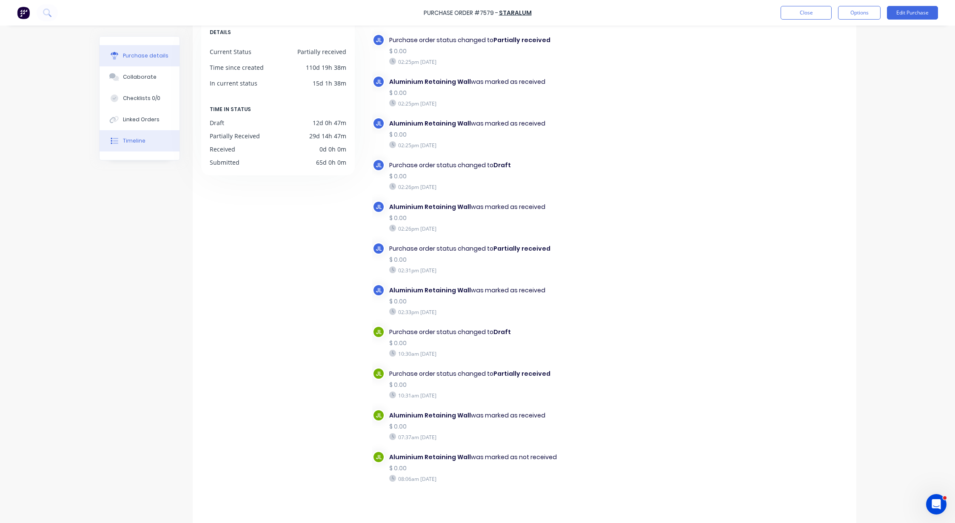
click at [132, 61] on button "Purchase details" at bounding box center [140, 55] width 80 height 21
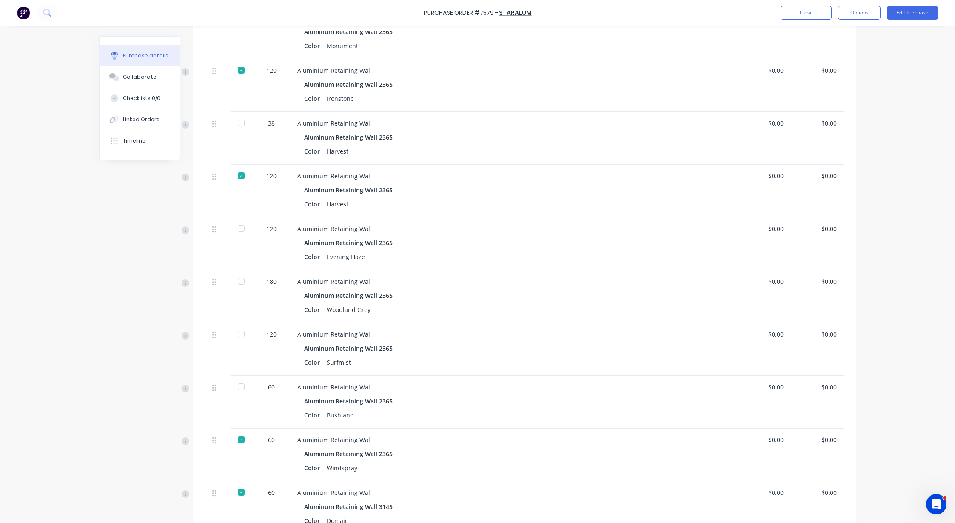
scroll to position [752, 0]
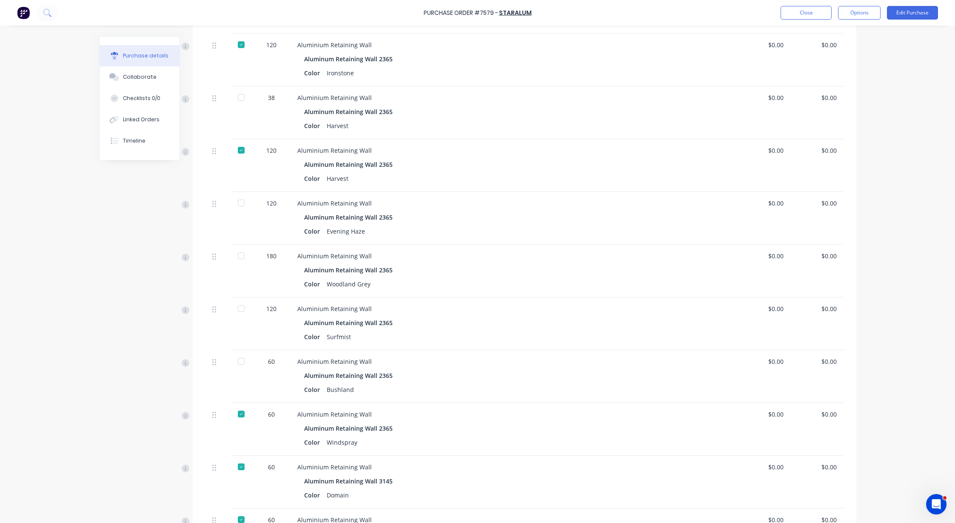
click at [234, 255] on div at bounding box center [241, 255] width 17 height 17
click at [128, 141] on div "Timeline" at bounding box center [134, 141] width 23 height 8
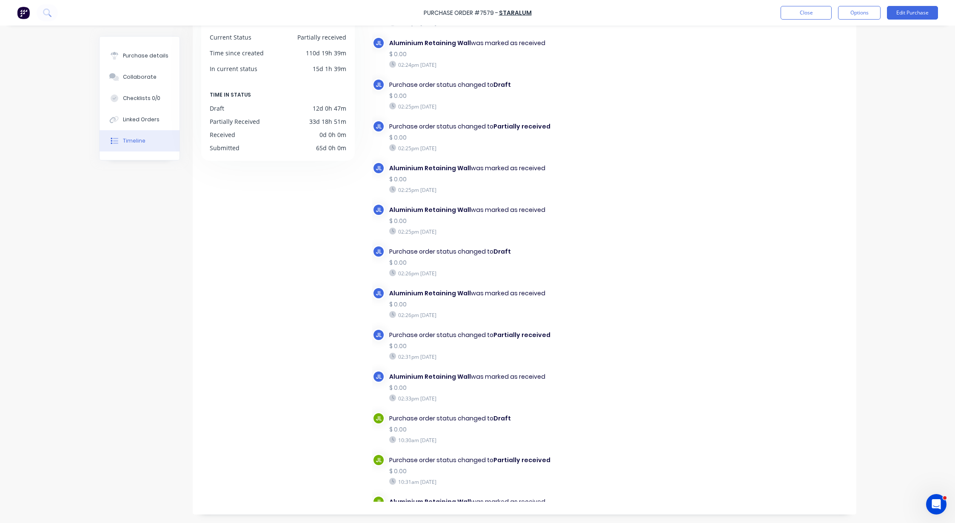
scroll to position [2356, 0]
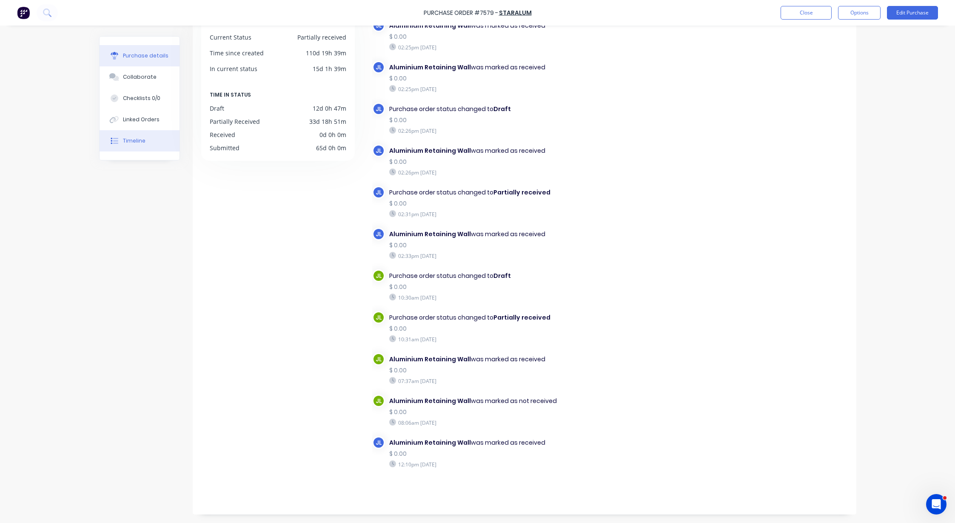
click at [141, 52] on div "Purchase details" at bounding box center [145, 56] width 45 height 8
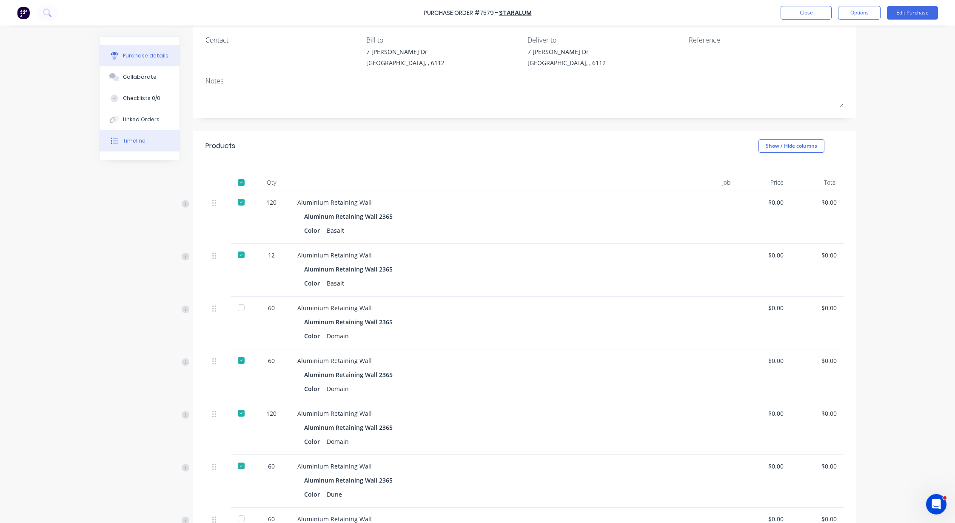
click at [122, 149] on button "Timeline" at bounding box center [140, 140] width 80 height 21
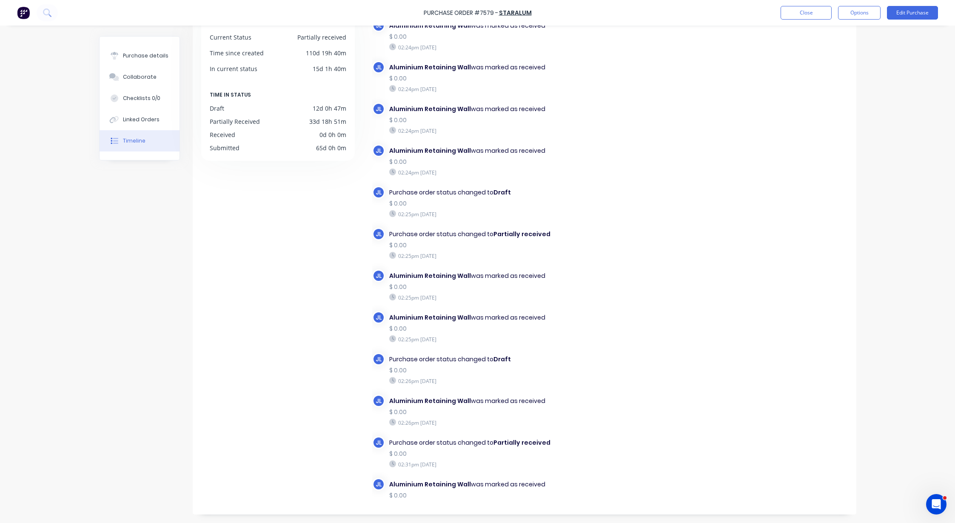
scroll to position [2356, 0]
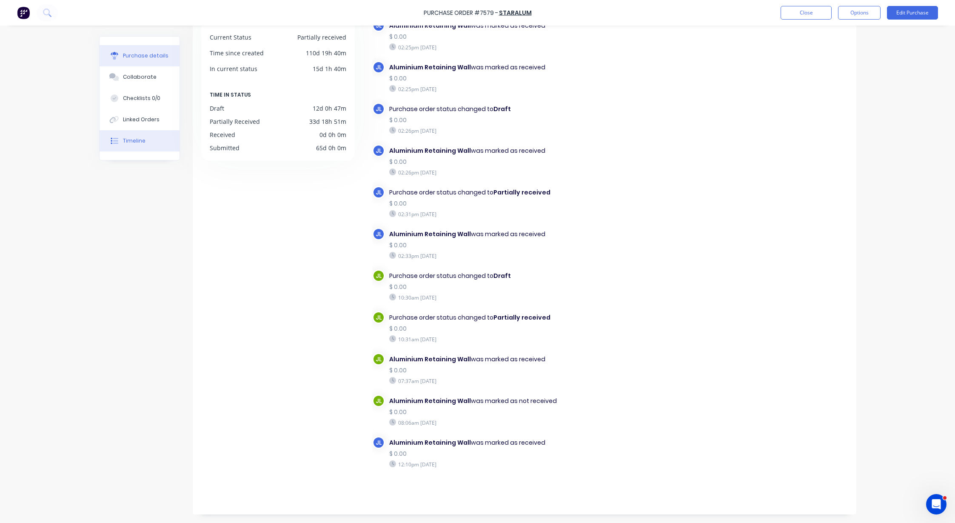
click at [146, 49] on button "Purchase details" at bounding box center [140, 55] width 80 height 21
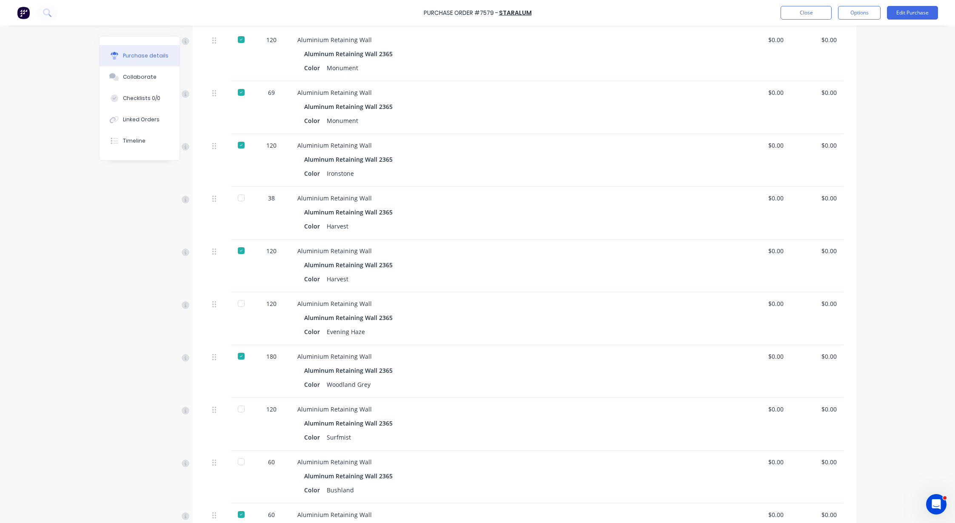
scroll to position [652, 0]
click at [524, 14] on button "Edit Purchase" at bounding box center [912, 13] width 51 height 14
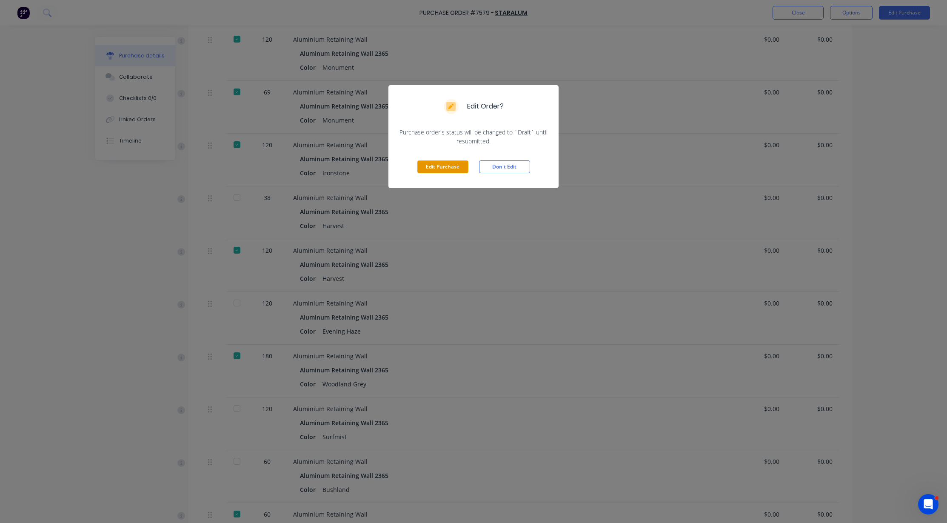
click at [458, 165] on button "Edit Purchase" at bounding box center [442, 166] width 51 height 13
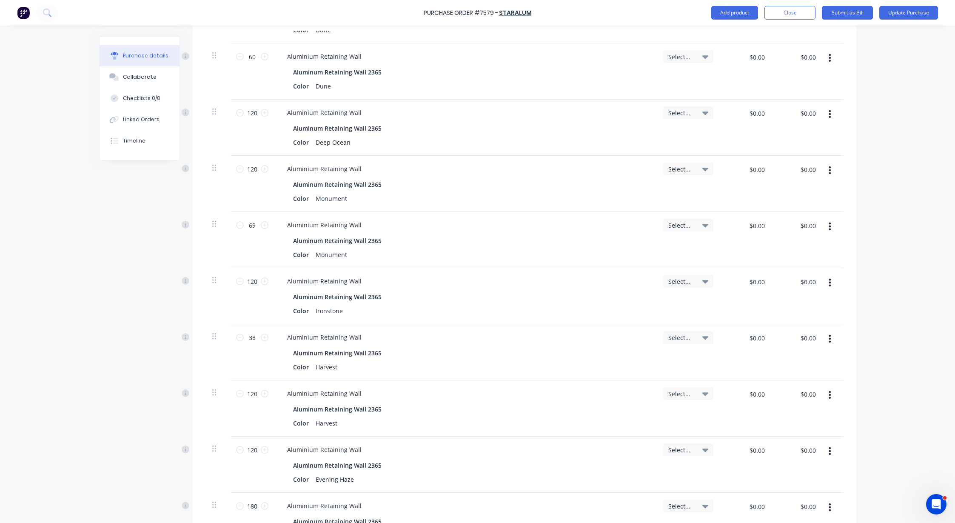
scroll to position [559, 0]
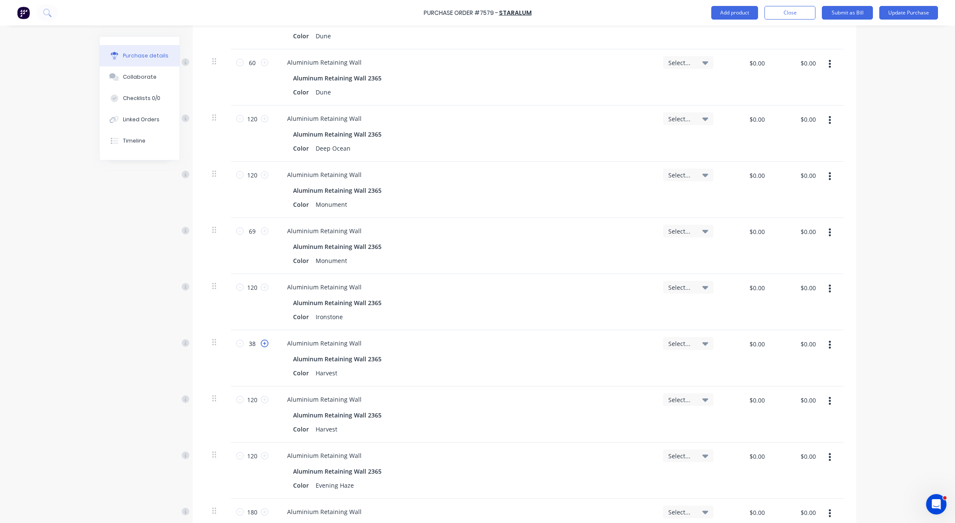
click at [261, 342] on icon at bounding box center [265, 343] width 8 height 8
click at [256, 341] on input "39" at bounding box center [252, 343] width 17 height 13
type input "14"
click at [104, 337] on div "Created by [PERSON_NAME] Created [DATE] Required [DATE] Status Draft Contact Ch…" at bounding box center [477, 241] width 757 height 1529
click at [524, 11] on button "Update Purchase" at bounding box center [908, 13] width 59 height 14
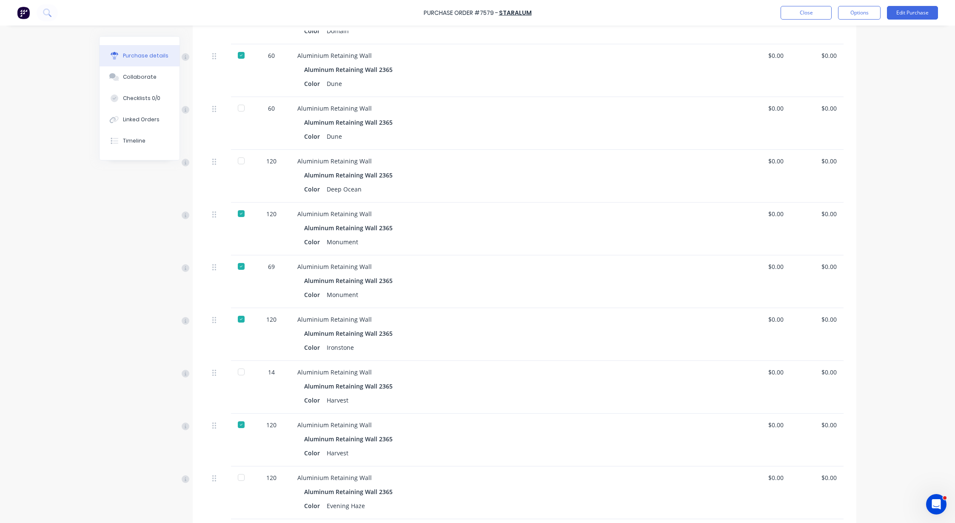
scroll to position [478, 0]
drag, startPoint x: 236, startPoint y: 371, endPoint x: 242, endPoint y: 373, distance: 5.7
click at [236, 371] on div at bounding box center [241, 371] width 17 height 17
click at [524, 14] on button "Edit Purchase" at bounding box center [912, 13] width 51 height 14
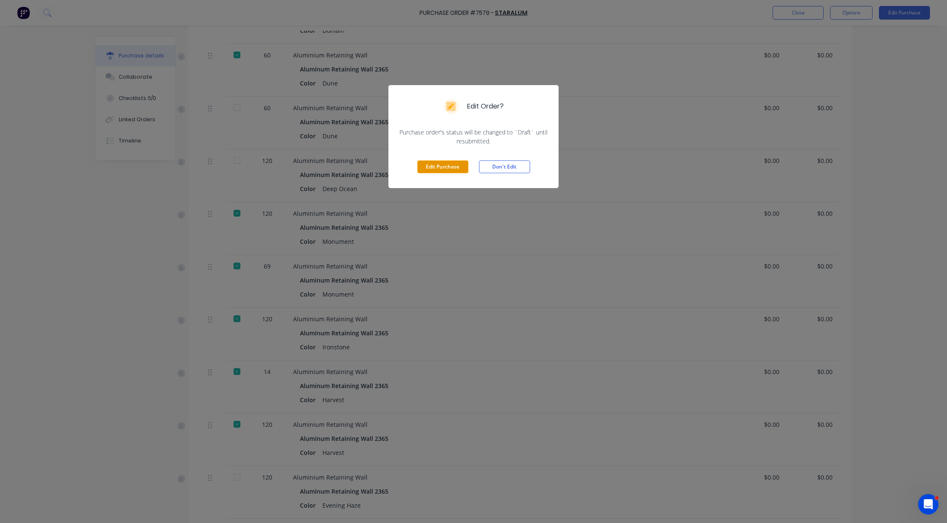
click at [453, 162] on button "Edit Purchase" at bounding box center [442, 166] width 51 height 13
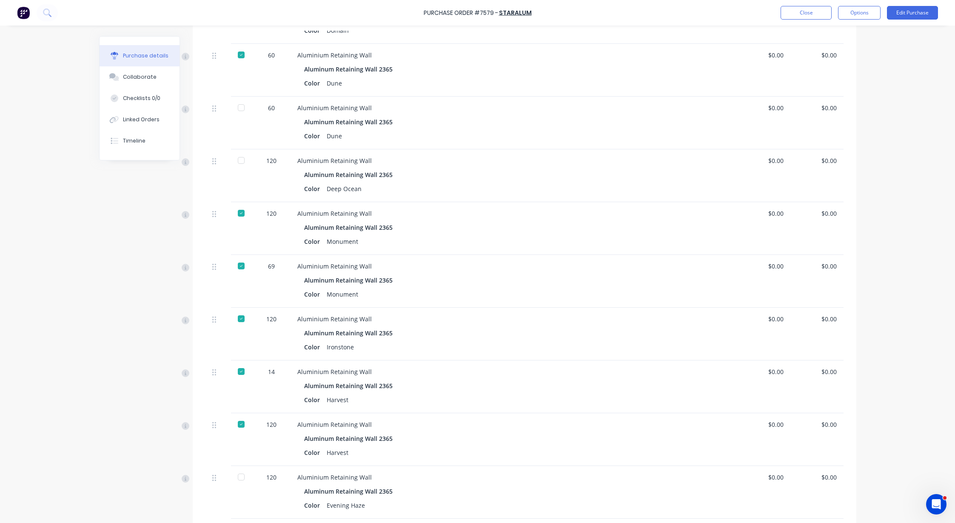
scroll to position [492, 0]
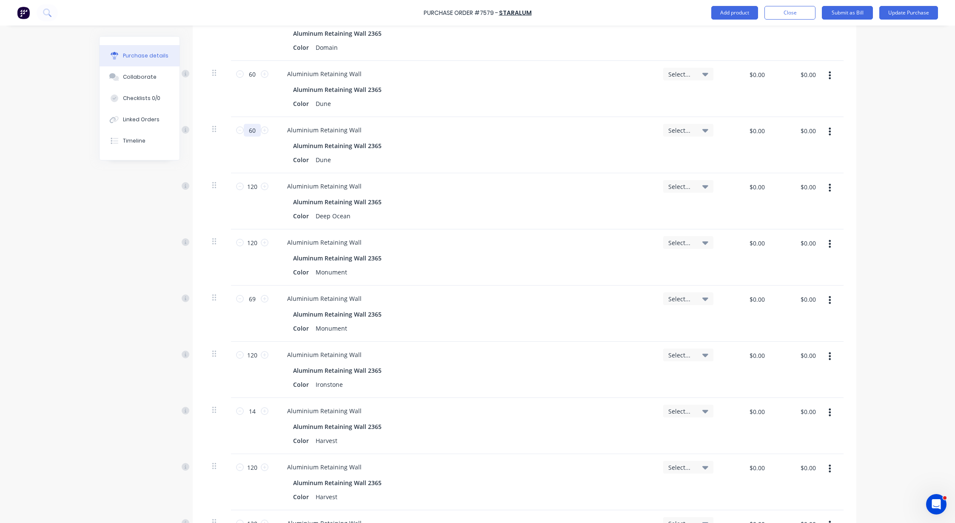
click at [252, 131] on input "60" at bounding box center [252, 130] width 17 height 13
type input "12"
click at [524, 20] on div "Purchase Order #7579 - Staralum Add product Close Submit as Bill Update Purchase" at bounding box center [477, 13] width 955 height 26
click at [524, 16] on button "Update Purchase" at bounding box center [908, 13] width 59 height 14
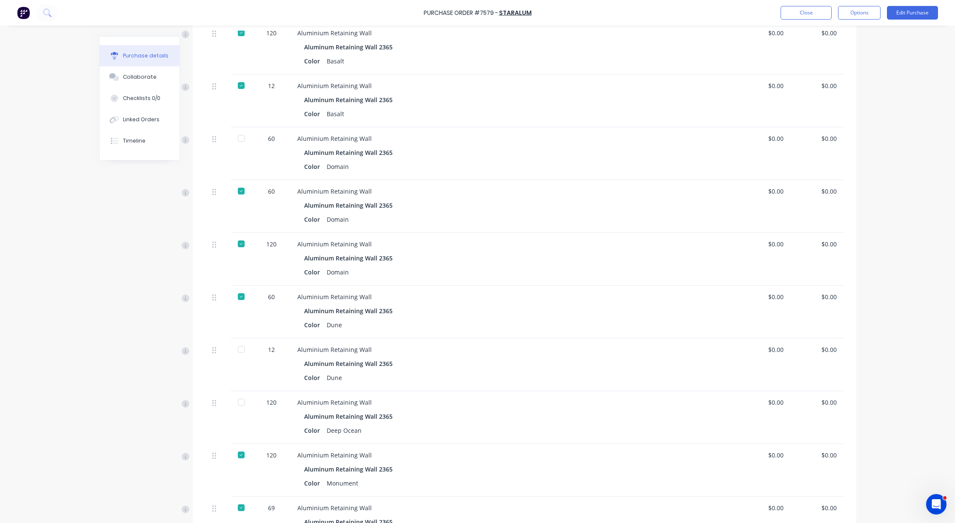
scroll to position [266, 0]
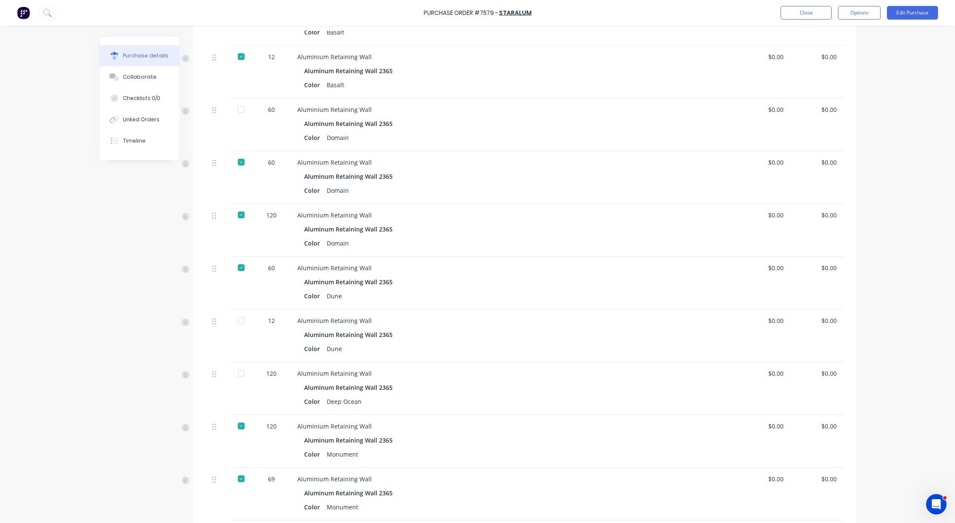
click at [241, 317] on div at bounding box center [241, 320] width 17 height 17
click at [524, 18] on button "Edit Purchase" at bounding box center [912, 13] width 51 height 14
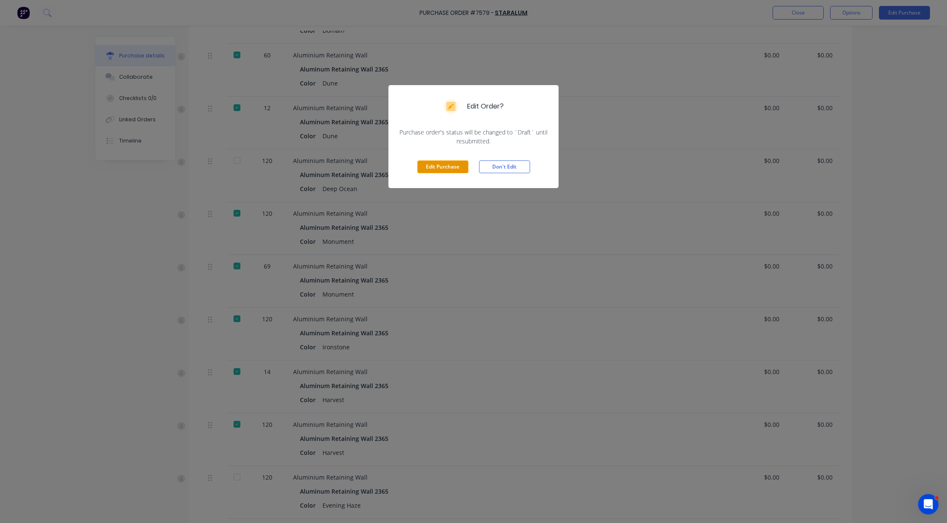
click at [442, 164] on button "Edit Purchase" at bounding box center [442, 166] width 51 height 13
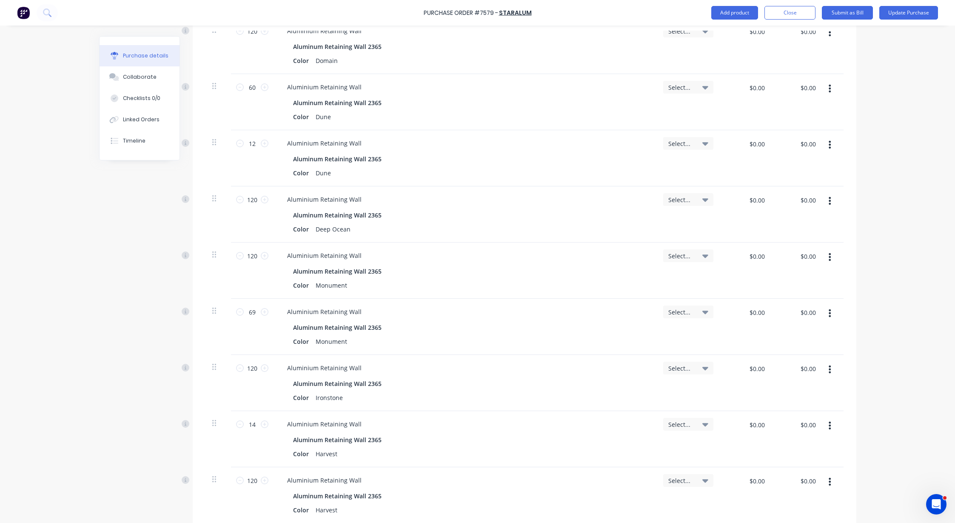
scroll to position [492, 0]
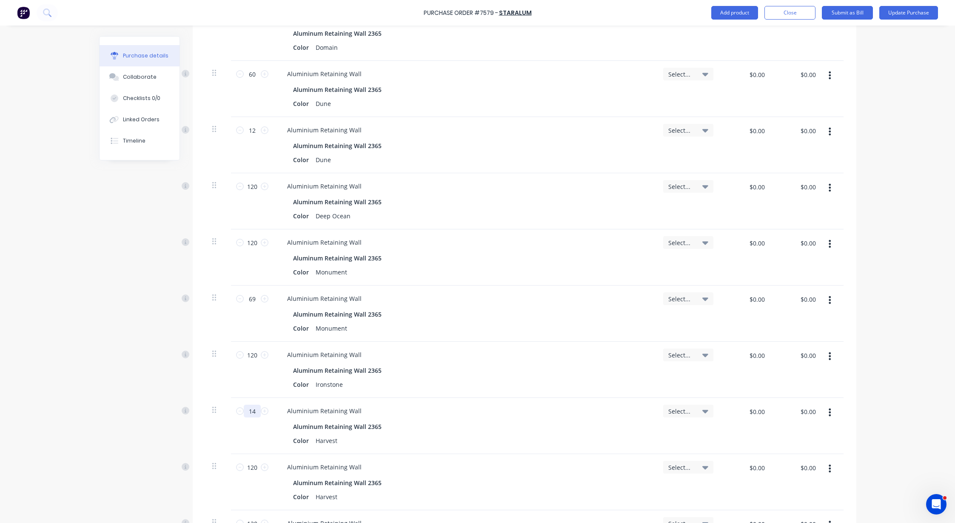
click at [253, 410] on input "14" at bounding box center [252, 410] width 17 height 13
type input "74"
click at [524, 13] on button "Update Purchase" at bounding box center [908, 13] width 59 height 14
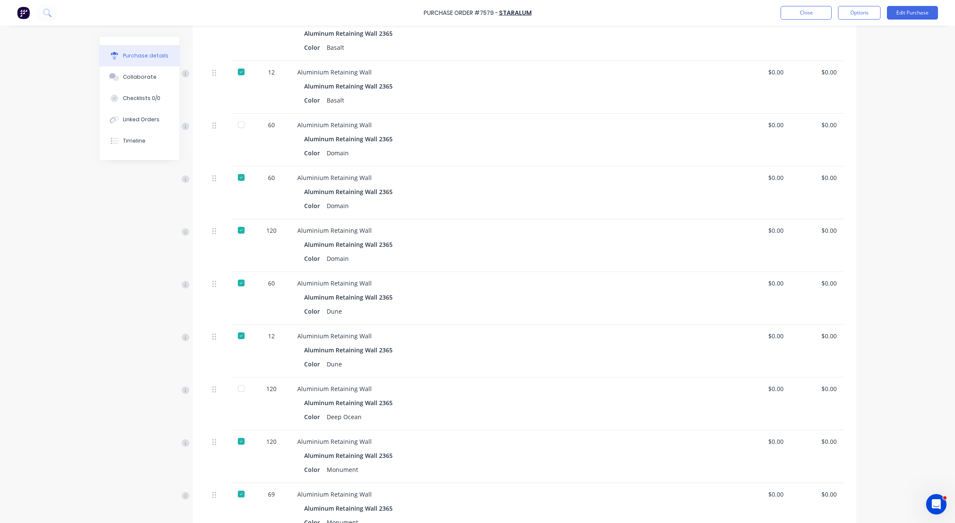
scroll to position [213, 0]
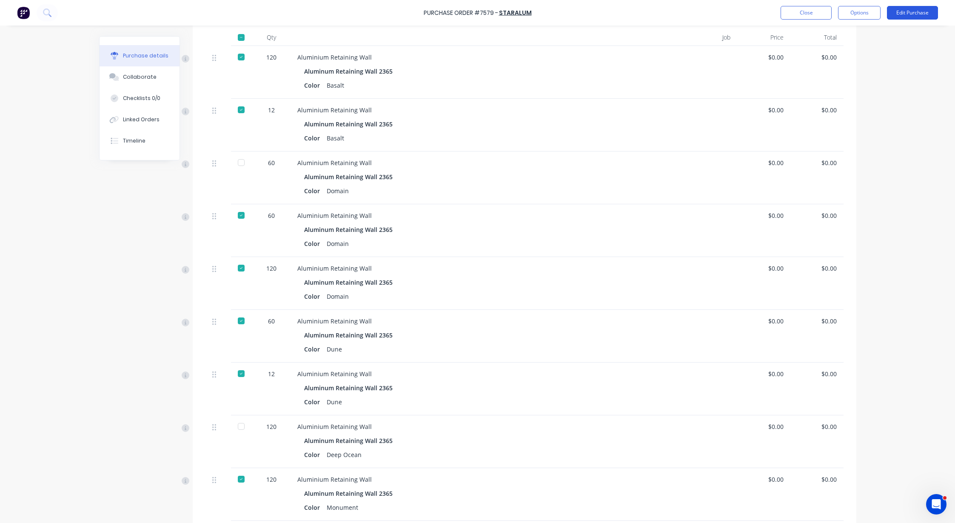
click at [524, 13] on button "Edit Purchase" at bounding box center [912, 13] width 51 height 14
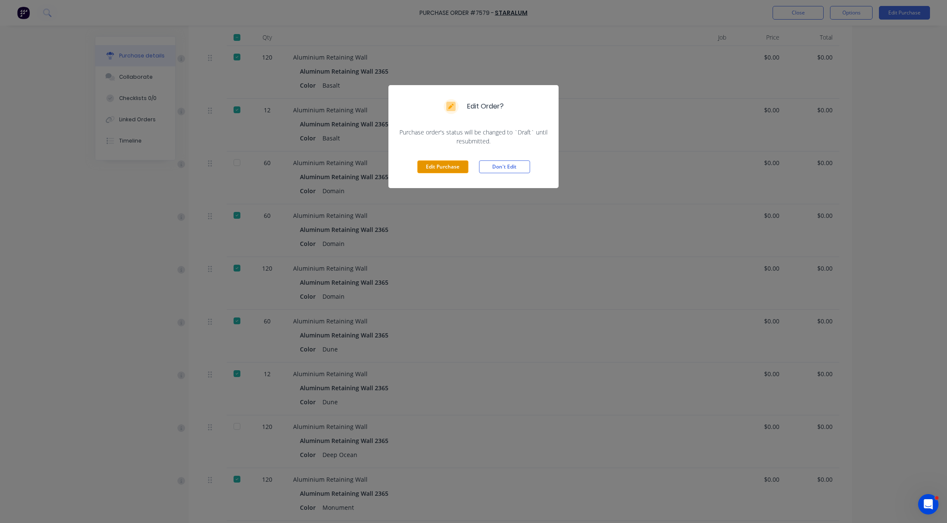
click at [455, 169] on button "Edit Purchase" at bounding box center [442, 166] width 51 height 13
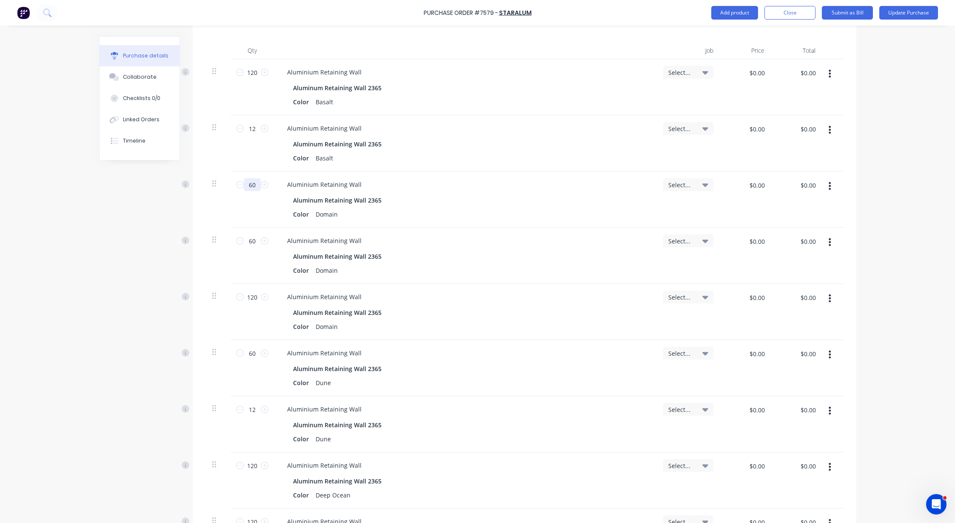
scroll to position [226, 0]
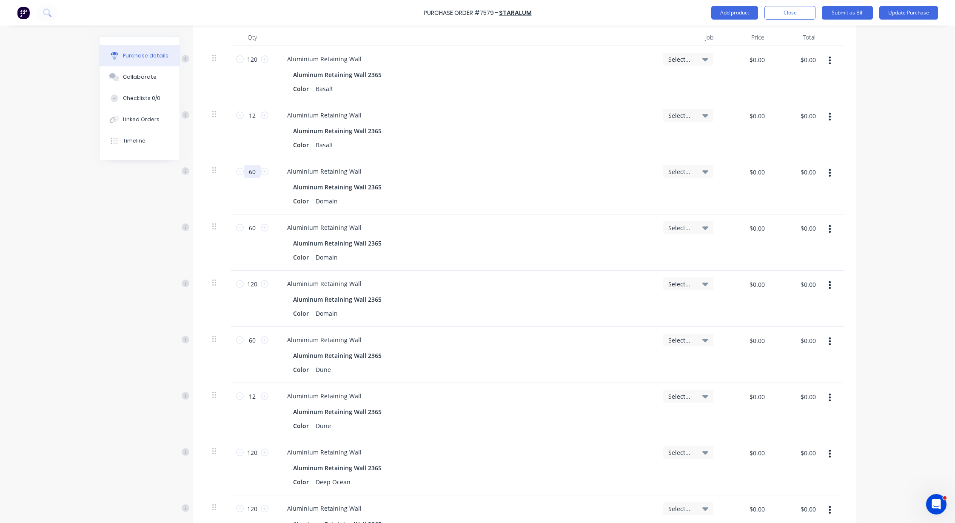
click at [251, 170] on input "60" at bounding box center [252, 171] width 17 height 13
click at [524, 11] on button "Update Purchase" at bounding box center [908, 13] width 59 height 14
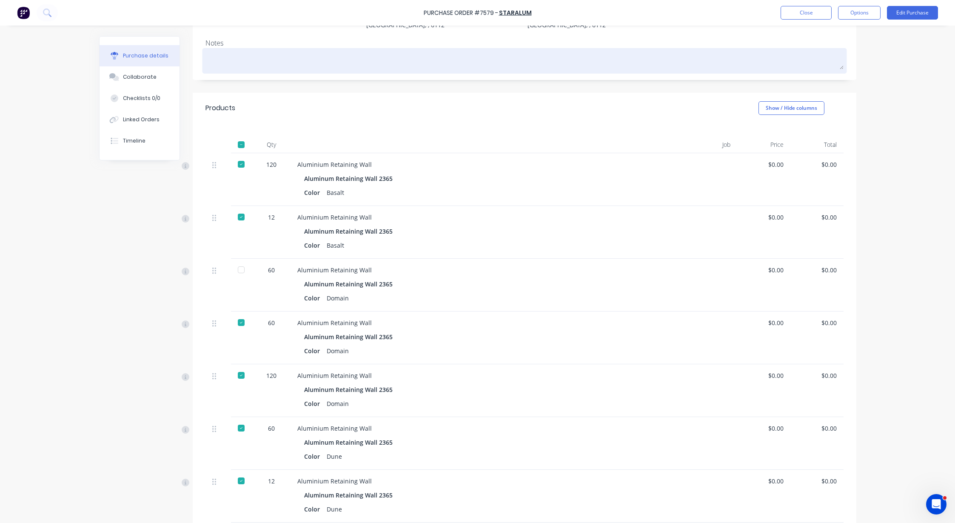
scroll to position [106, 0]
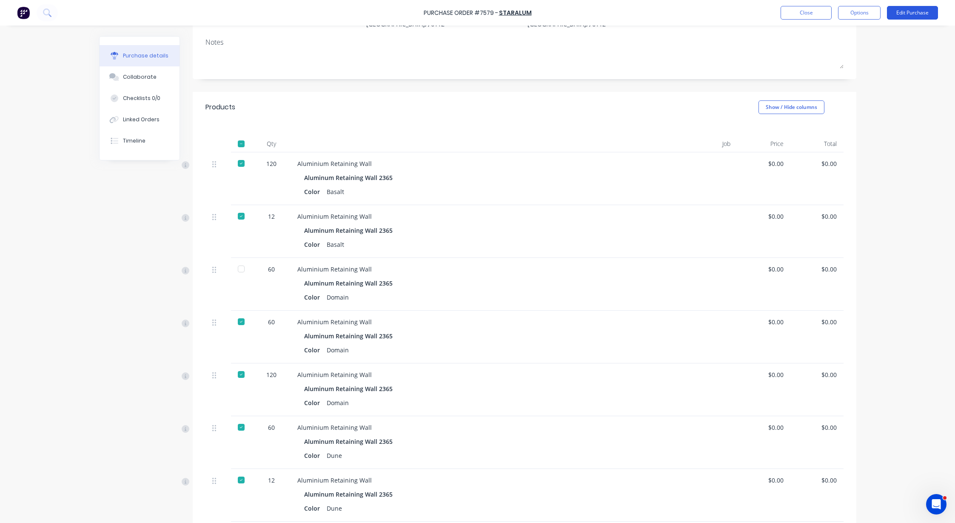
click at [524, 15] on button "Edit Purchase" at bounding box center [912, 13] width 51 height 14
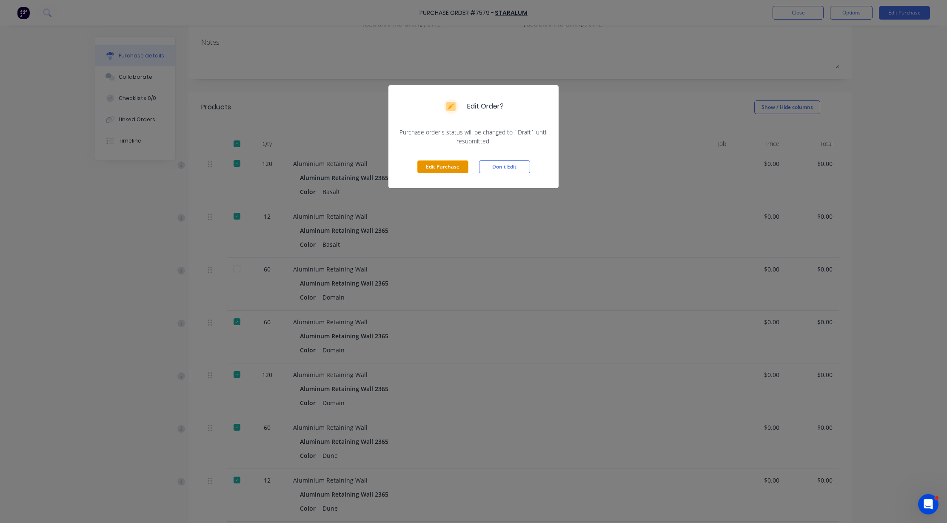
click at [449, 165] on button "Edit Purchase" at bounding box center [442, 166] width 51 height 13
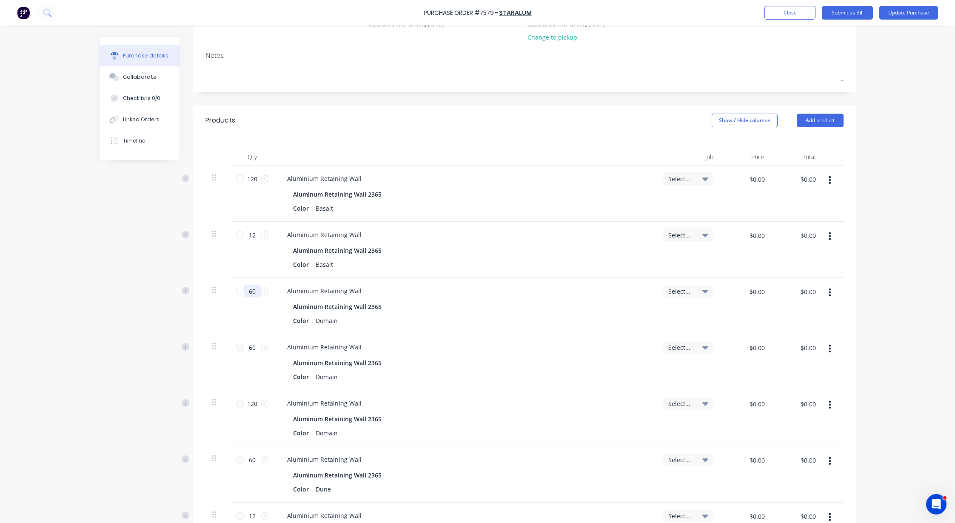
click at [255, 295] on input "60" at bounding box center [252, 290] width 17 height 13
type input "23"
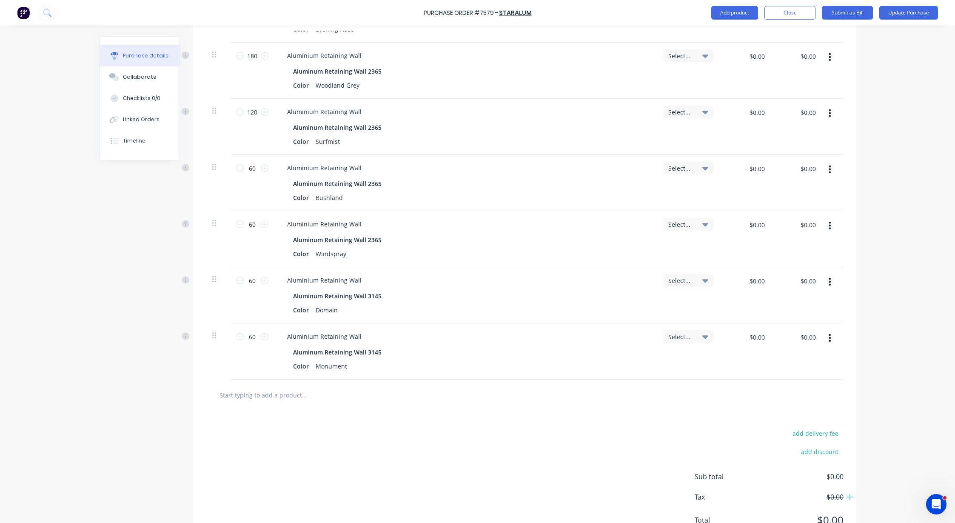
scroll to position [1051, 0]
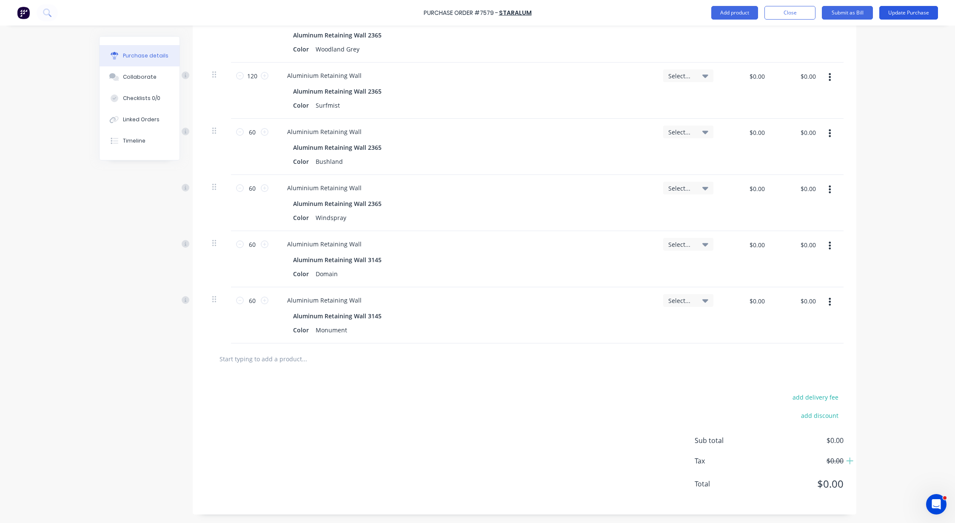
click at [524, 14] on button "Update Purchase" at bounding box center [908, 13] width 59 height 14
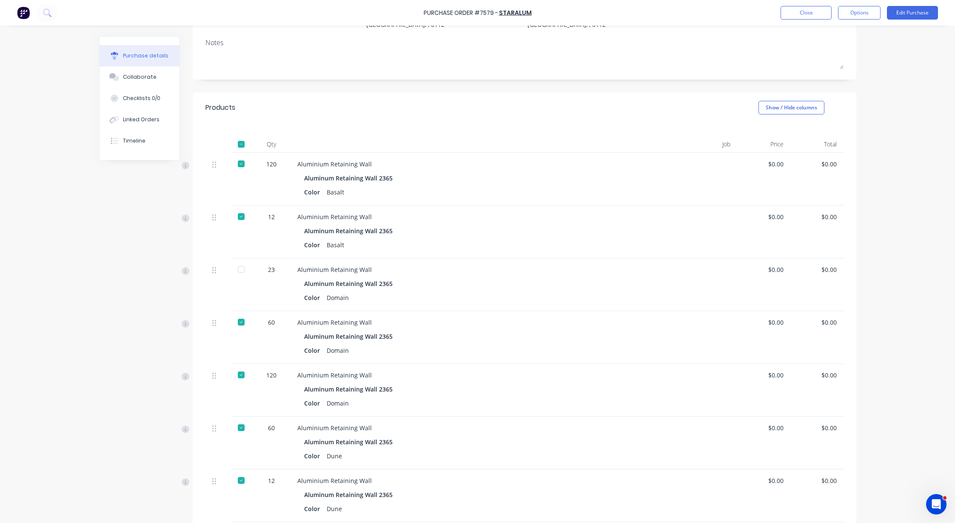
scroll to position [106, 0]
click at [236, 268] on div at bounding box center [241, 268] width 17 height 17
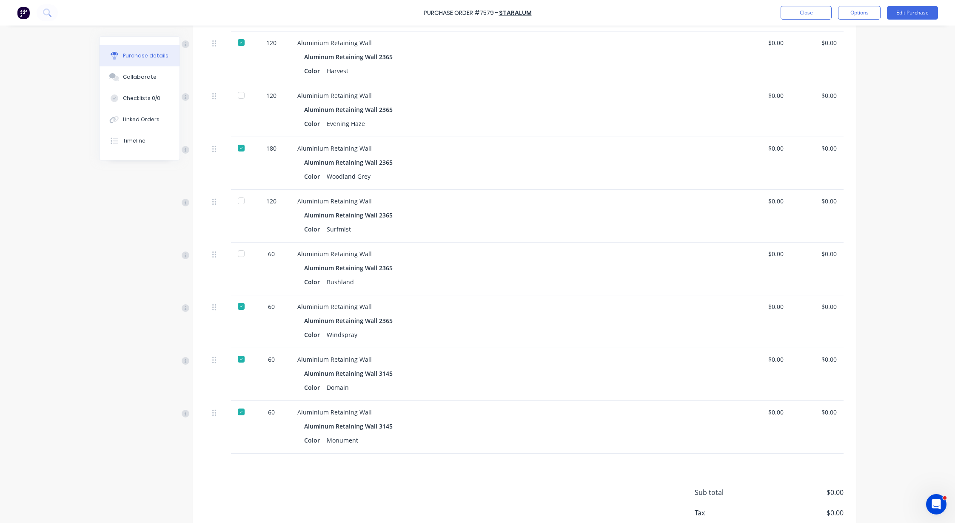
scroll to position [859, 0]
click at [524, 16] on button "Edit Purchase" at bounding box center [912, 13] width 51 height 14
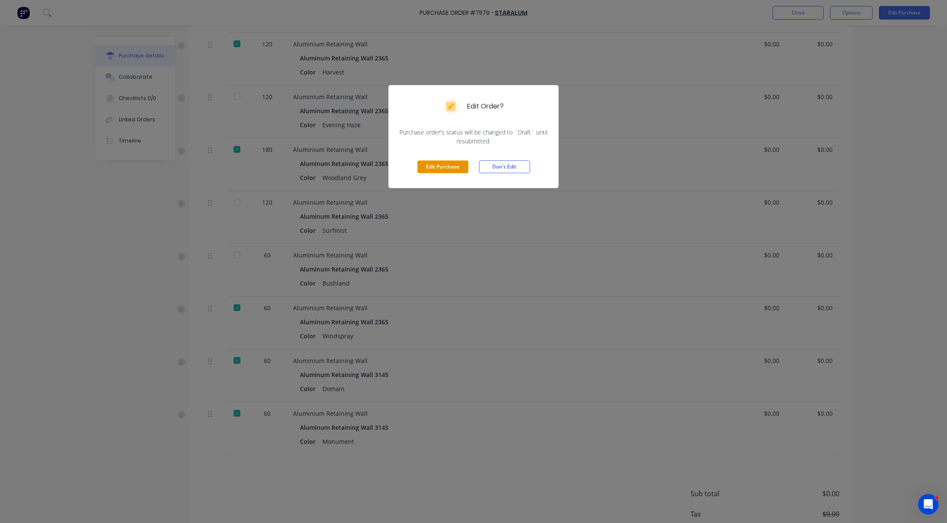
click at [430, 162] on button "Edit Purchase" at bounding box center [442, 166] width 51 height 13
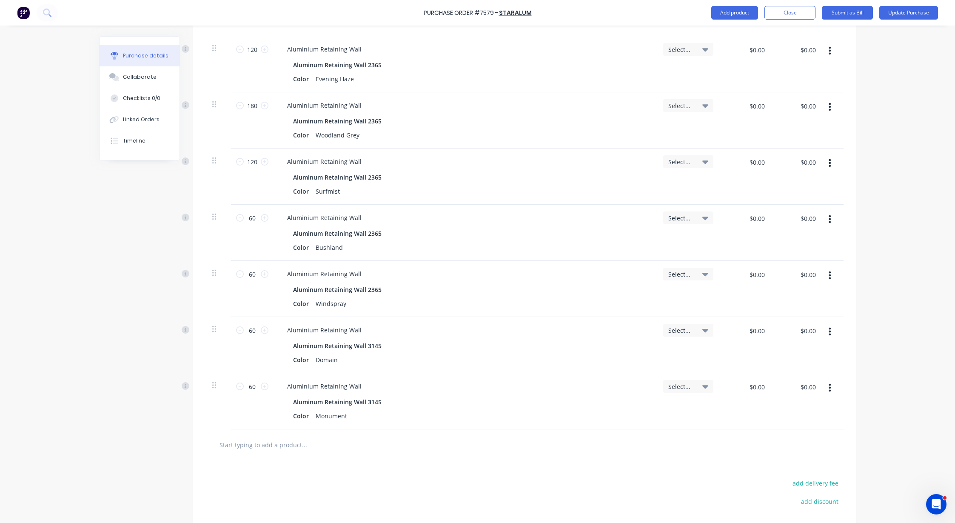
scroll to position [892, 0]
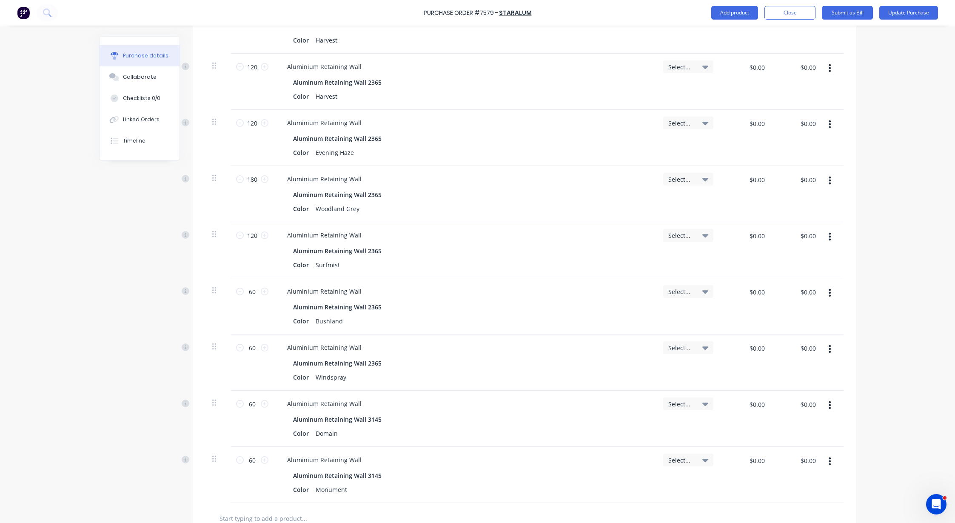
click at [524, 233] on icon "button" at bounding box center [829, 237] width 2 height 8
click at [524, 277] on button "Duplicate" at bounding box center [804, 275] width 72 height 17
click at [254, 291] on input "1" at bounding box center [252, 291] width 17 height 13
type input "12"
click at [524, 15] on button "Update Purchase" at bounding box center [908, 13] width 59 height 14
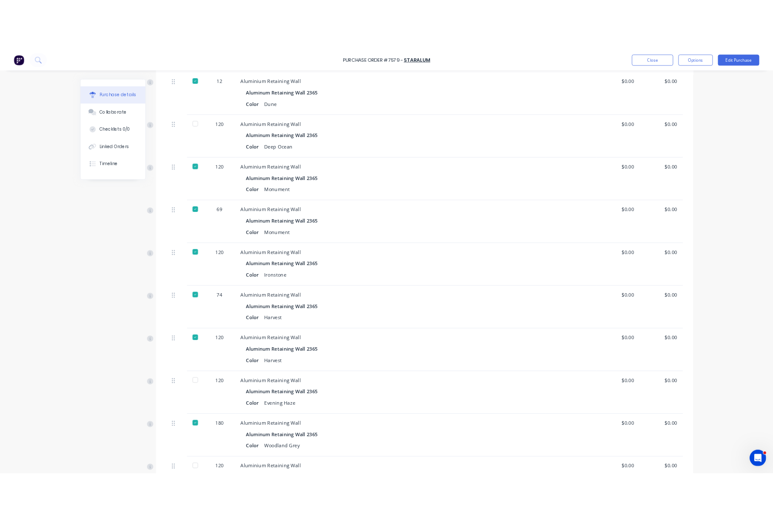
scroll to position [797, 0]
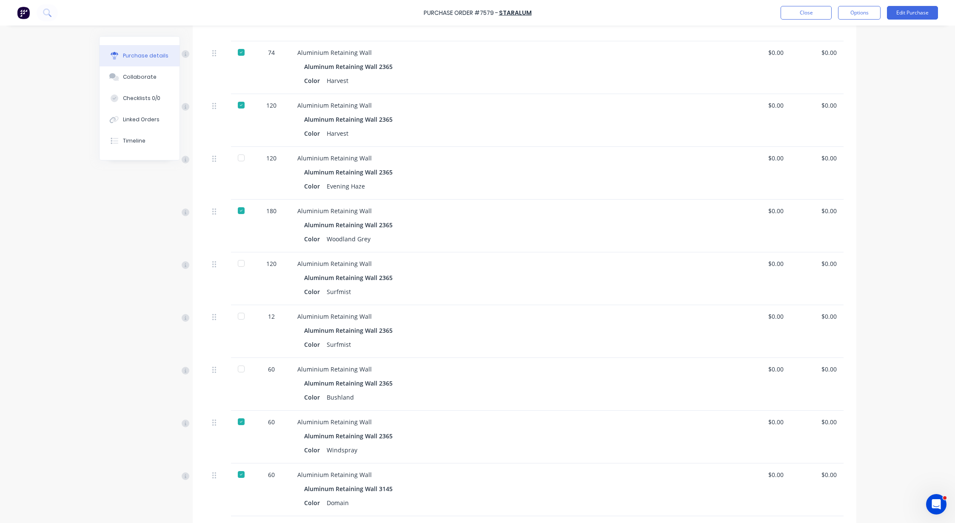
click at [237, 314] on div at bounding box center [241, 315] width 17 height 17
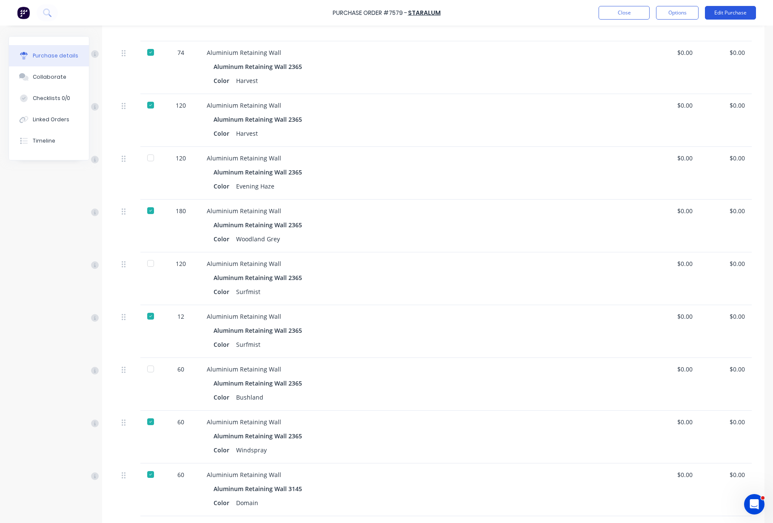
click at [524, 9] on button "Edit Purchase" at bounding box center [730, 13] width 51 height 14
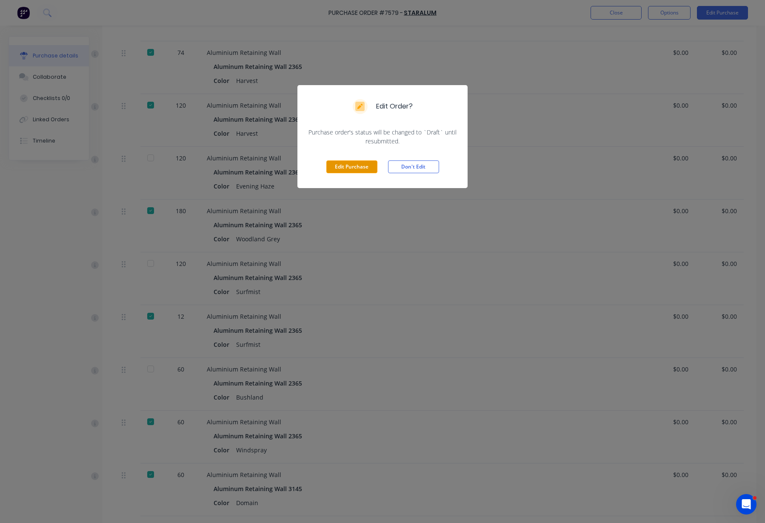
drag, startPoint x: 347, startPoint y: 174, endPoint x: 345, endPoint y: 170, distance: 4.8
click at [347, 173] on div "Edit Purchase Don't Edit" at bounding box center [382, 166] width 170 height 43
click at [366, 159] on div "Edit Purchase Don't Edit" at bounding box center [382, 166] width 170 height 43
click at [361, 167] on button "Edit Purchase" at bounding box center [351, 166] width 51 height 13
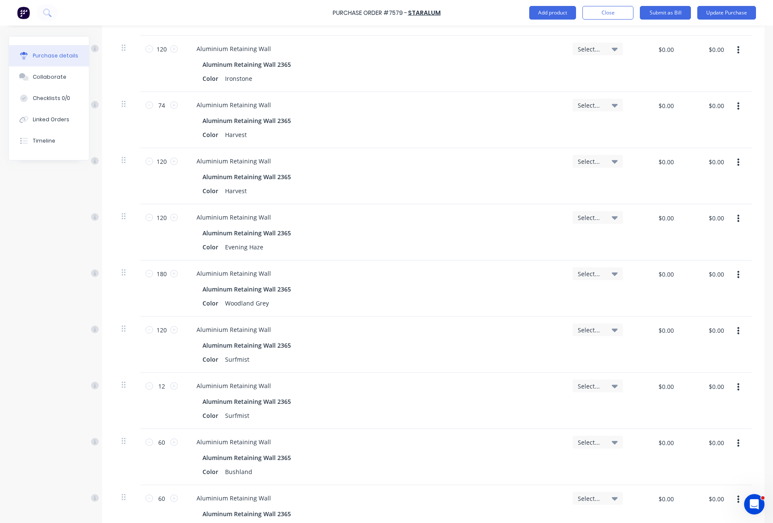
scroll to position [810, 0]
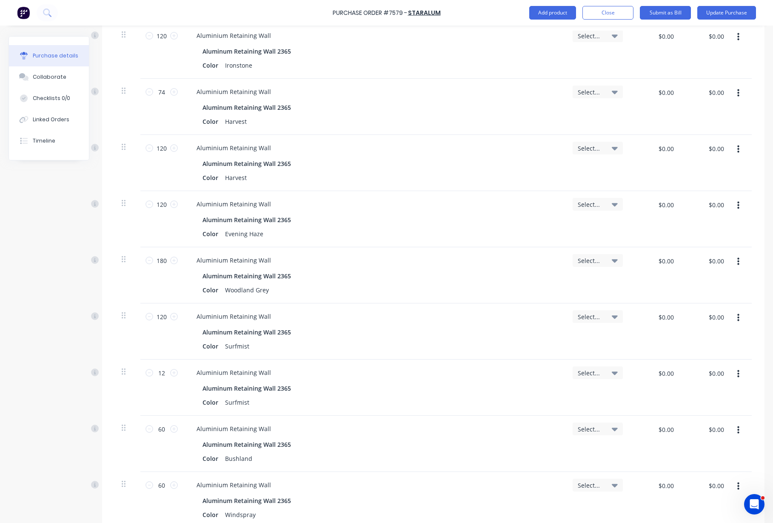
click at [524, 316] on button "button" at bounding box center [738, 317] width 20 height 15
click at [524, 360] on button "Duplicate" at bounding box center [712, 357] width 72 height 17
type input "1"
click at [163, 321] on input "120" at bounding box center [161, 316] width 17 height 13
type input "60"
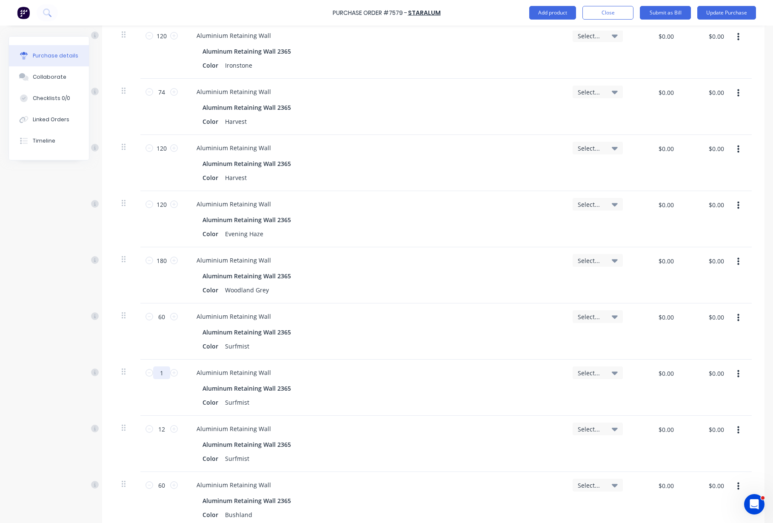
click at [163, 369] on input "1" at bounding box center [161, 372] width 17 height 13
type input "60"
click at [2, 343] on div "Purchase Order #7579 - Staralum Add product Close Submit as Bill Update Purchas…" at bounding box center [386, 261] width 773 height 523
click at [524, 9] on button "Update Purchase" at bounding box center [726, 13] width 59 height 14
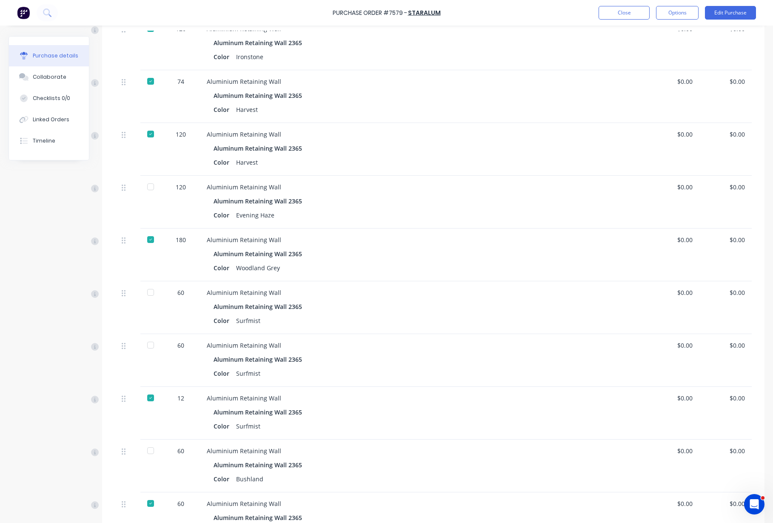
scroll to position [797, 0]
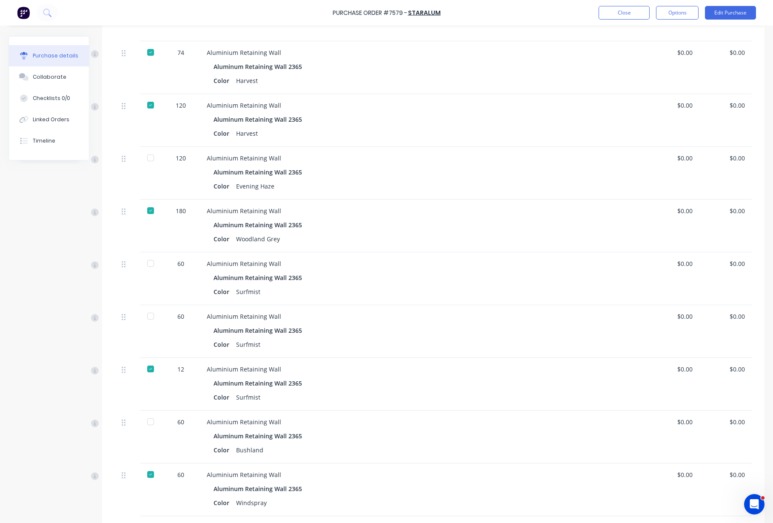
click at [151, 266] on div at bounding box center [150, 263] width 17 height 17
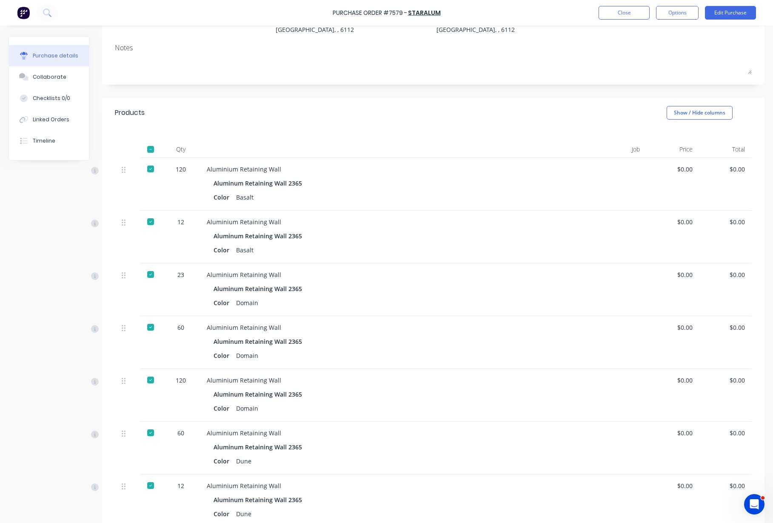
scroll to position [159, 0]
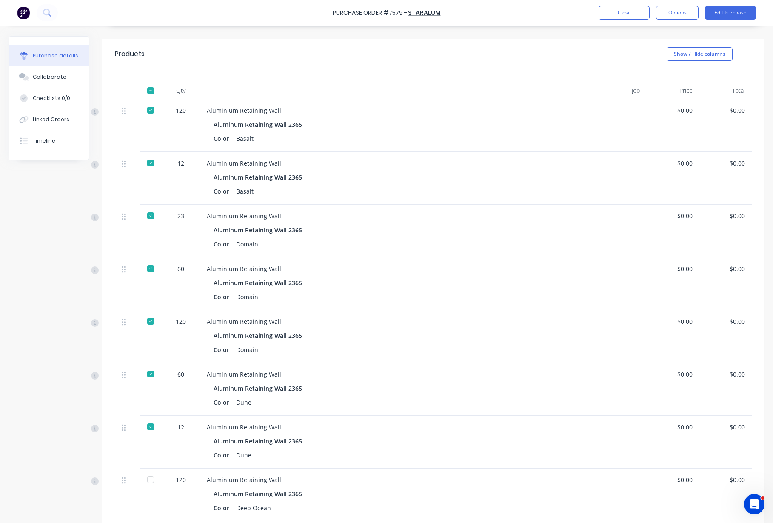
click at [151, 418] on div at bounding box center [150, 479] width 17 height 17
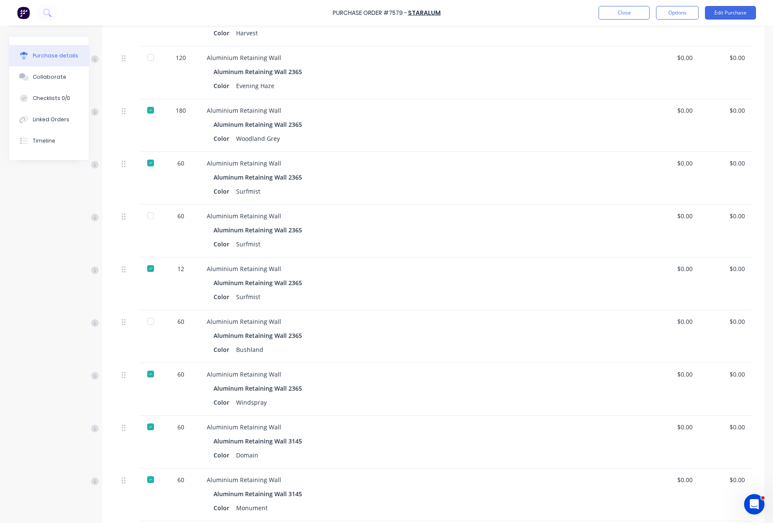
scroll to position [1017, 0]
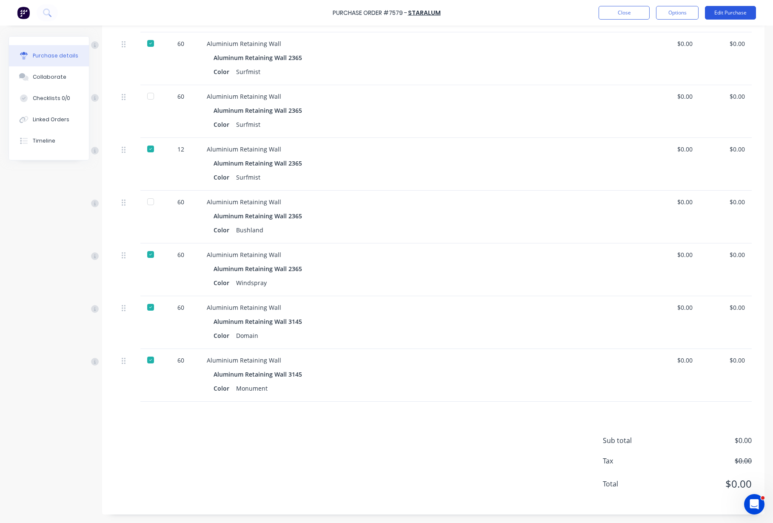
click at [524, 11] on button "Edit Purchase" at bounding box center [730, 13] width 51 height 14
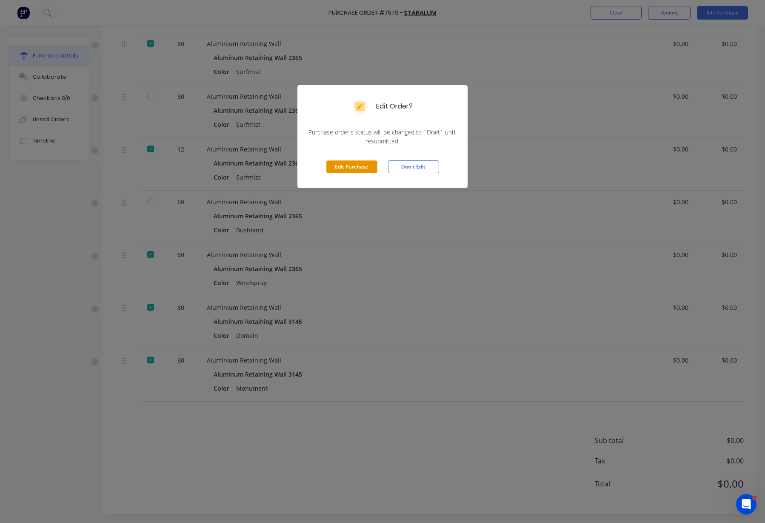
click at [358, 165] on button "Edit Purchase" at bounding box center [351, 166] width 51 height 13
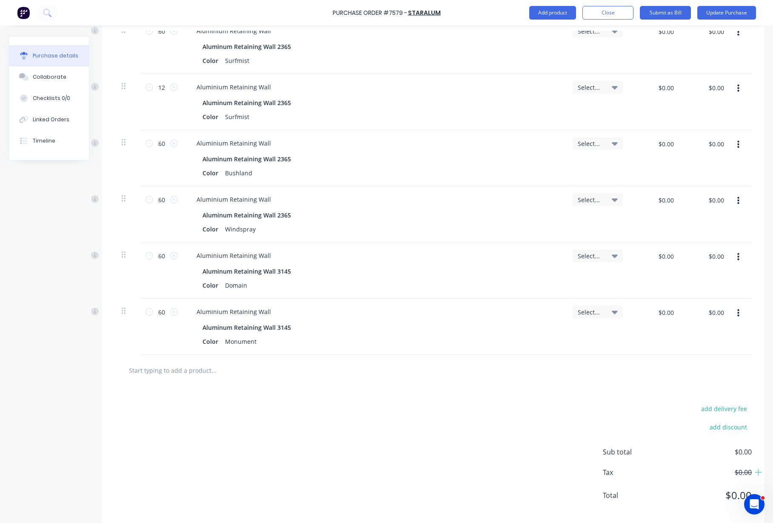
scroll to position [1163, 0]
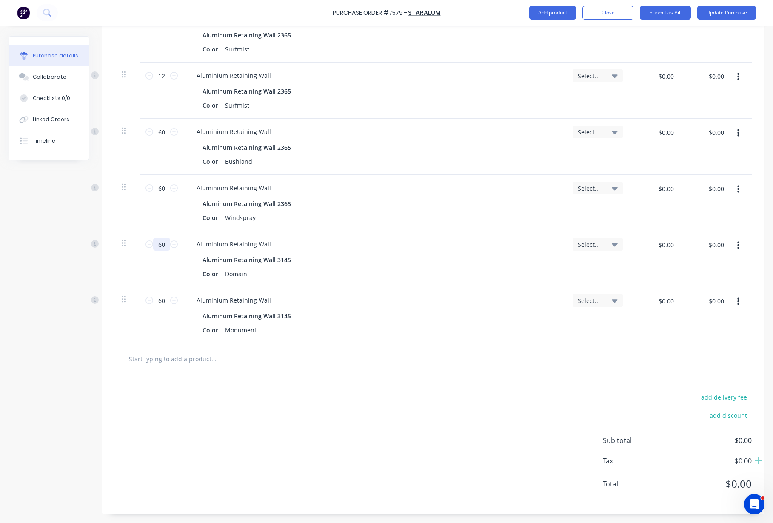
click at [168, 243] on input "60" at bounding box center [161, 244] width 17 height 13
type input "66"
click at [469, 370] on div at bounding box center [433, 358] width 637 height 31
click at [524, 14] on button "Update Purchase" at bounding box center [726, 13] width 59 height 14
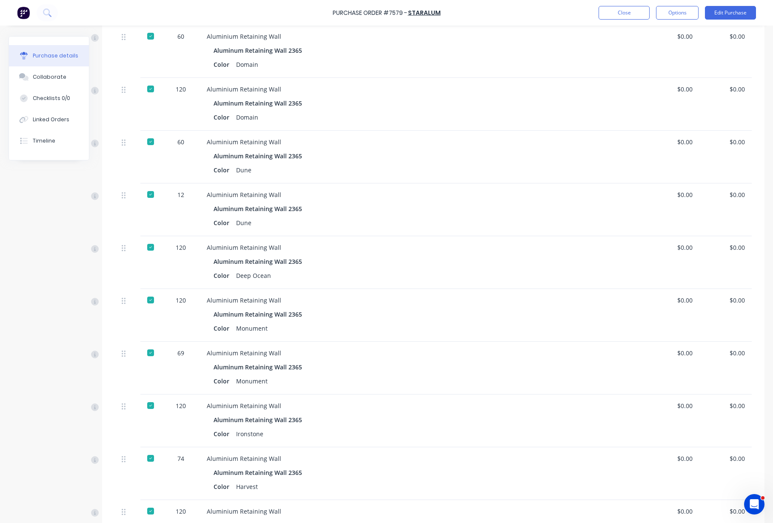
scroll to position [425, 0]
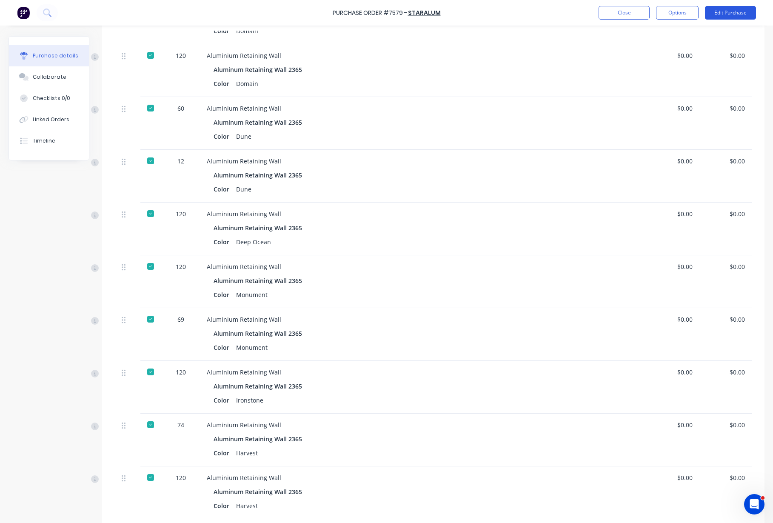
click at [524, 13] on button "Edit Purchase" at bounding box center [730, 13] width 51 height 14
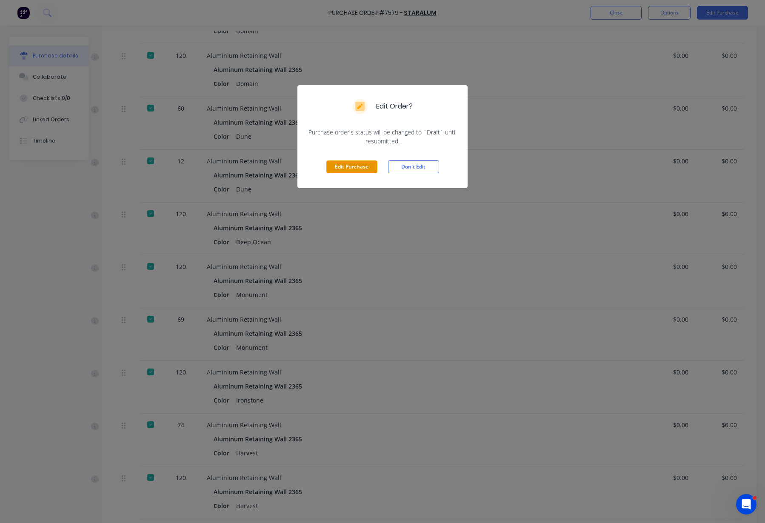
click at [353, 171] on button "Edit Purchase" at bounding box center [351, 166] width 51 height 13
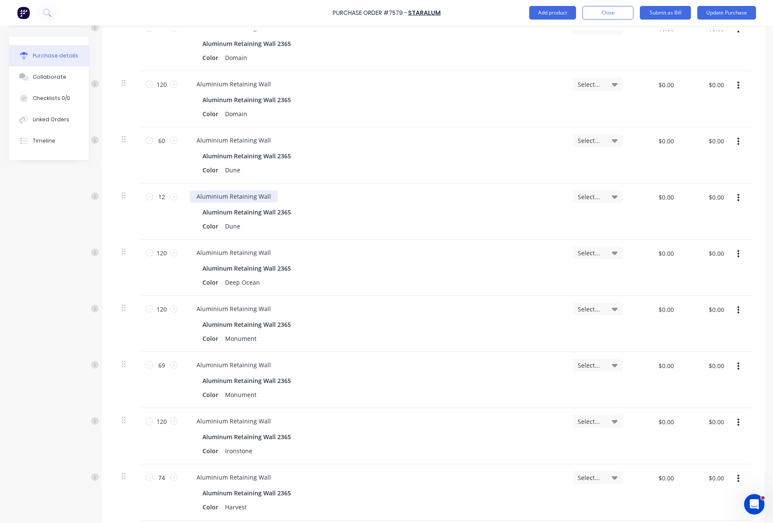
scroll to position [438, 0]
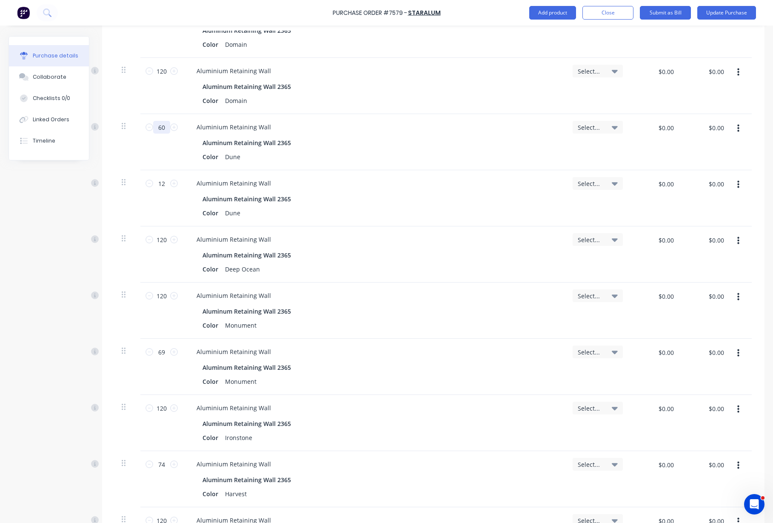
click at [166, 127] on input "60" at bounding box center [161, 127] width 17 height 13
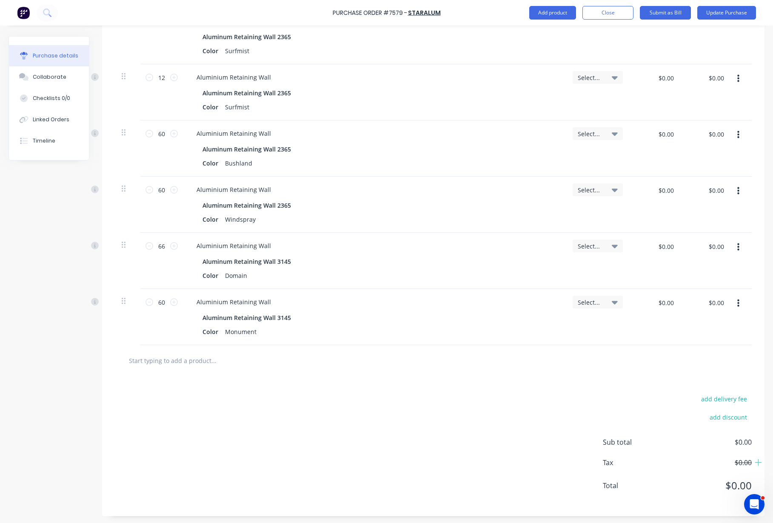
scroll to position [1163, 0]
type input "120"
click at [167, 302] on input "60" at bounding box center [161, 300] width 17 height 13
type input "66"
click at [524, 13] on button "Update Purchase" at bounding box center [726, 13] width 59 height 14
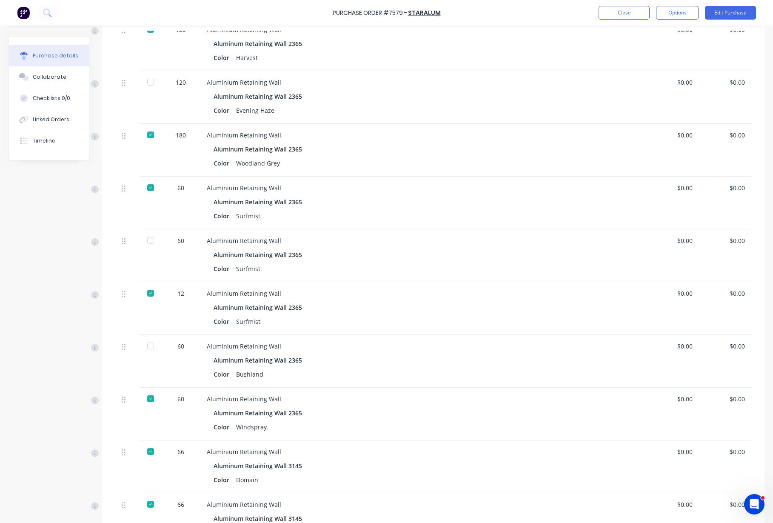
scroll to position [904, 0]
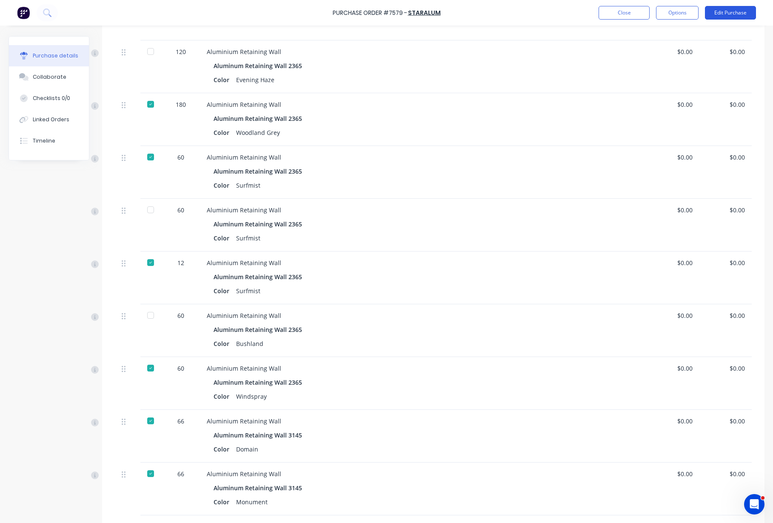
click at [524, 11] on button "Edit Purchase" at bounding box center [730, 13] width 51 height 14
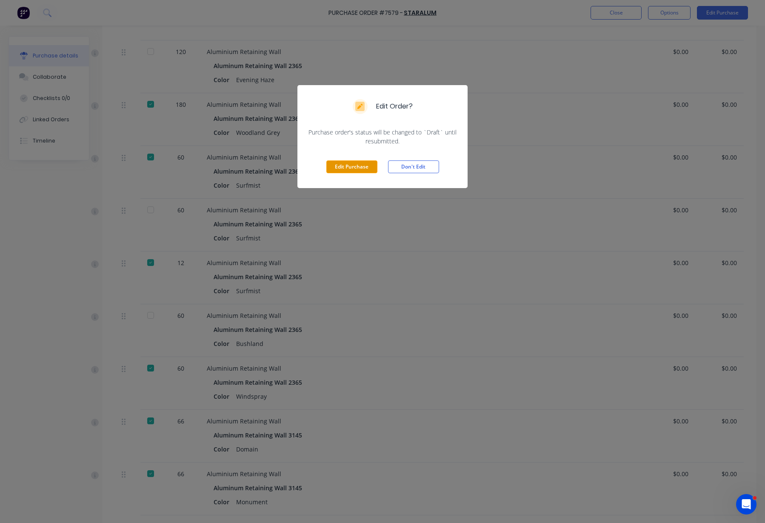
click at [346, 166] on button "Edit Purchase" at bounding box center [351, 166] width 51 height 13
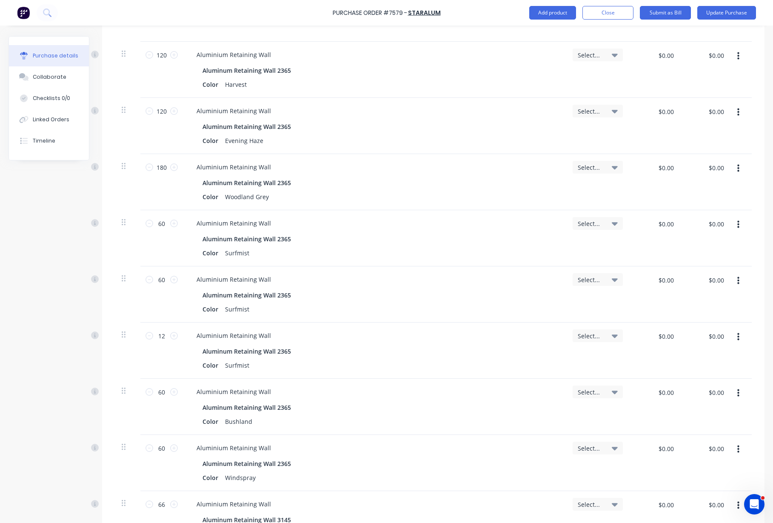
scroll to position [917, 0]
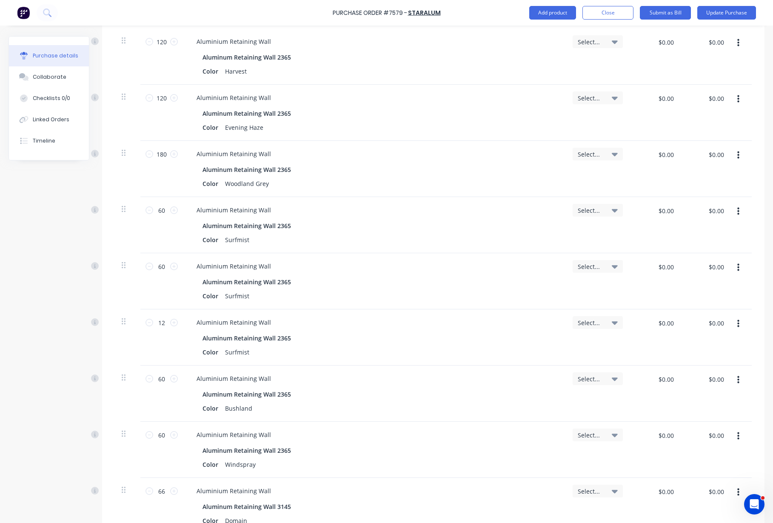
click at [524, 378] on button "button" at bounding box center [738, 379] width 20 height 15
click at [524, 418] on button "Duplicate" at bounding box center [712, 419] width 72 height 17
click at [167, 418] on input "1" at bounding box center [161, 434] width 17 height 13
drag, startPoint x: 166, startPoint y: 432, endPoint x: 154, endPoint y: 434, distance: 11.7
click at [154, 418] on input "6" at bounding box center [161, 434] width 17 height 13
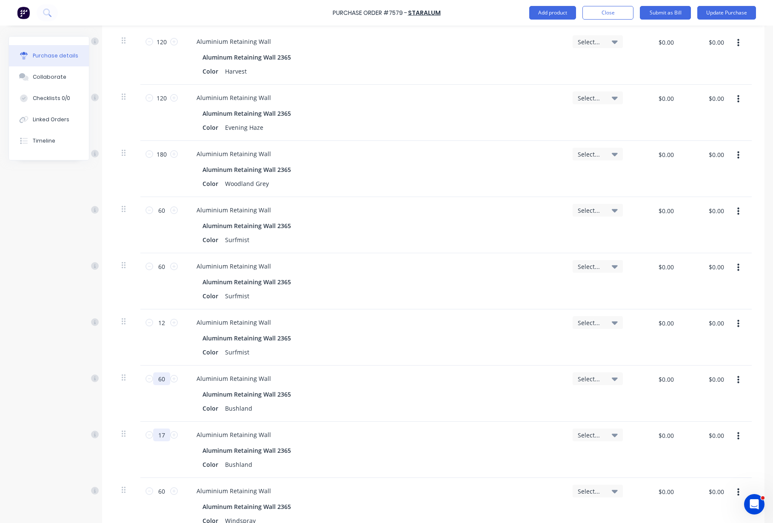
type input "17"
click at [167, 375] on input "60" at bounding box center [161, 378] width 17 height 13
click at [524, 14] on button "Update Purchase" at bounding box center [726, 13] width 59 height 14
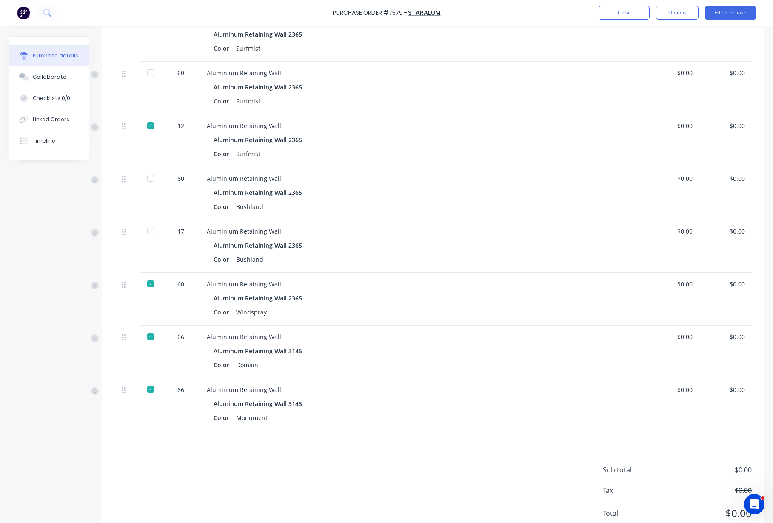
scroll to position [1010, 0]
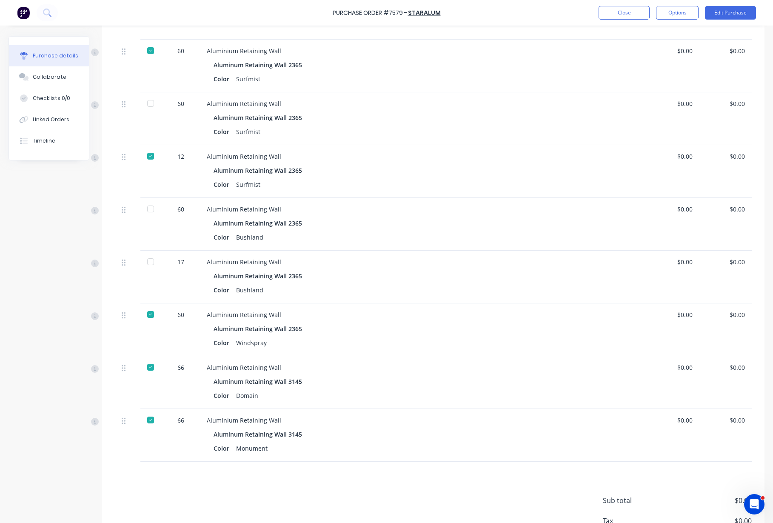
click at [152, 261] on div at bounding box center [150, 261] width 17 height 17
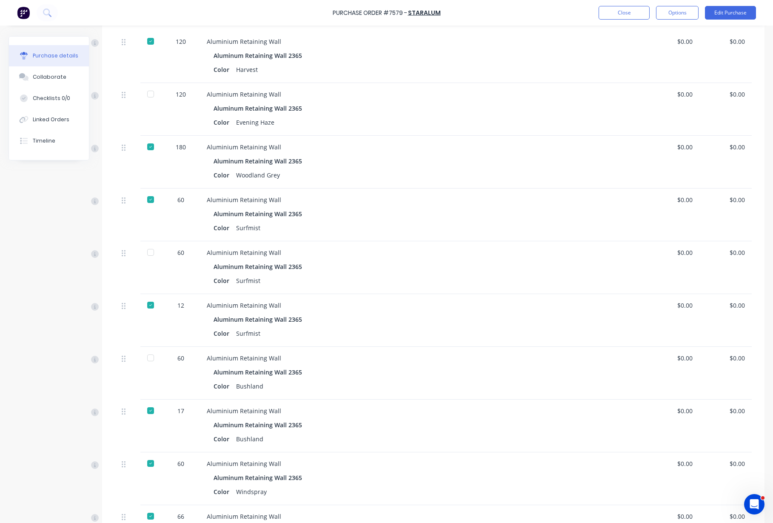
scroll to position [850, 0]
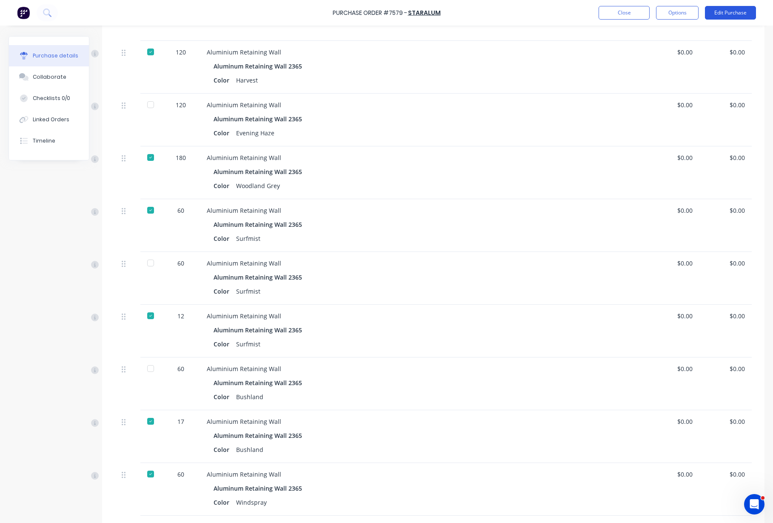
click at [524, 14] on button "Edit Purchase" at bounding box center [730, 13] width 51 height 14
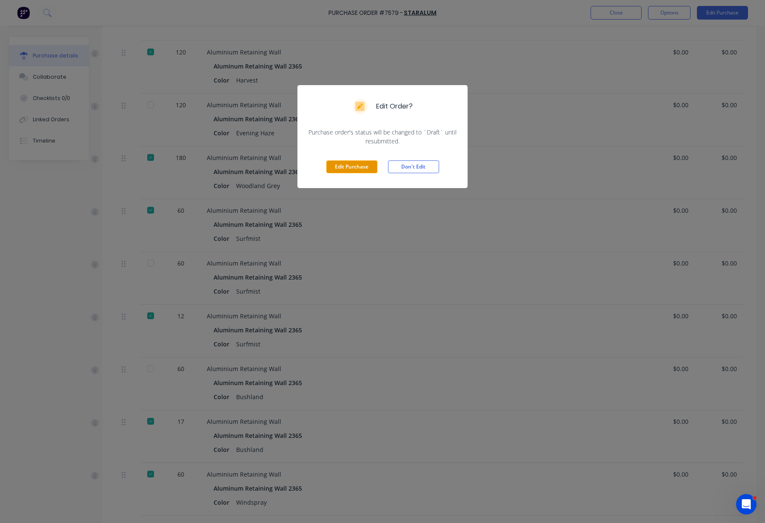
click at [340, 164] on button "Edit Purchase" at bounding box center [351, 166] width 51 height 13
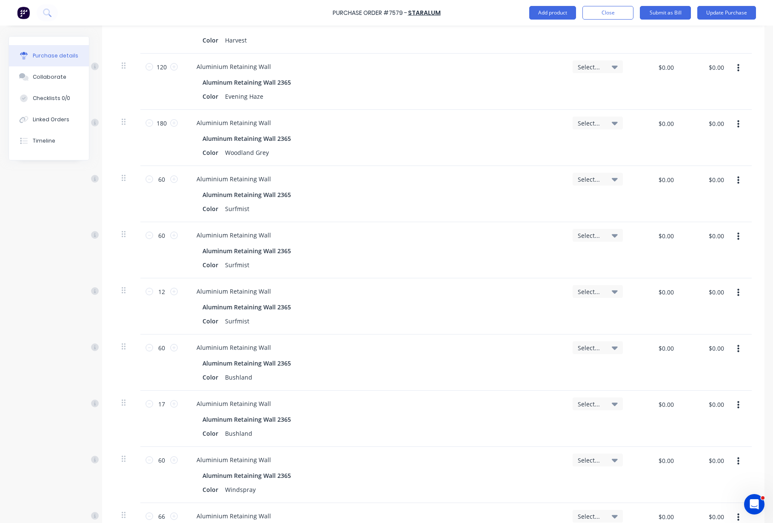
scroll to position [917, 0]
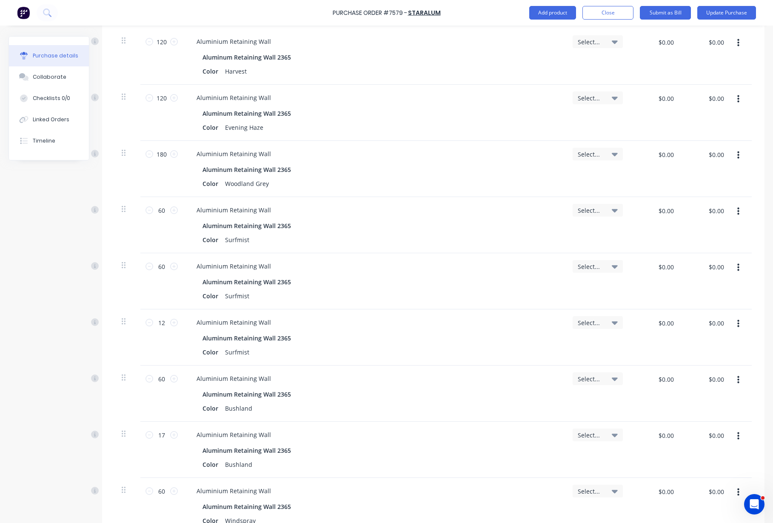
click at [524, 100] on button "button" at bounding box center [738, 98] width 20 height 15
click at [524, 134] on button "Duplicate" at bounding box center [712, 138] width 72 height 17
type input "60"
click at [166, 152] on input "1" at bounding box center [161, 154] width 17 height 13
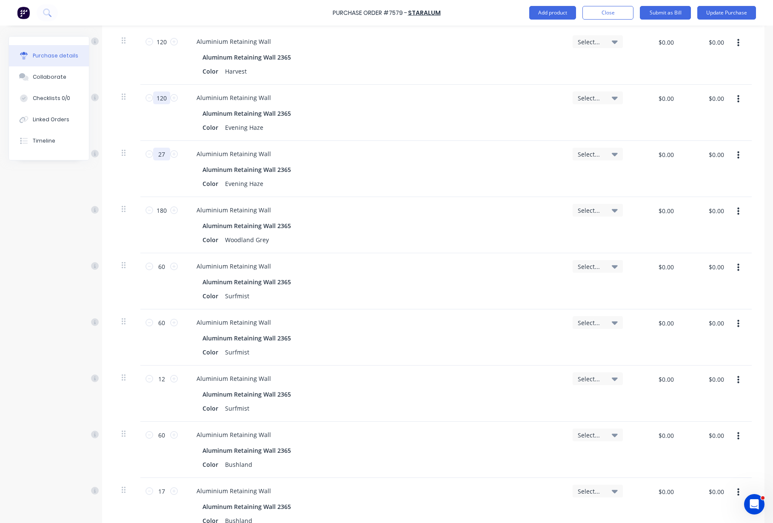
type input "27"
click at [166, 102] on input "120" at bounding box center [161, 97] width 17 height 13
type input "93"
click at [111, 134] on div "Qty Job Price Total 120 120 Aluminium Retaining Wall Aluminum Retaining Wall 23…" at bounding box center [433, 13] width 662 height 1377
click at [524, 15] on button "Update Purchase" at bounding box center [726, 13] width 59 height 14
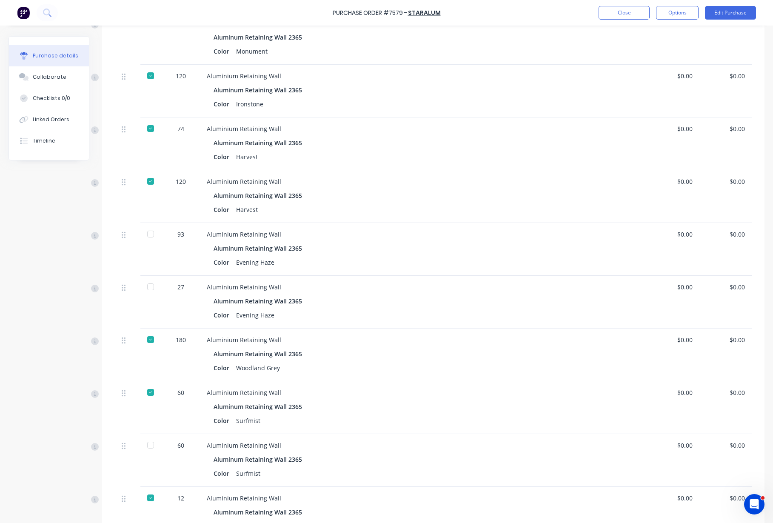
scroll to position [744, 0]
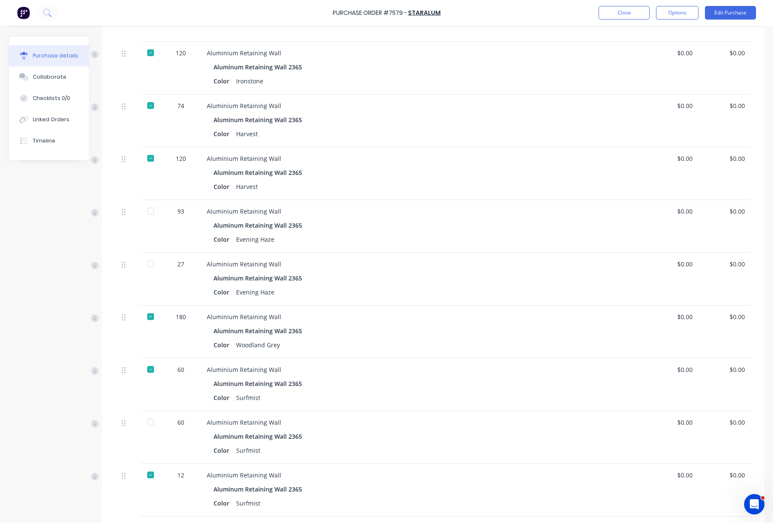
click at [148, 264] on div at bounding box center [150, 263] width 17 height 17
click at [524, 13] on button "Close" at bounding box center [623, 13] width 51 height 14
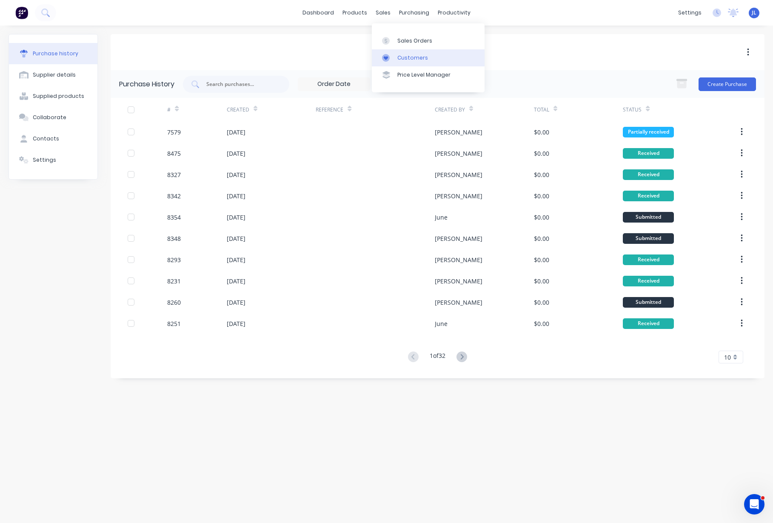
click at [404, 57] on div "Customers" at bounding box center [412, 58] width 31 height 8
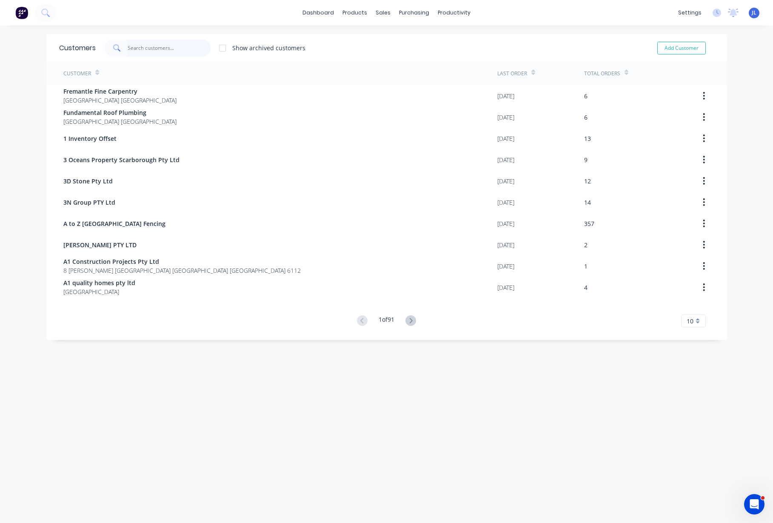
click at [179, 50] on input "text" at bounding box center [169, 48] width 83 height 17
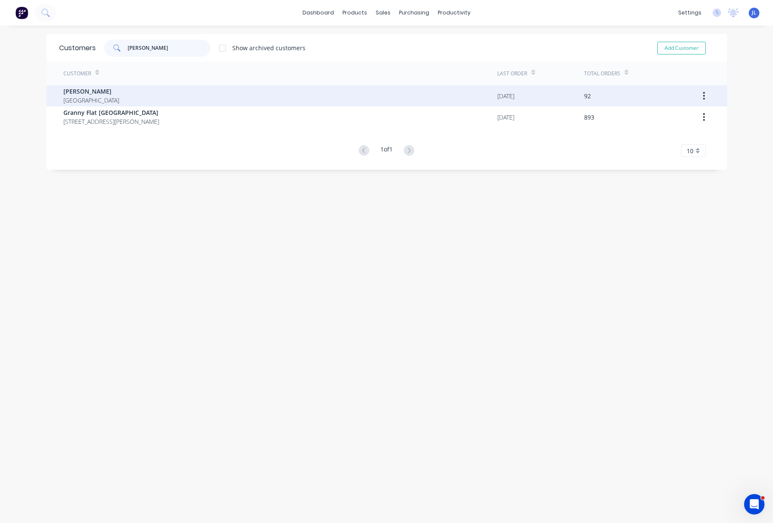
type input "[PERSON_NAME]"
click at [184, 89] on div "[PERSON_NAME] [GEOGRAPHIC_DATA]" at bounding box center [280, 95] width 434 height 21
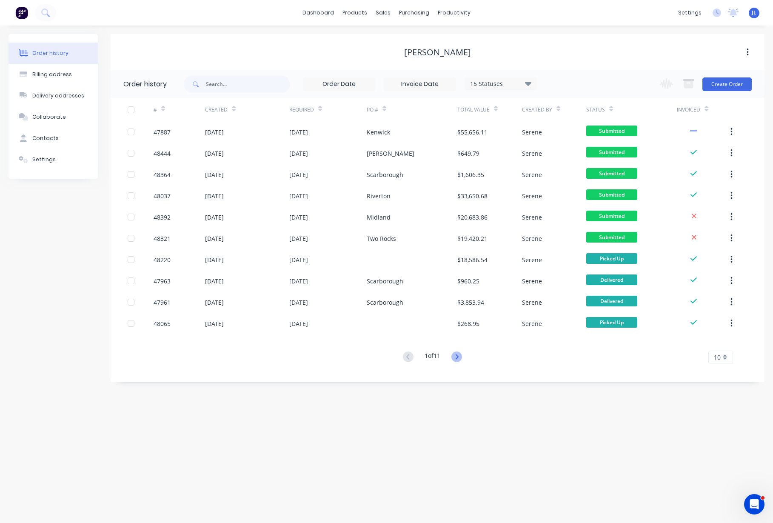
click at [456, 355] on icon at bounding box center [456, 356] width 11 height 11
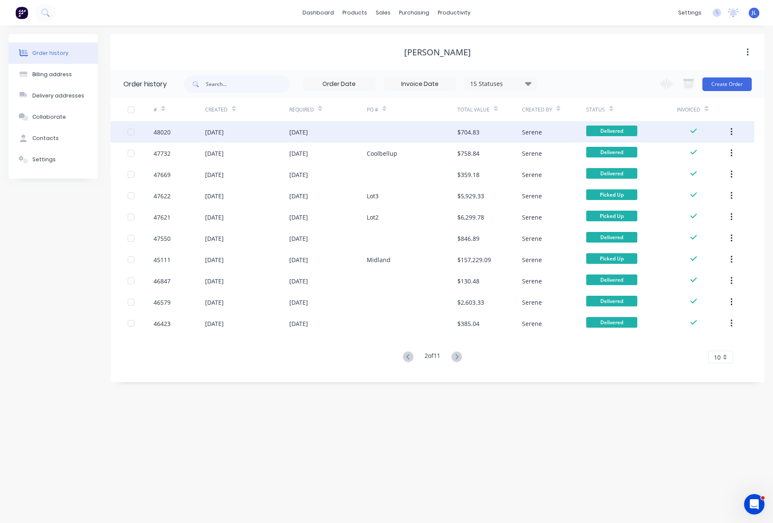
click at [460, 135] on div "$704.83" at bounding box center [468, 132] width 22 height 9
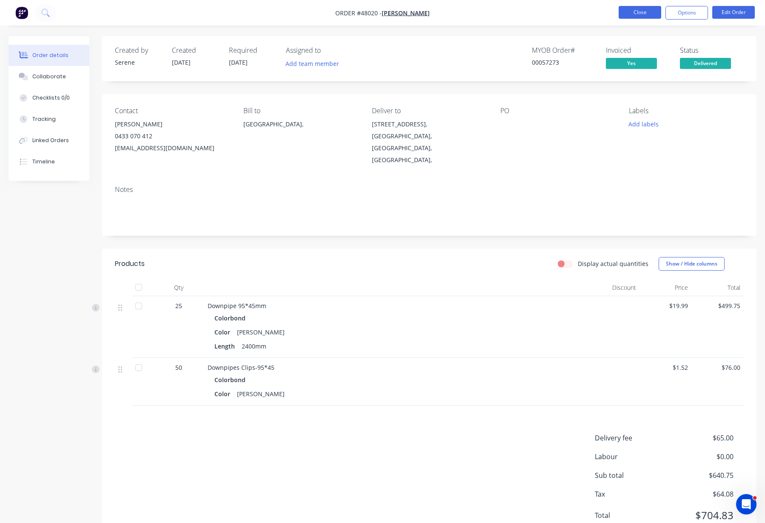
click at [524, 11] on button "Close" at bounding box center [639, 12] width 43 height 13
